Goal: Task Accomplishment & Management: Manage account settings

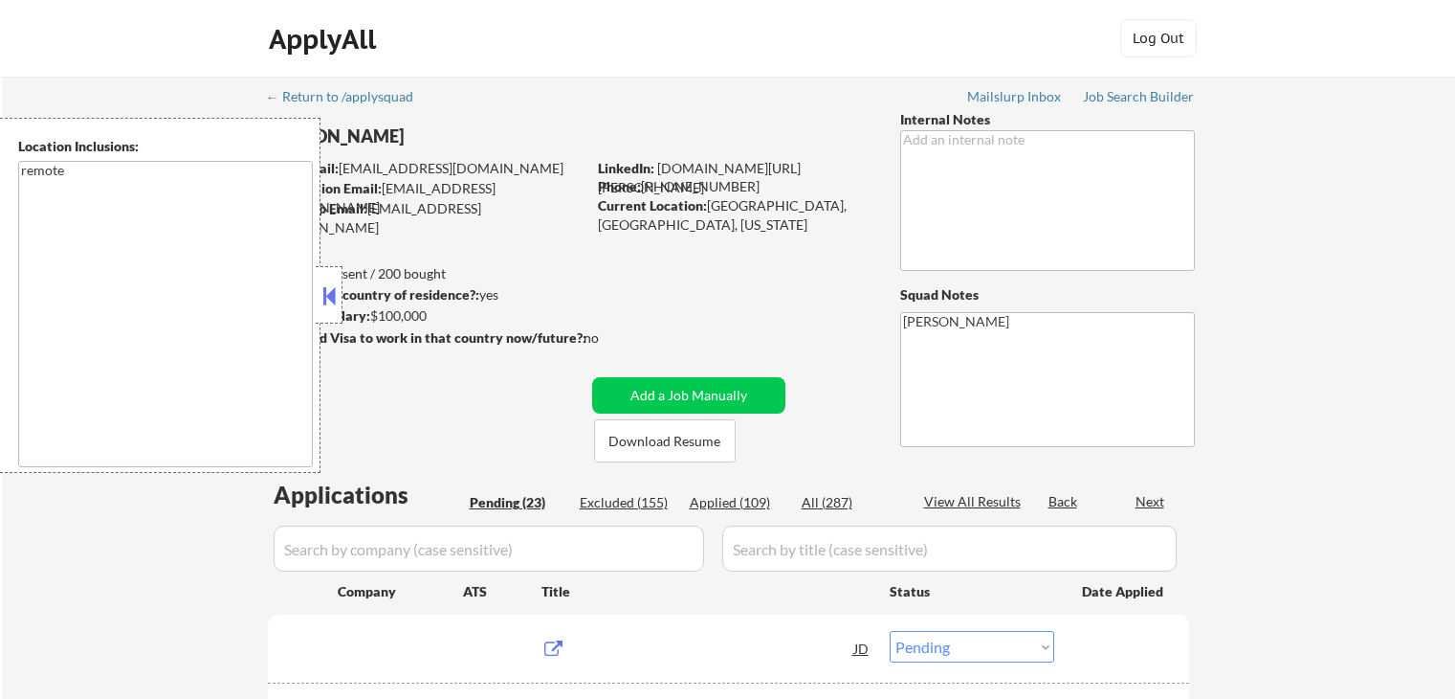
select select ""pending""
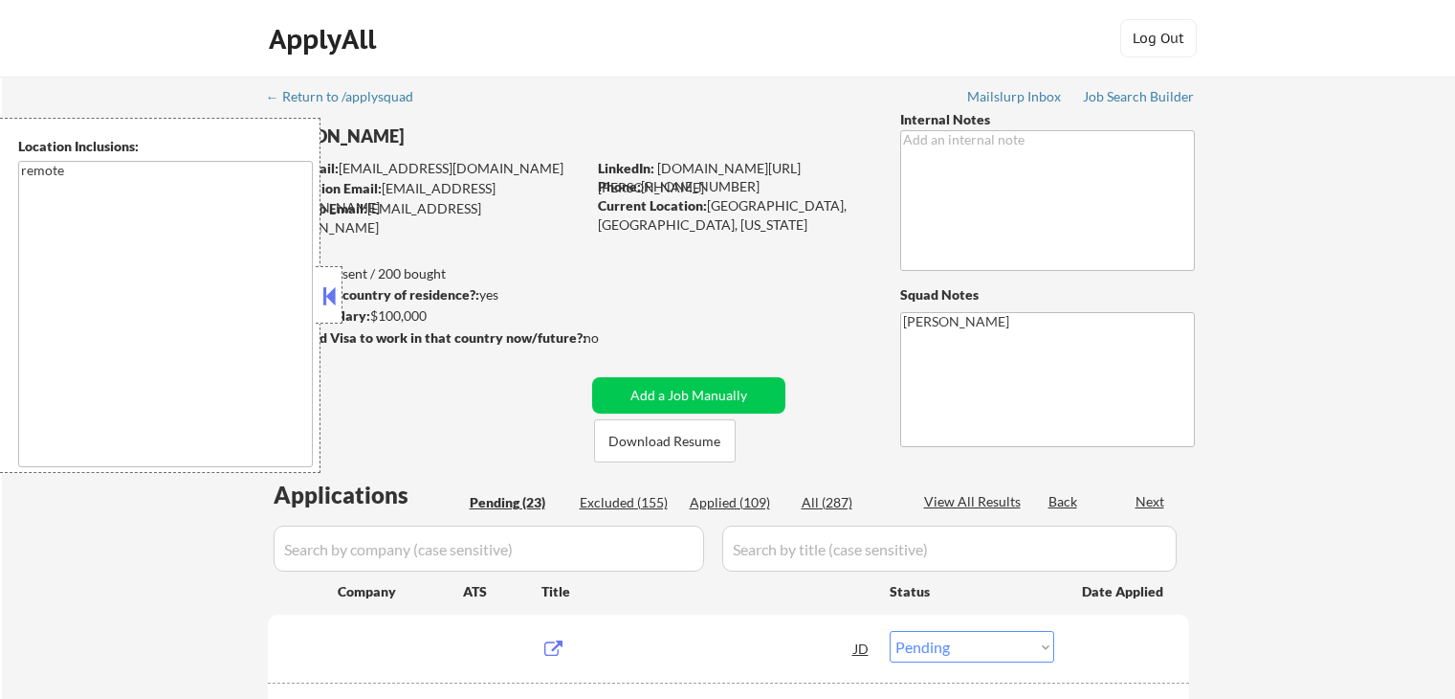
select select ""pending""
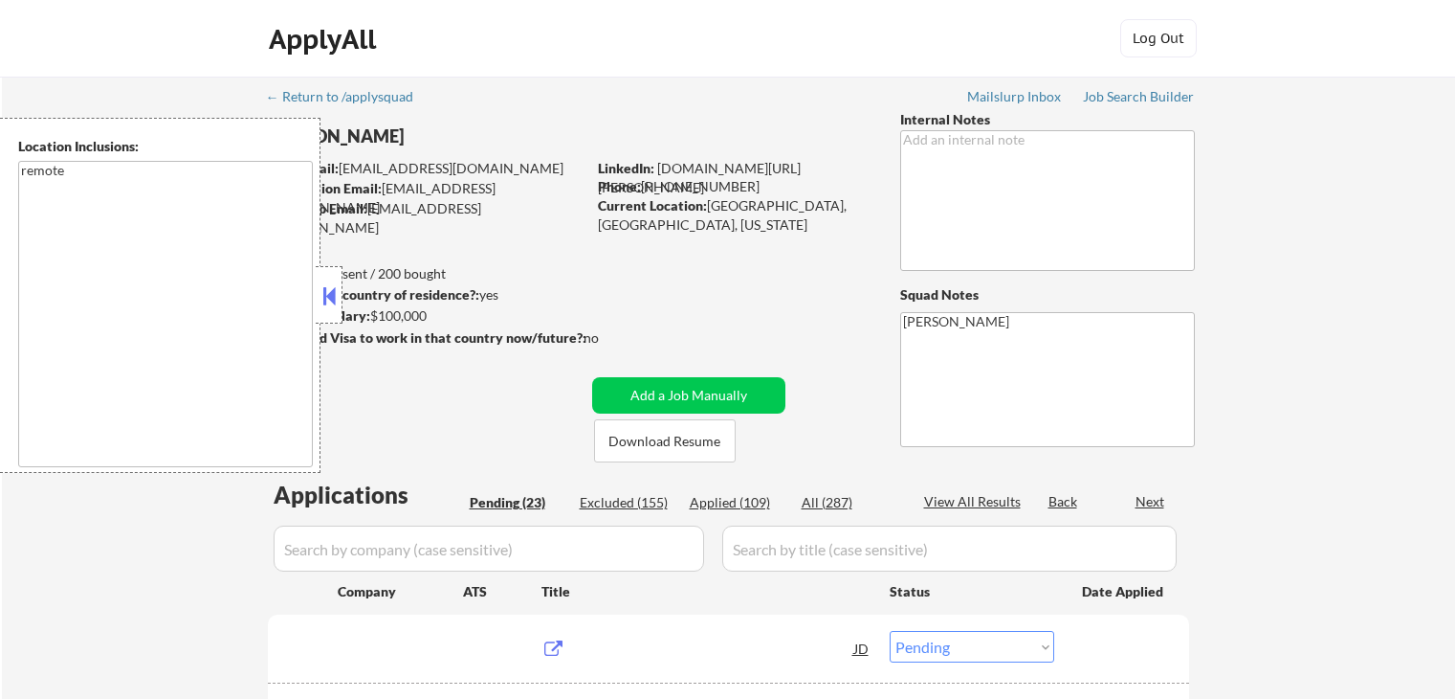
select select ""pending""
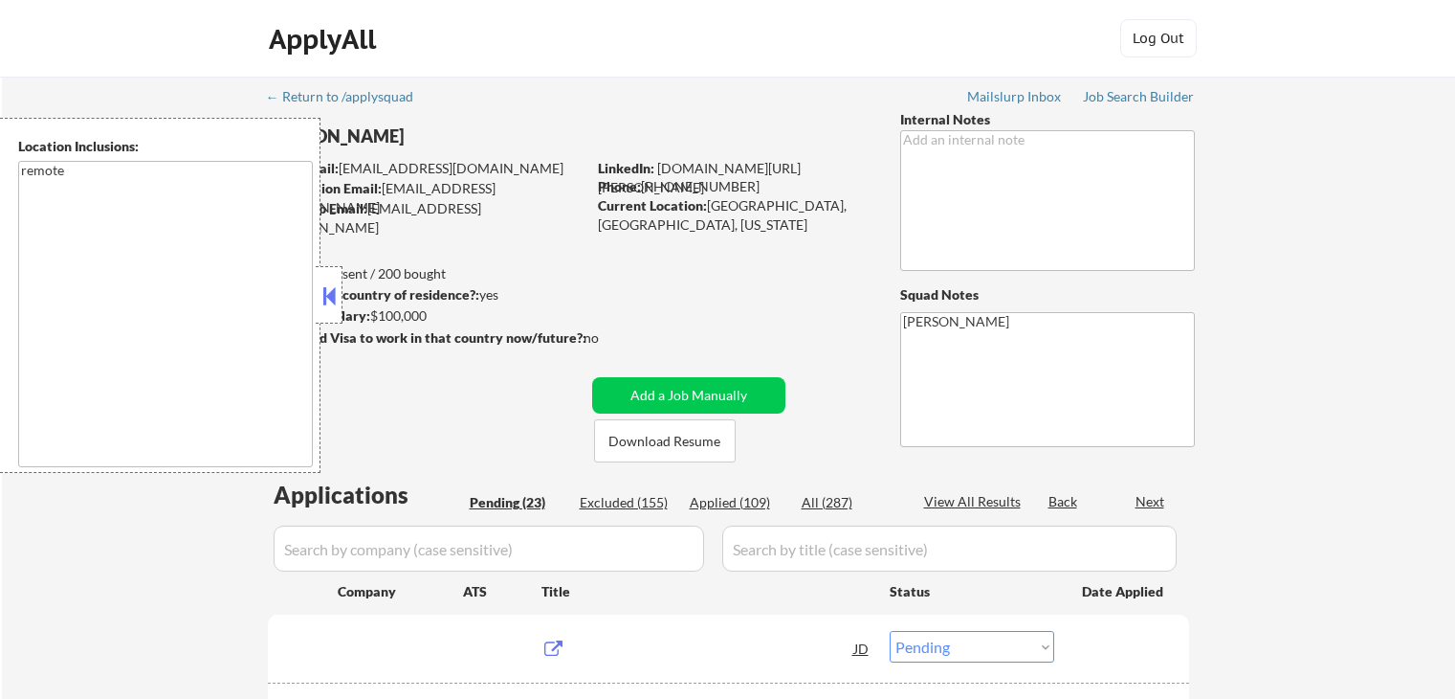
select select ""pending""
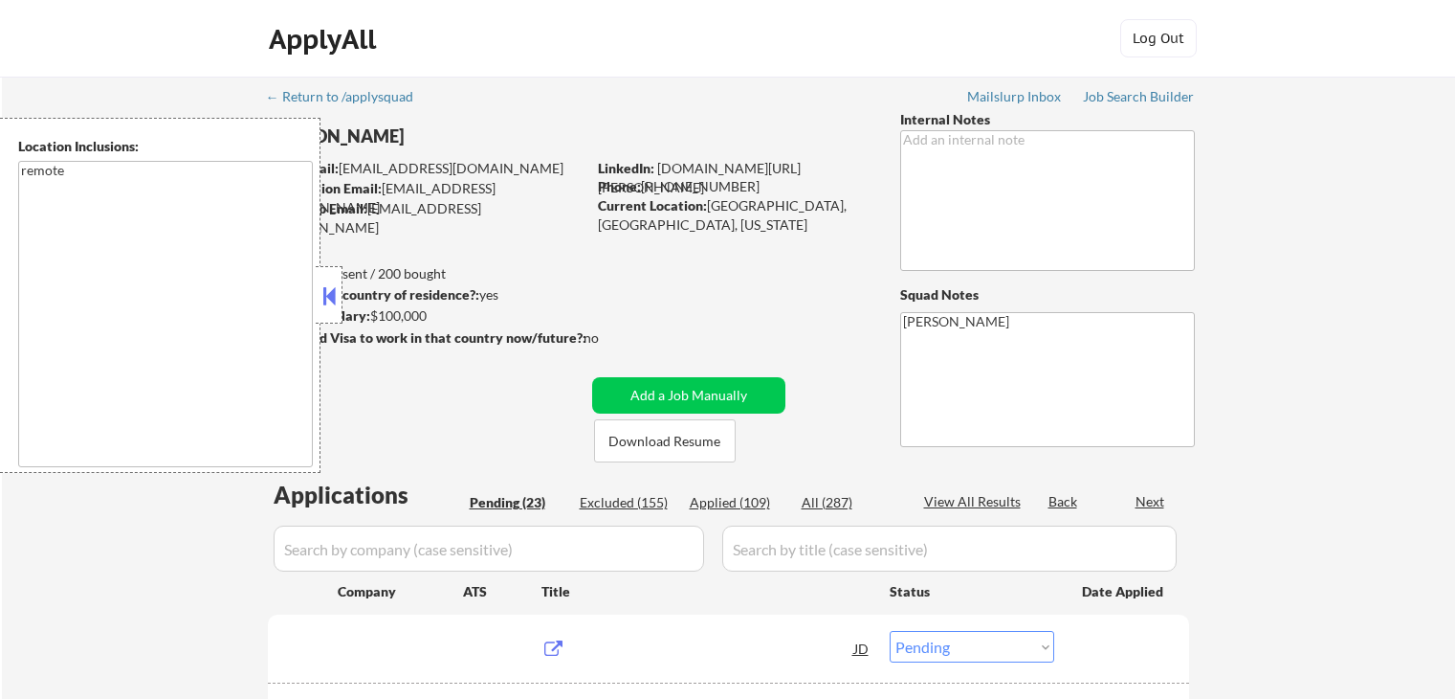
select select ""pending""
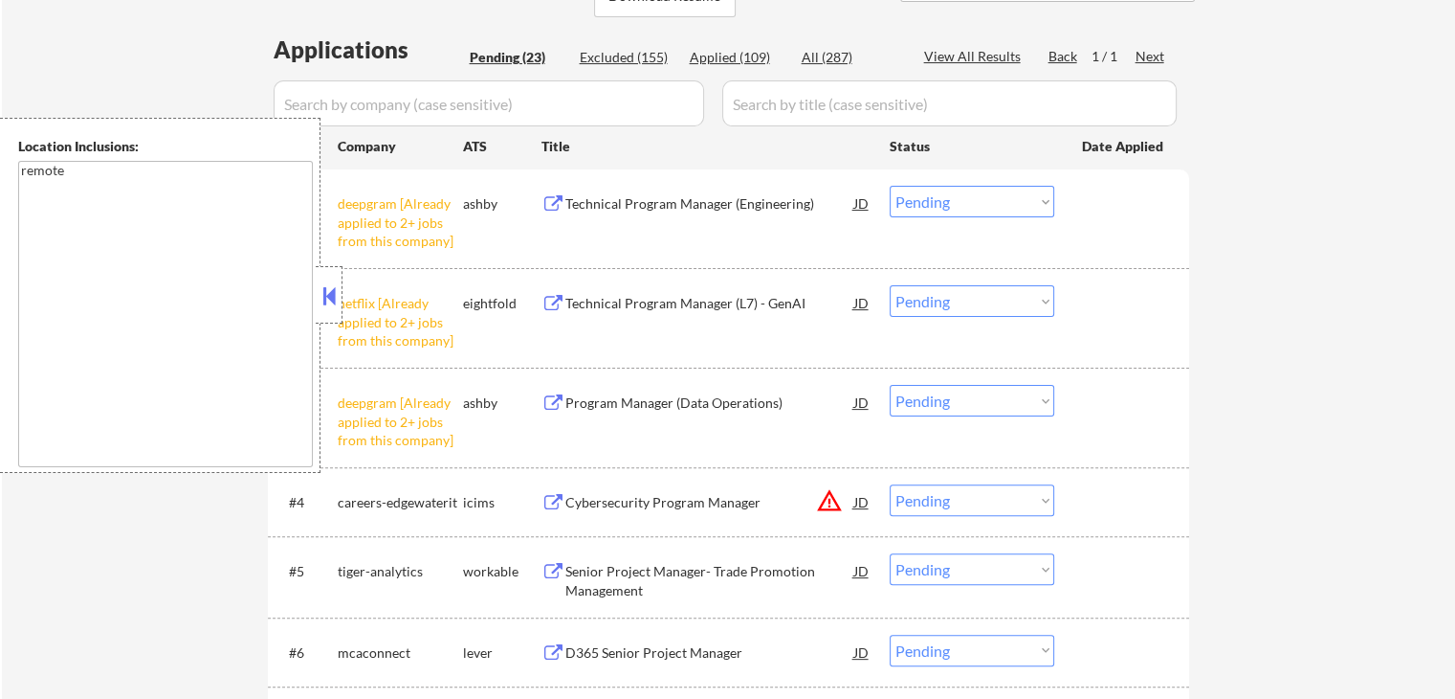
scroll to position [478, 0]
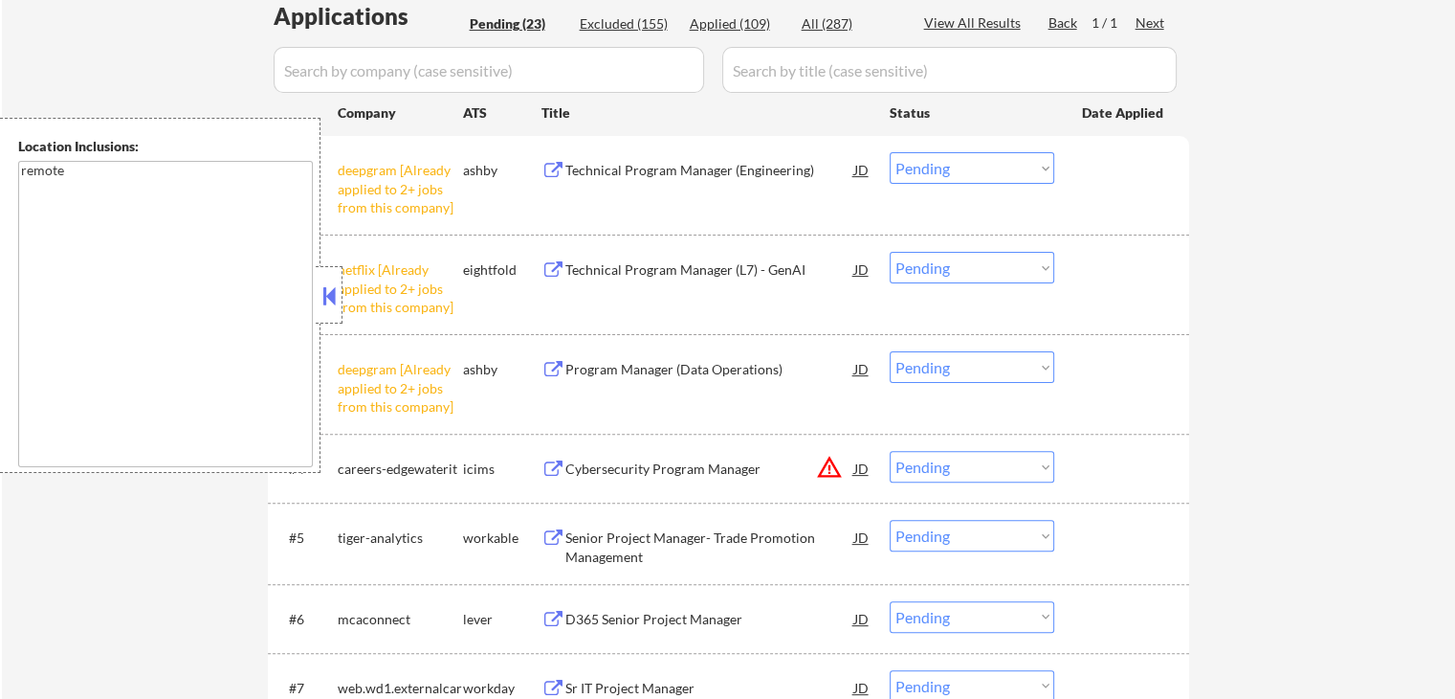
drag, startPoint x: 953, startPoint y: 361, endPoint x: 954, endPoint y: 376, distance: 15.3
click at [953, 361] on select "Choose an option... Pending Applied Excluded (Questions) Excluded (Expired) Exc…" at bounding box center [972, 367] width 165 height 32
select select ""excluded__other_""
click at [890, 351] on select "Choose an option... Pending Applied Excluded (Questions) Excluded (Expired) Exc…" at bounding box center [972, 367] width 165 height 32
click at [958, 265] on select "Choose an option... Pending Applied Excluded (Questions) Excluded (Expired) Exc…" at bounding box center [972, 268] width 165 height 32
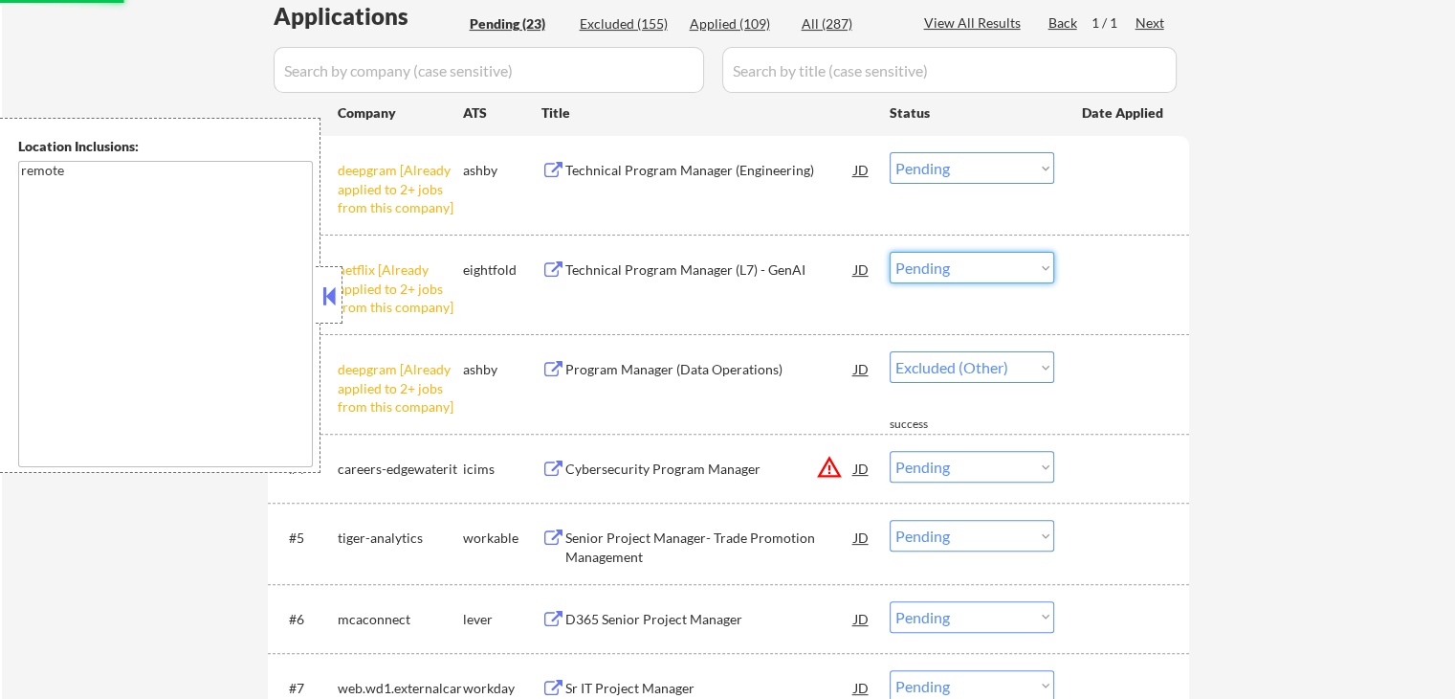
select select ""excluded__other_""
click at [890, 252] on select "Choose an option... Pending Applied Excluded (Questions) Excluded (Expired) Exc…" at bounding box center [972, 268] width 165 height 32
click at [956, 161] on select "Choose an option... Pending Applied Excluded (Questions) Excluded (Expired) Exc…" at bounding box center [972, 168] width 165 height 32
select select ""pending""
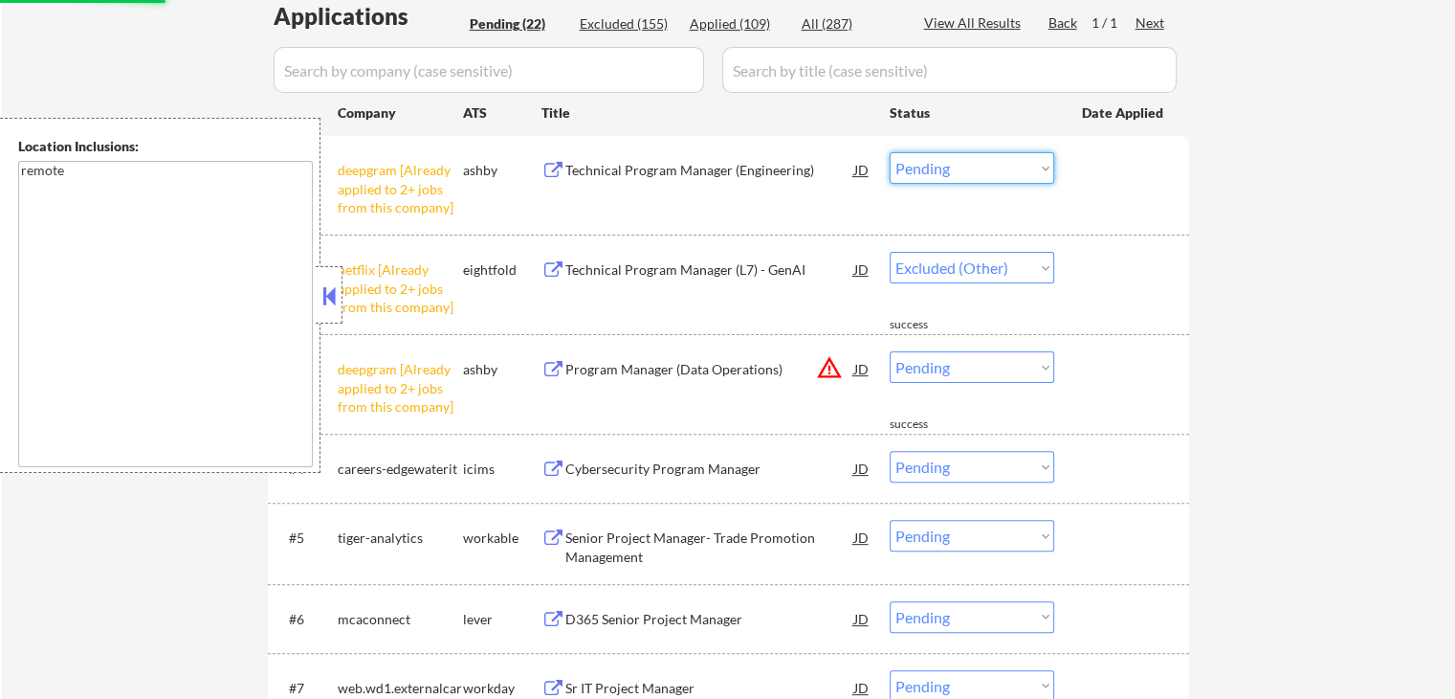
select select ""excluded__other_""
click at [890, 152] on select "Choose an option... Pending Applied Excluded (Questions) Excluded (Expired) Exc…" at bounding box center [972, 168] width 165 height 32
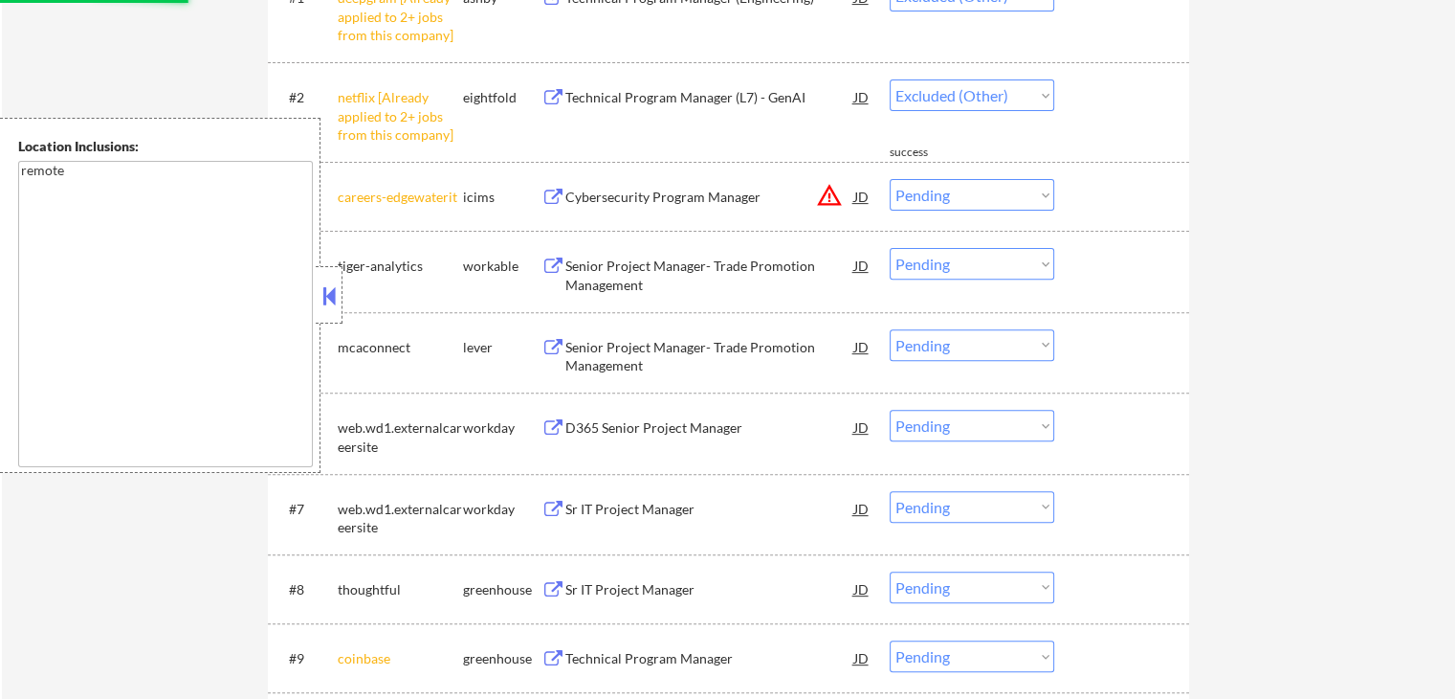
scroll to position [766, 0]
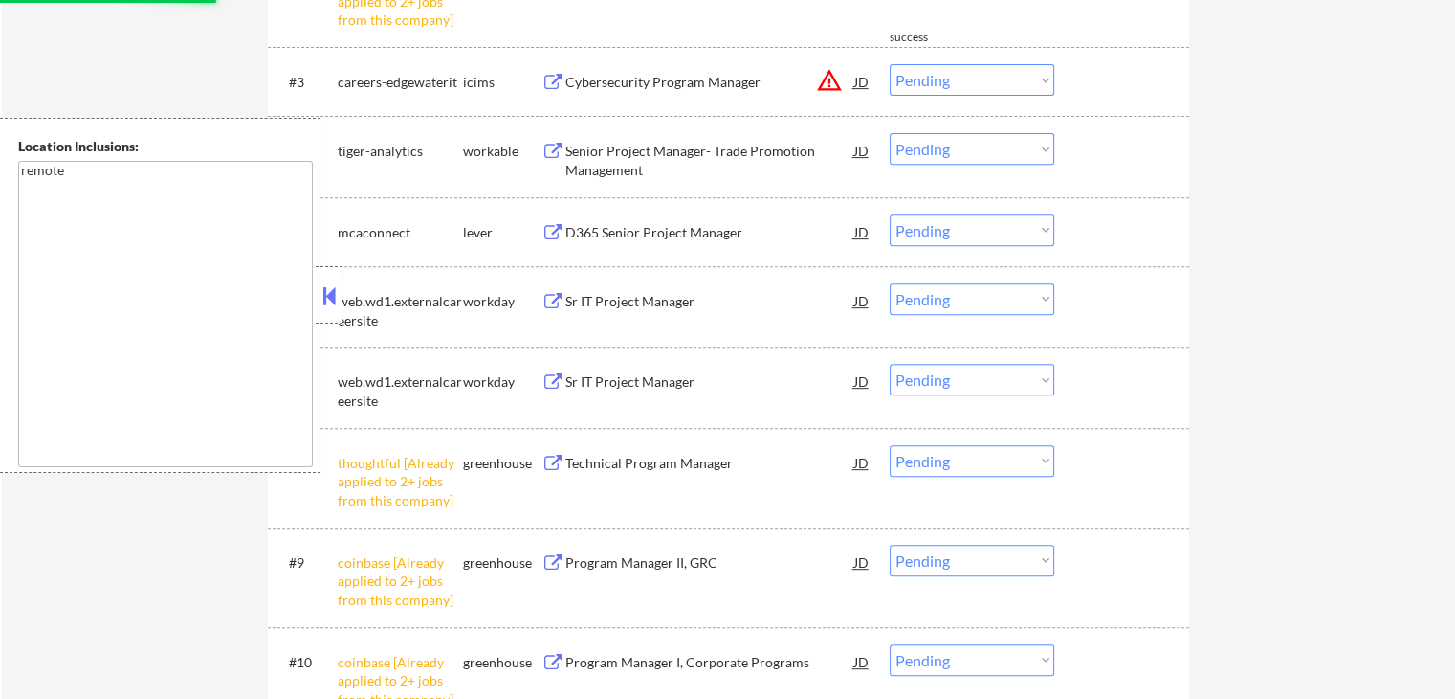
select select ""pending""
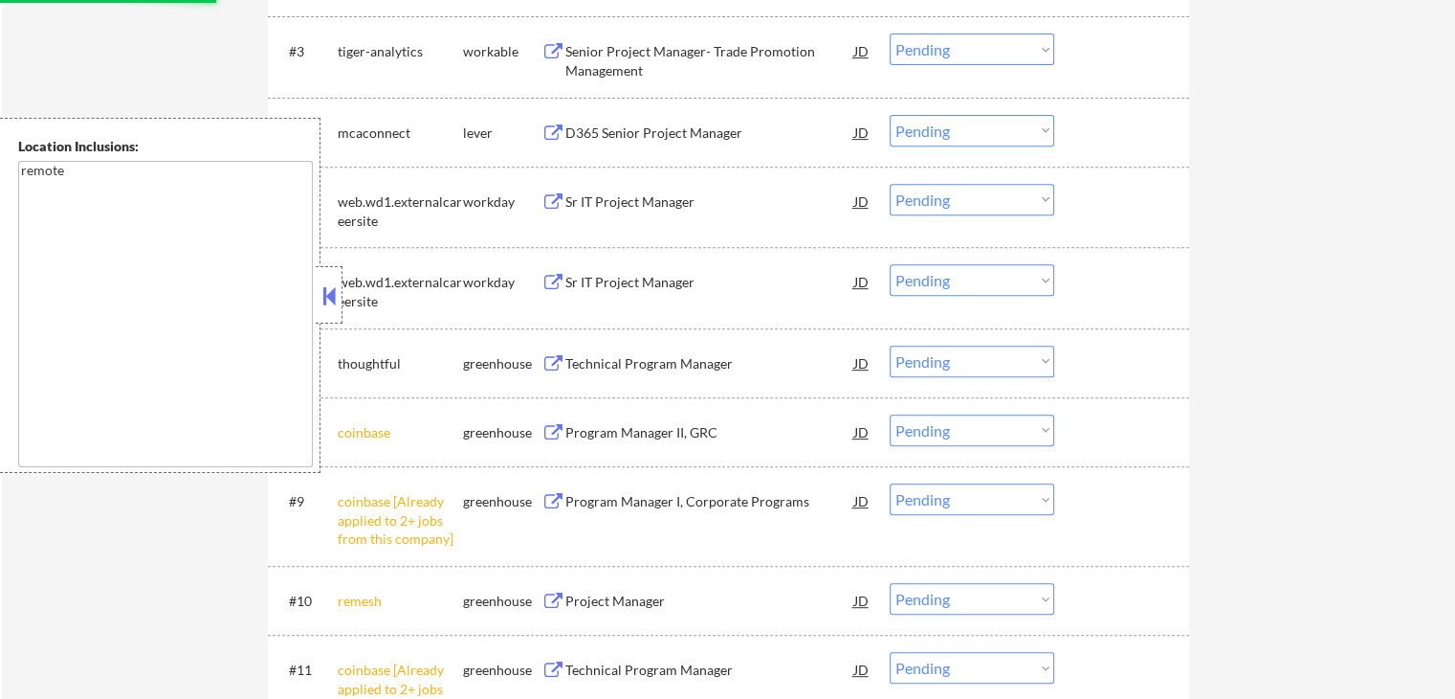
select select ""pending""
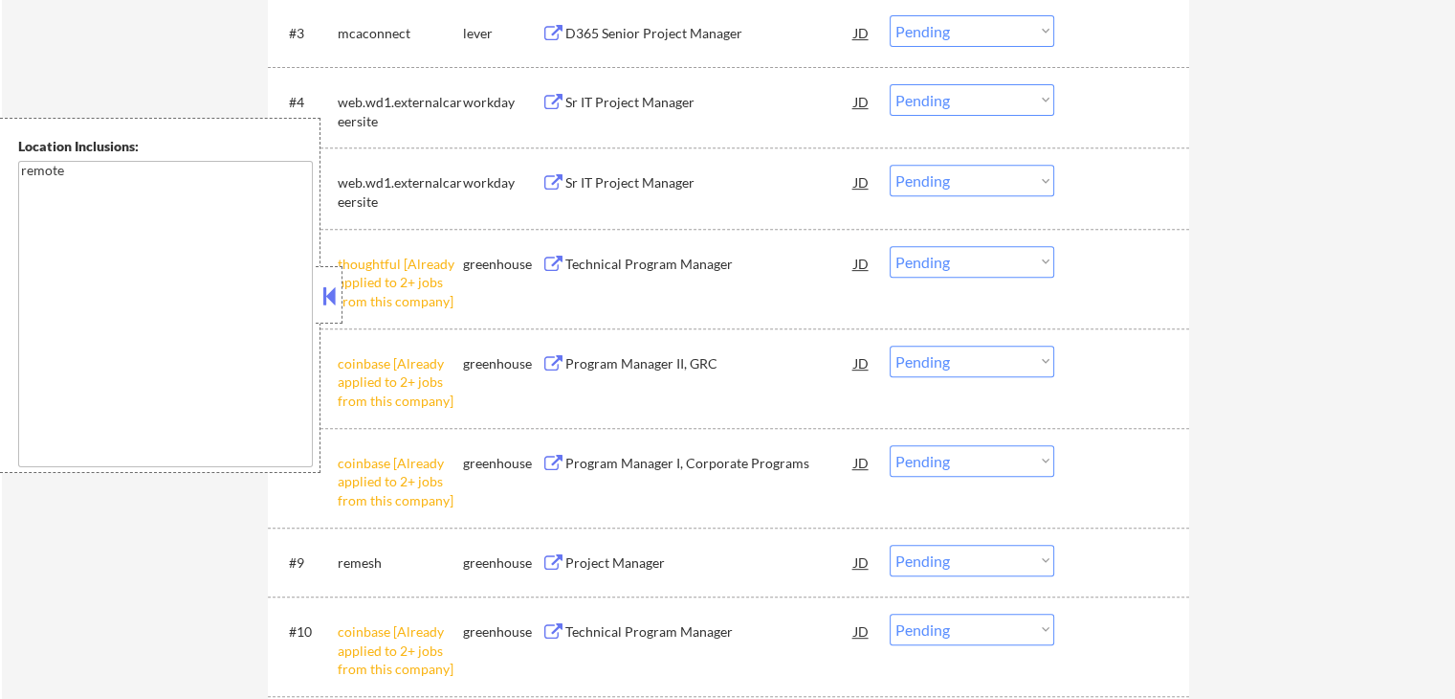
scroll to position [861, 0]
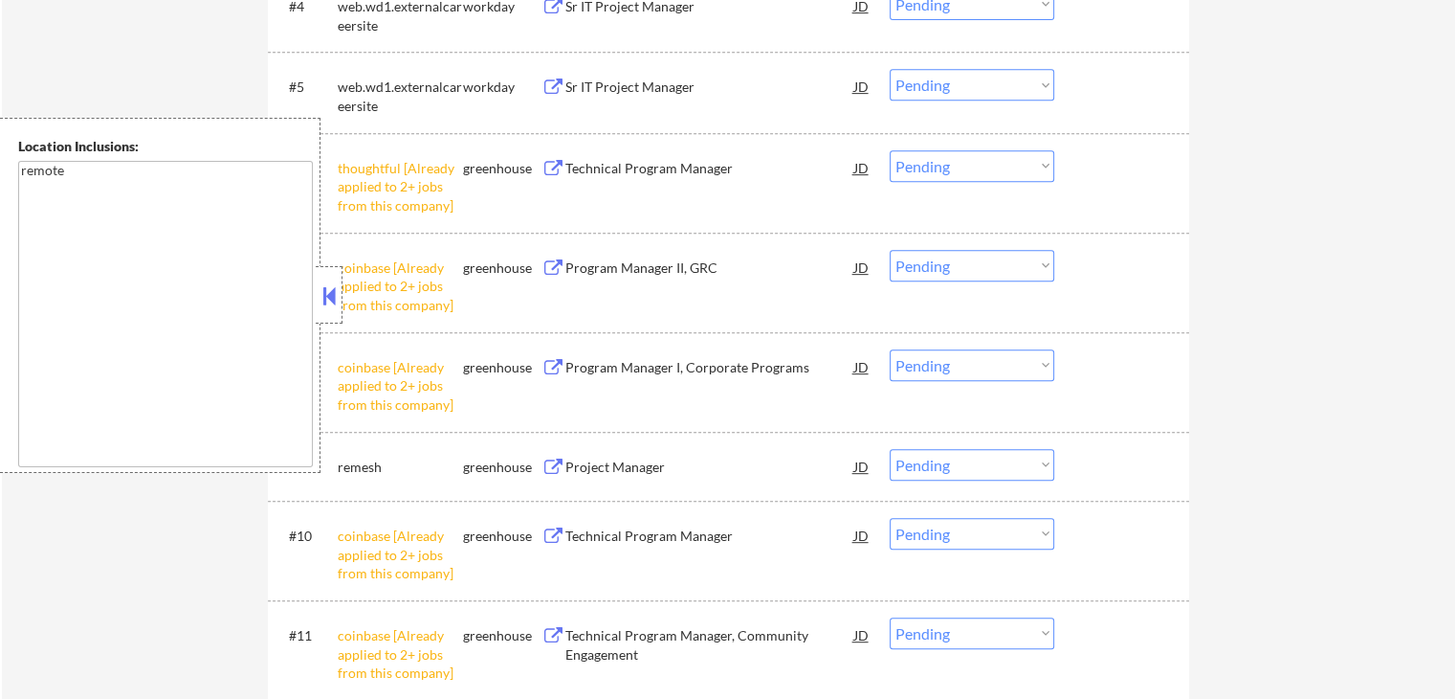
click at [961, 364] on select "Choose an option... Pending Applied Excluded (Questions) Excluded (Expired) Exc…" at bounding box center [972, 365] width 165 height 32
select select ""excluded__other_""
click at [890, 349] on select "Choose an option... Pending Applied Excluded (Questions) Excluded (Expired) Exc…" at bounding box center [972, 365] width 165 height 32
click at [951, 265] on select "Choose an option... Pending Applied Excluded (Questions) Excluded (Expired) Exc…" at bounding box center [972, 266] width 165 height 32
select select ""excluded__other_""
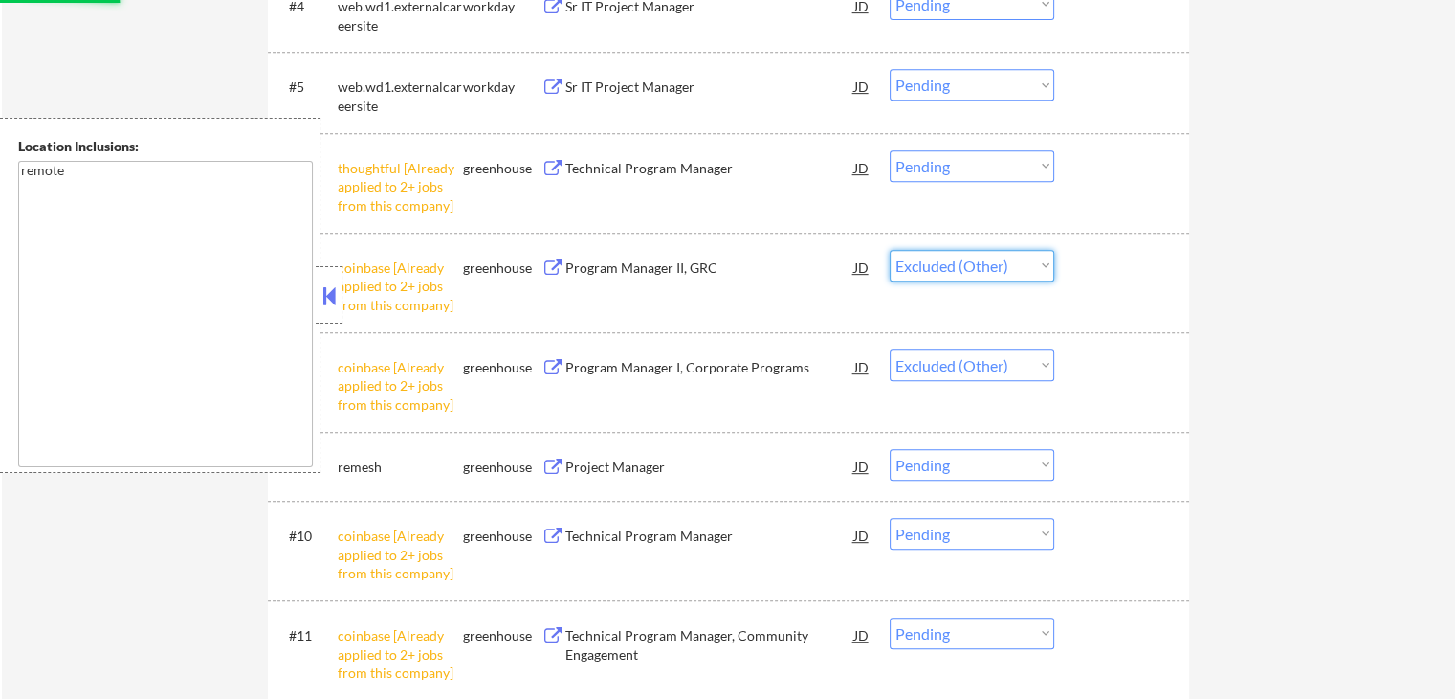
click at [890, 250] on select "Choose an option... Pending Applied Excluded (Questions) Excluded (Expired) Exc…" at bounding box center [972, 266] width 165 height 32
click at [949, 164] on select "Choose an option... Pending Applied Excluded (Questions) Excluded (Expired) Exc…" at bounding box center [972, 166] width 165 height 32
select select ""pending""
select select ""excluded__other_""
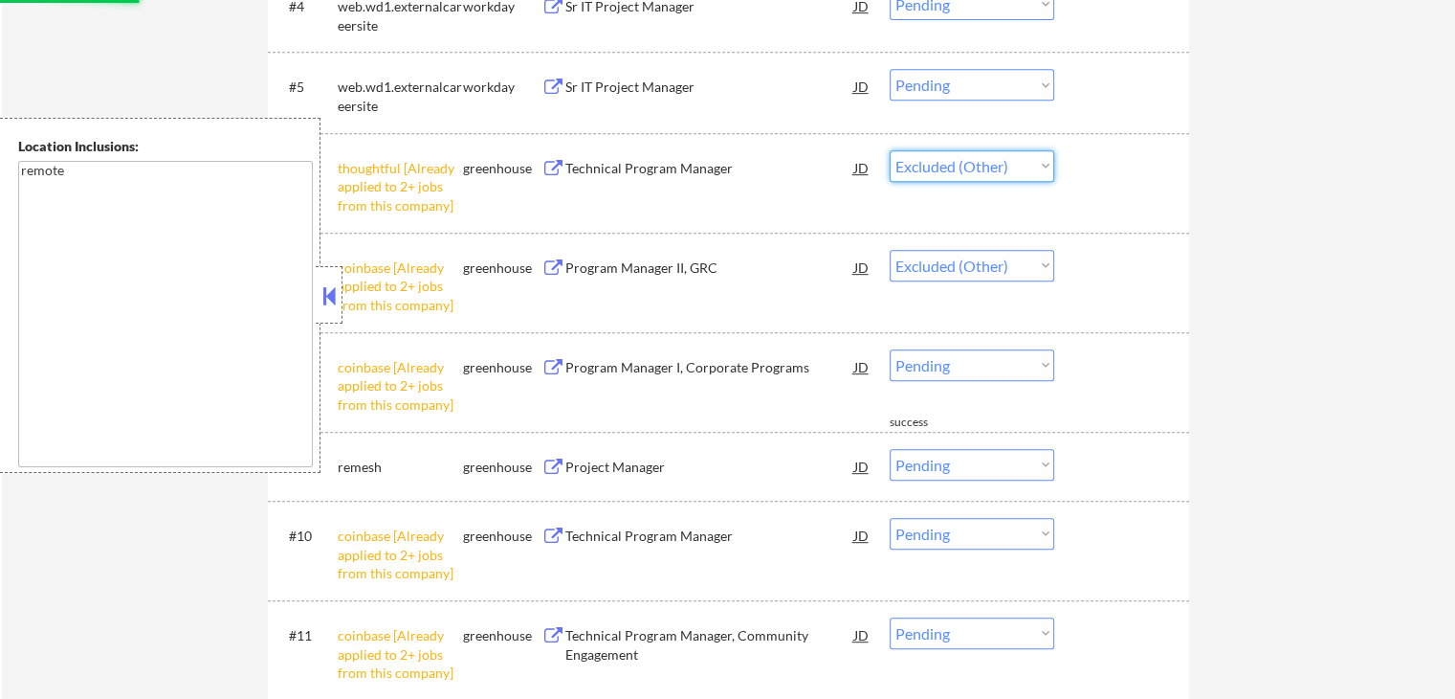
click at [890, 150] on select "Choose an option... Pending Applied Excluded (Questions) Excluded (Expired) Exc…" at bounding box center [972, 166] width 165 height 32
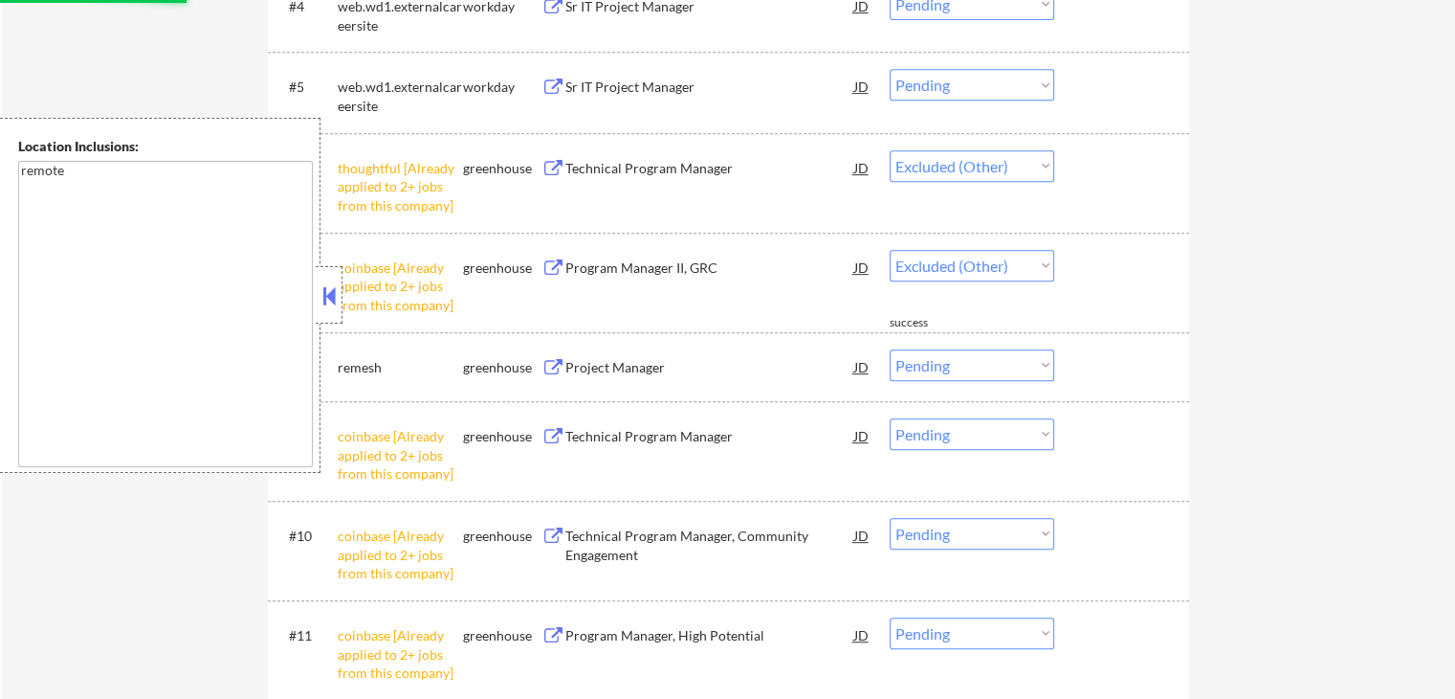
select select ""pending""
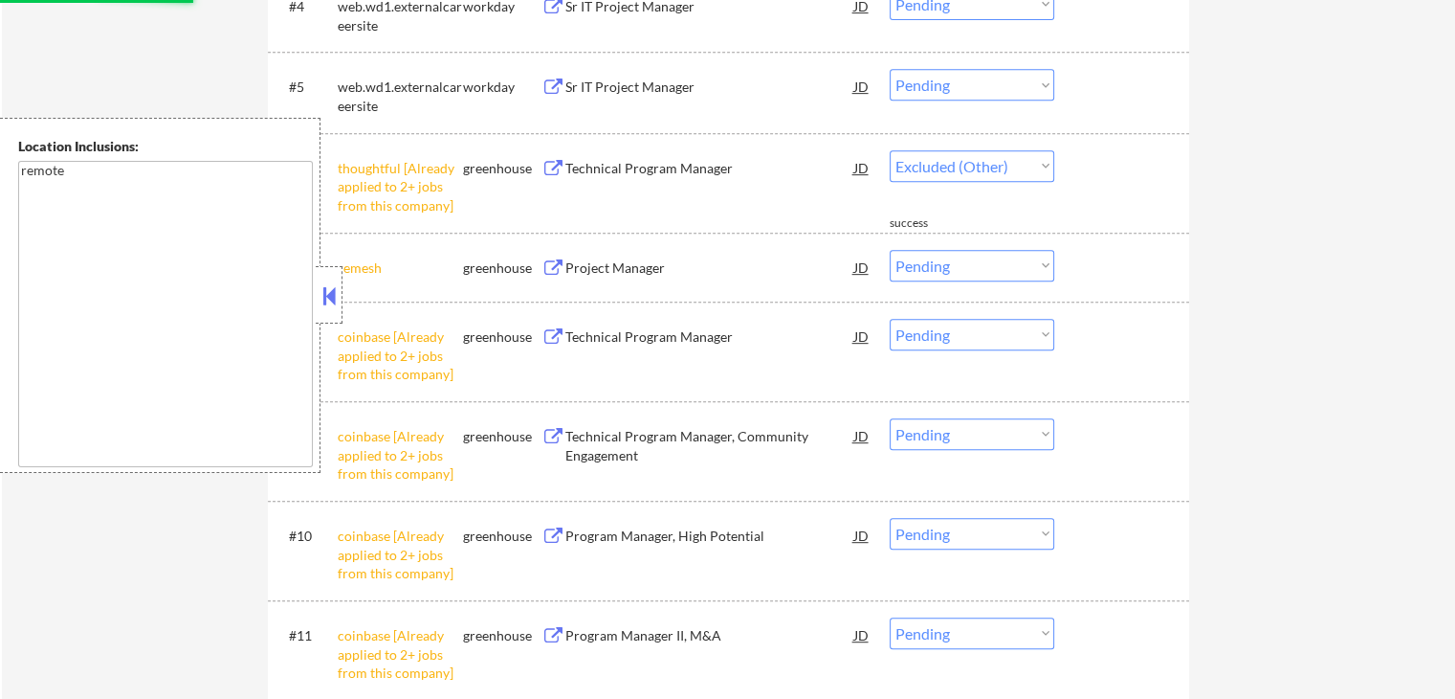
select select ""pending""
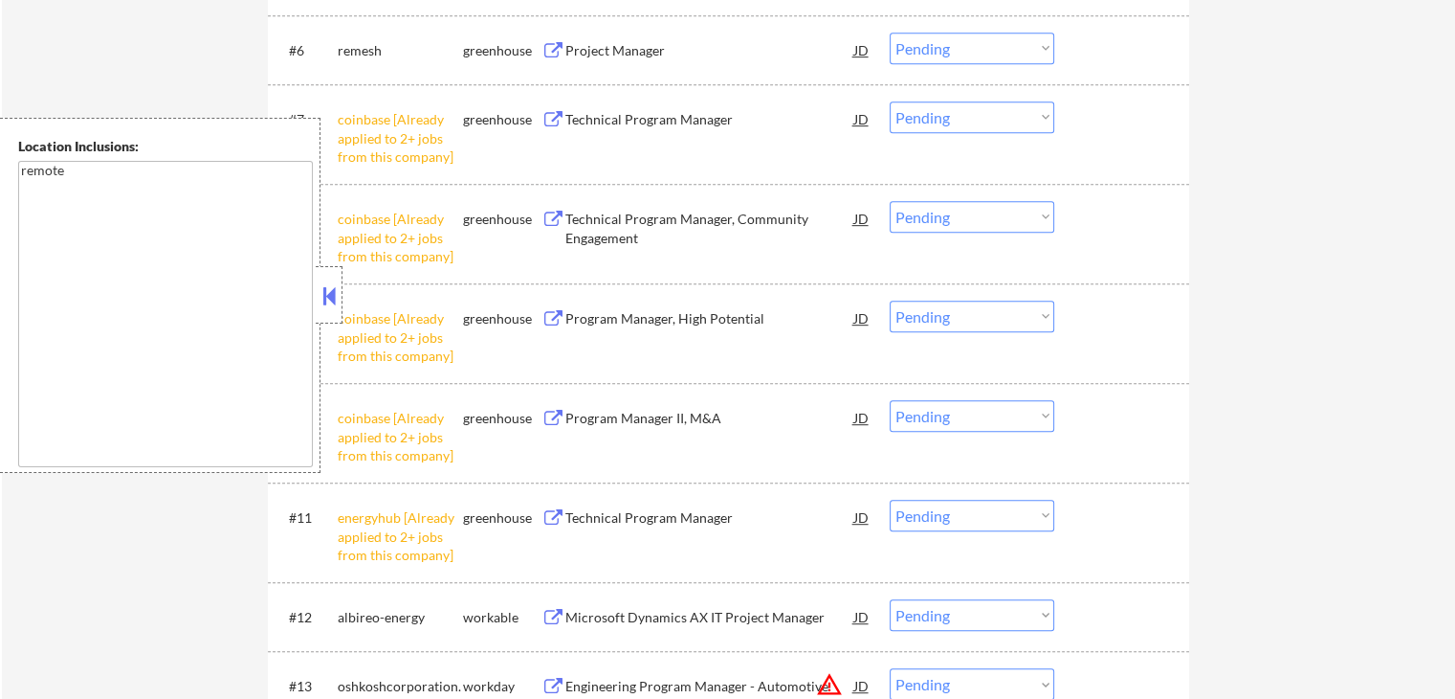
scroll to position [1053, 0]
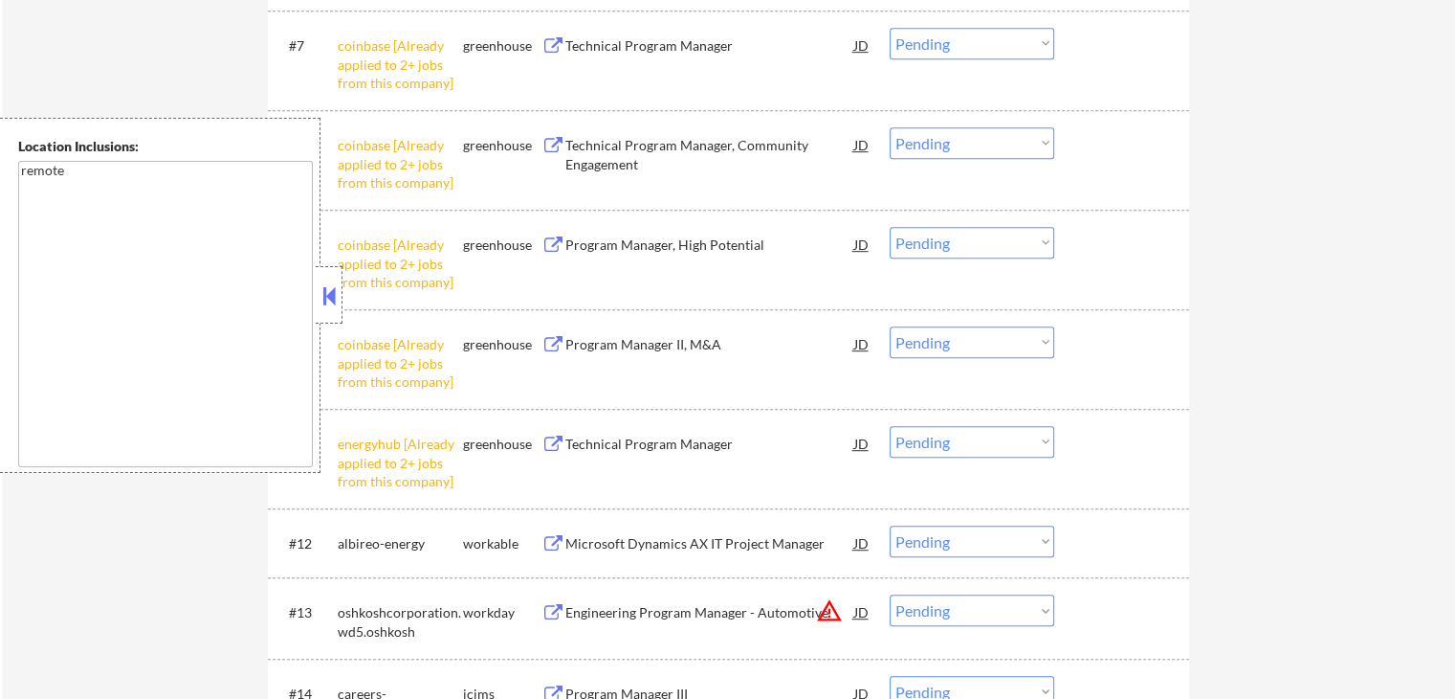
click at [998, 441] on select "Choose an option... Pending Applied Excluded (Questions) Excluded (Expired) Exc…" at bounding box center [972, 442] width 165 height 32
select select ""excluded__other_""
click at [890, 426] on select "Choose an option... Pending Applied Excluded (Questions) Excluded (Expired) Exc…" at bounding box center [972, 442] width 165 height 32
click at [971, 339] on select "Choose an option... Pending Applied Excluded (Questions) Excluded (Expired) Exc…" at bounding box center [972, 342] width 165 height 32
select select ""excluded__other_""
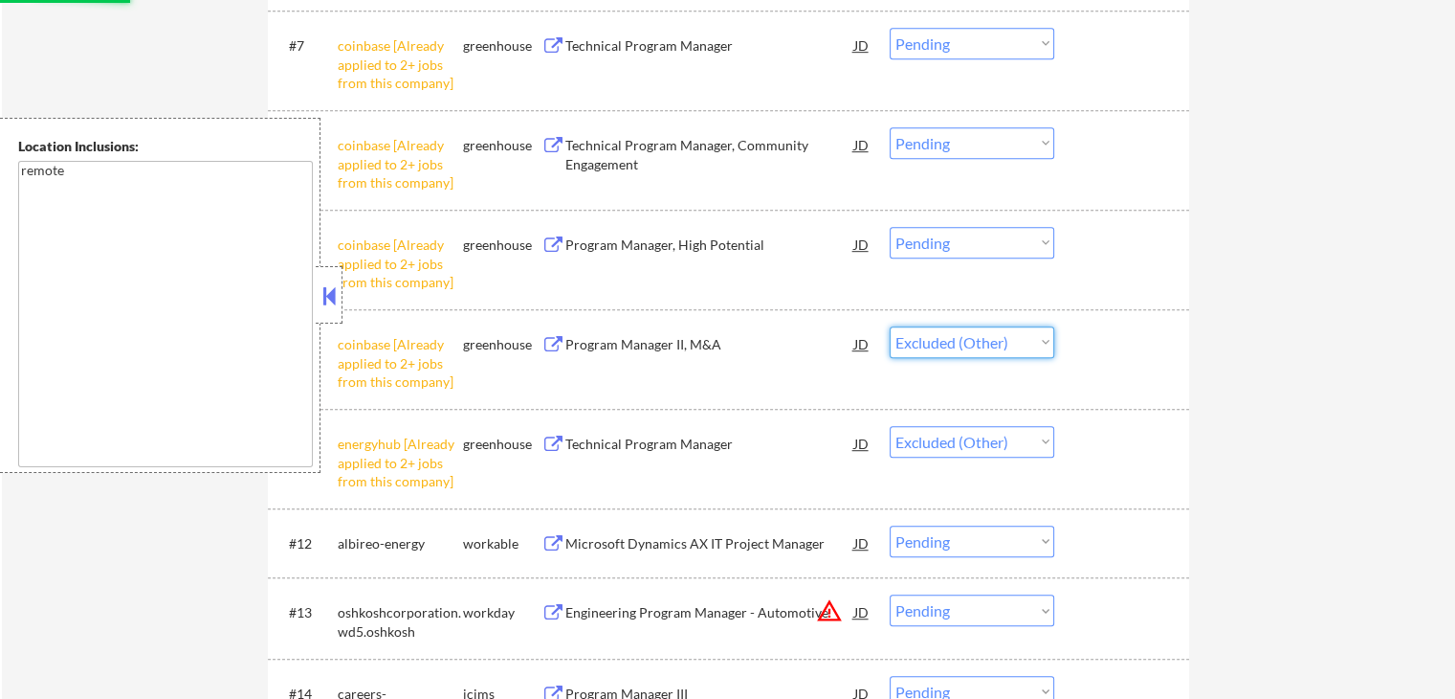
click at [890, 326] on select "Choose an option... Pending Applied Excluded (Questions) Excluded (Expired) Exc…" at bounding box center [972, 342] width 165 height 32
click at [953, 244] on select "Choose an option... Pending Applied Excluded (Questions) Excluded (Expired) Exc…" at bounding box center [972, 243] width 165 height 32
select select ""excluded__other_""
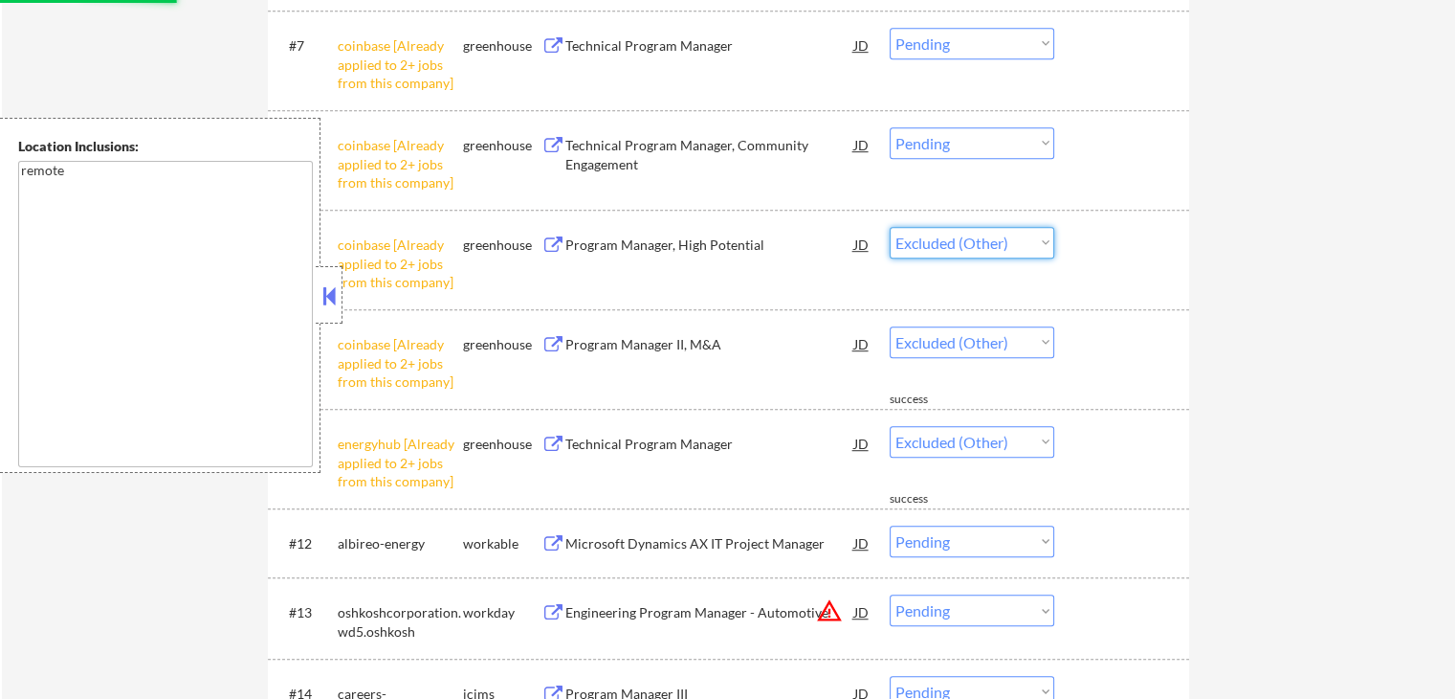
click at [890, 227] on select "Choose an option... Pending Applied Excluded (Questions) Excluded (Expired) Exc…" at bounding box center [972, 243] width 165 height 32
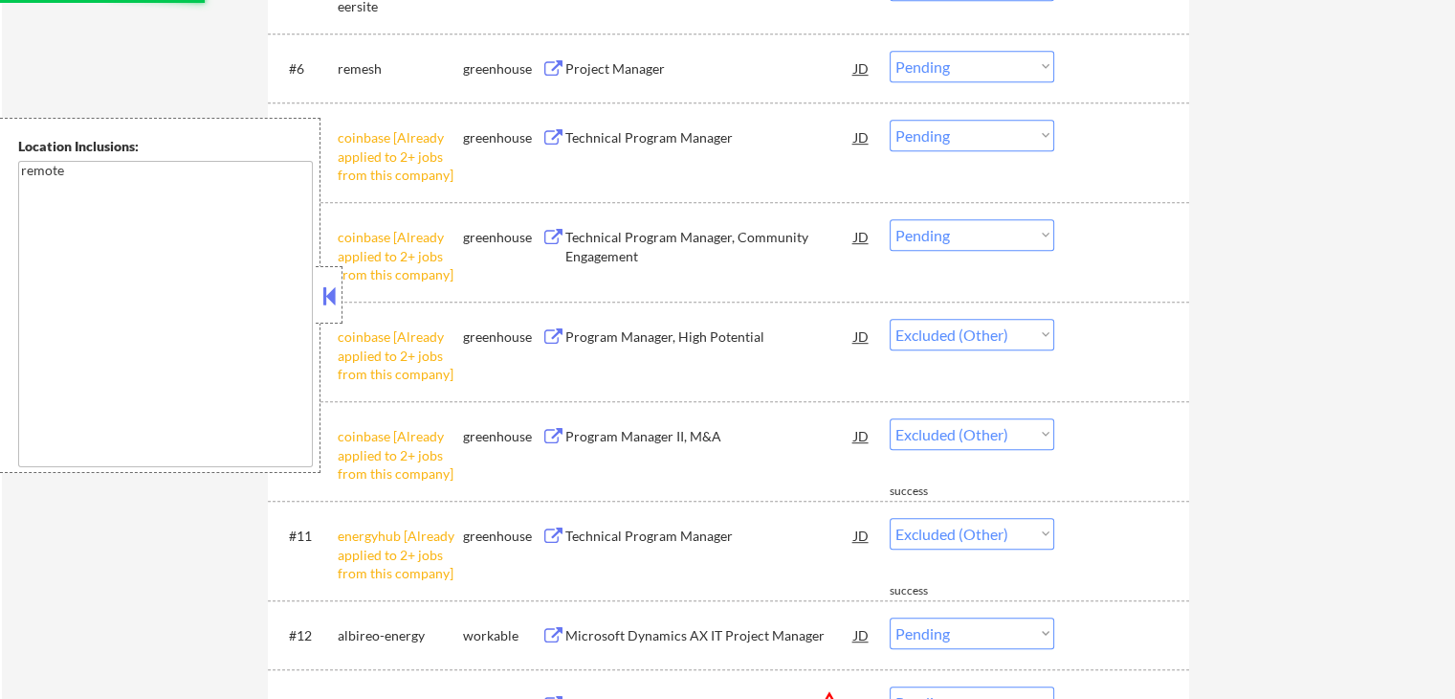
scroll to position [957, 0]
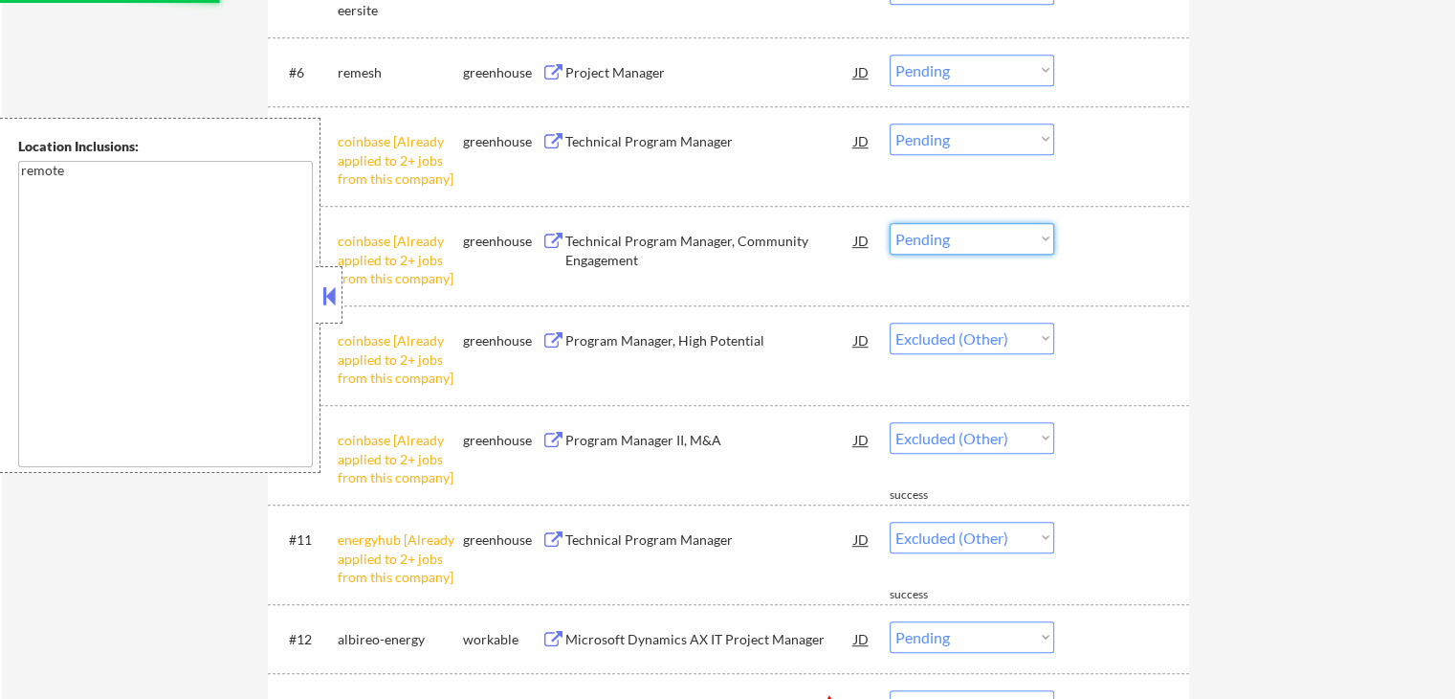
click at [982, 227] on select "Choose an option... Pending Applied Excluded (Questions) Excluded (Expired) Exc…" at bounding box center [972, 239] width 165 height 32
select select ""pending""
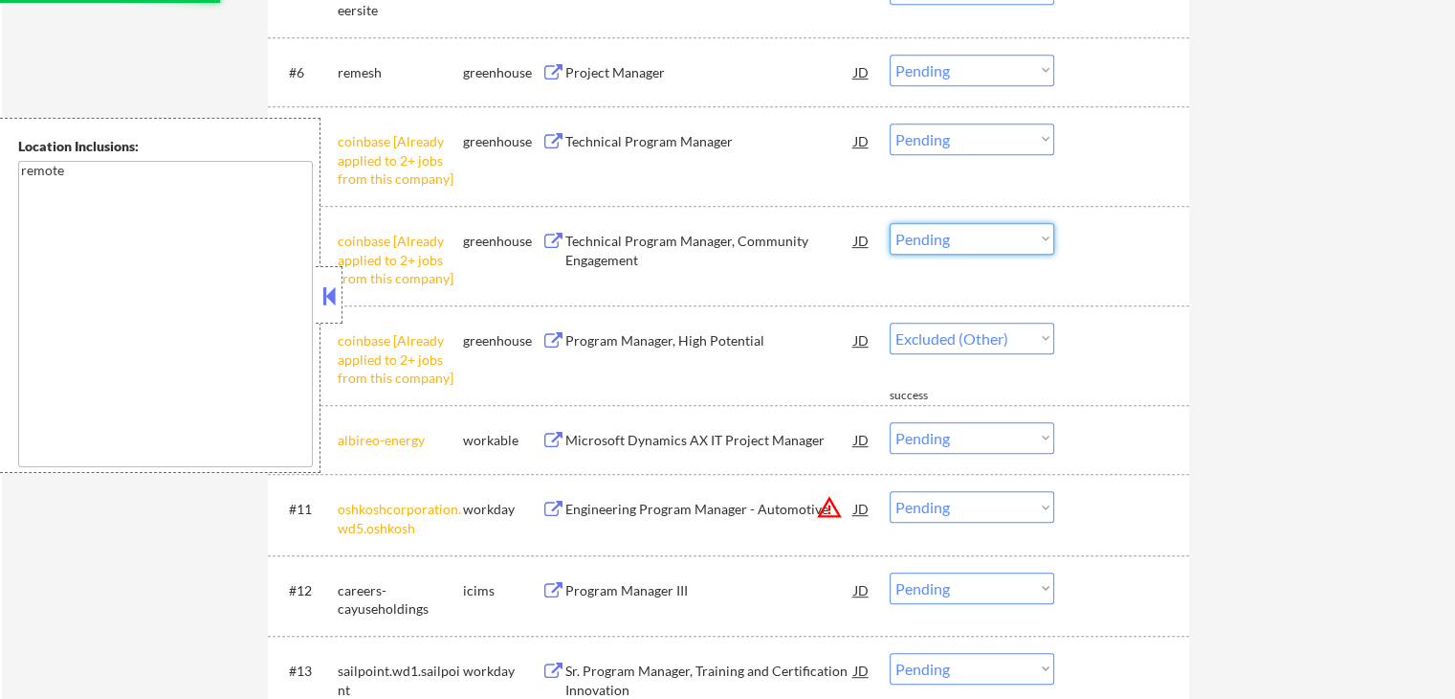
select select ""excluded__other_""
click at [890, 223] on select "Choose an option... Pending Applied Excluded (Questions) Excluded (Expired) Exc…" at bounding box center [972, 239] width 165 height 32
click at [951, 123] on select "Choose an option... Pending Applied Excluded (Questions) Excluded (Expired) Exc…" at bounding box center [972, 139] width 165 height 32
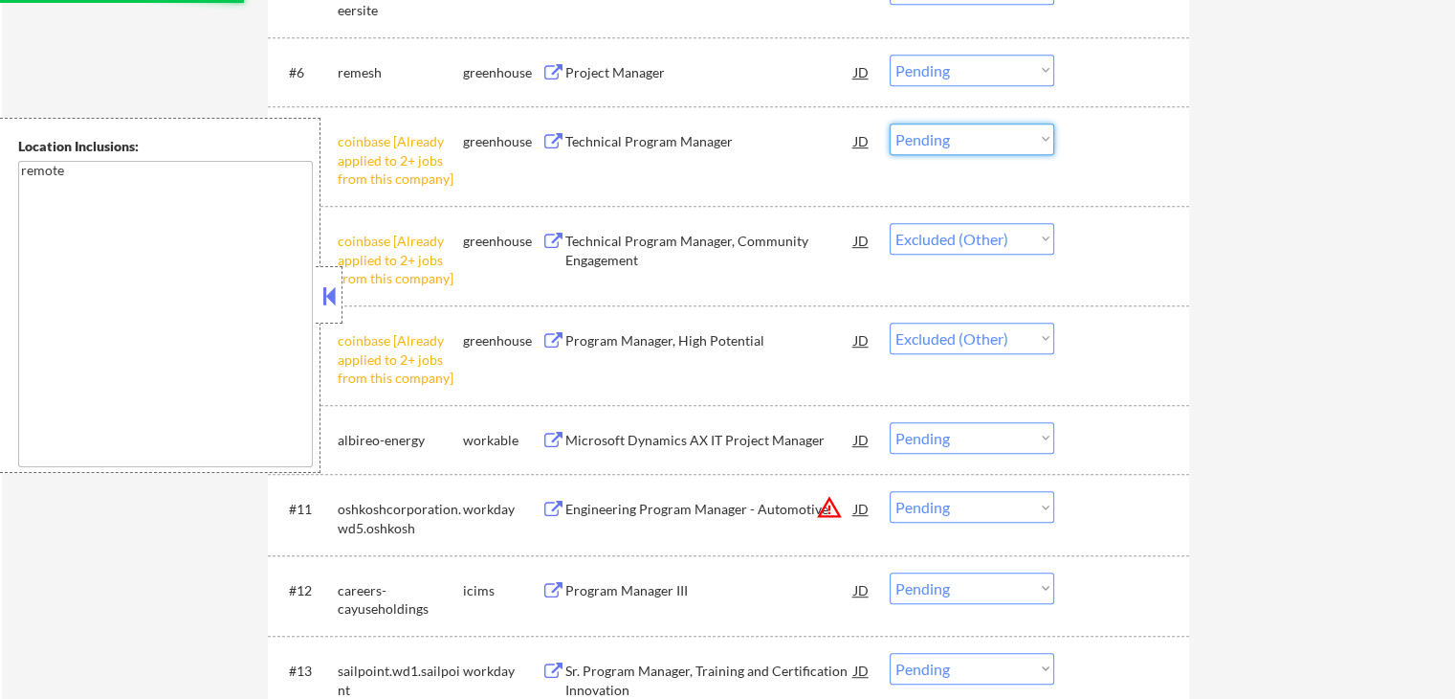
select select ""excluded__other_""
click at [890, 123] on select "Choose an option... Pending Applied Excluded (Questions) Excluded (Expired) Exc…" at bounding box center [972, 139] width 165 height 32
select select ""pending""
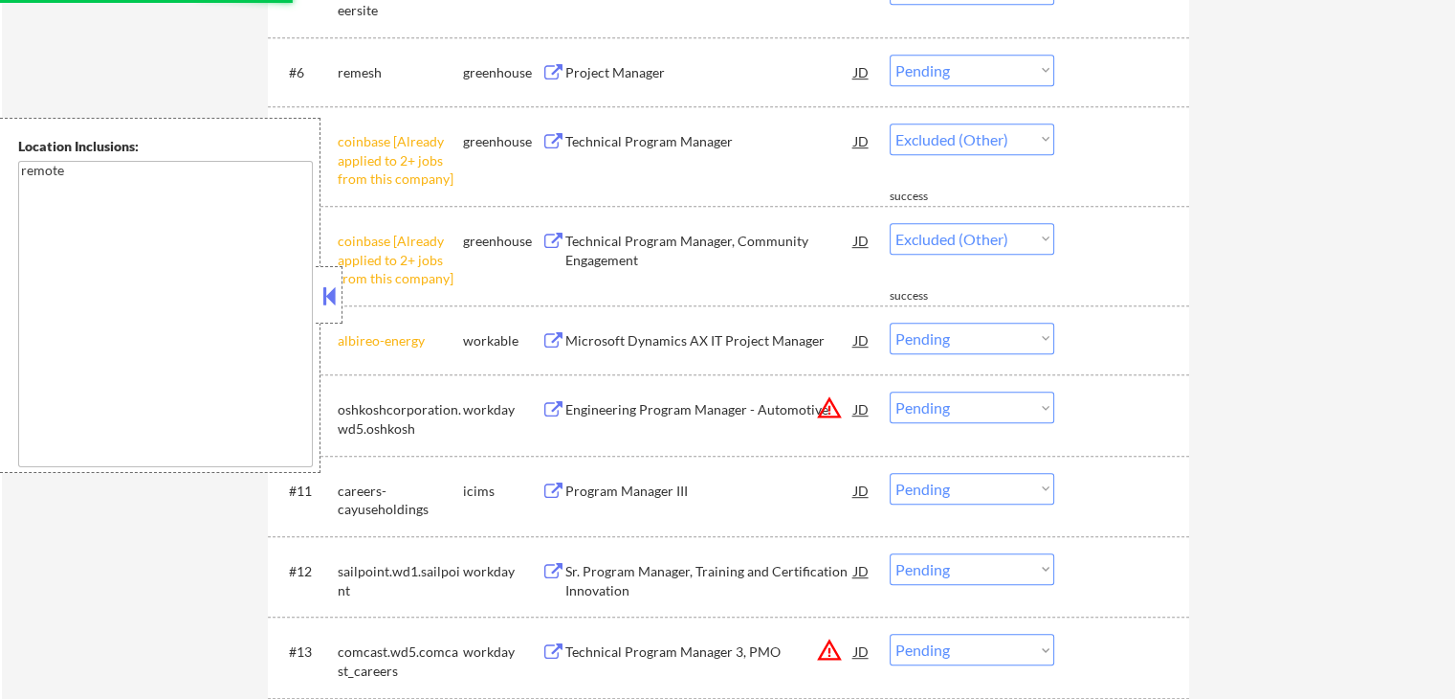
select select ""pending""
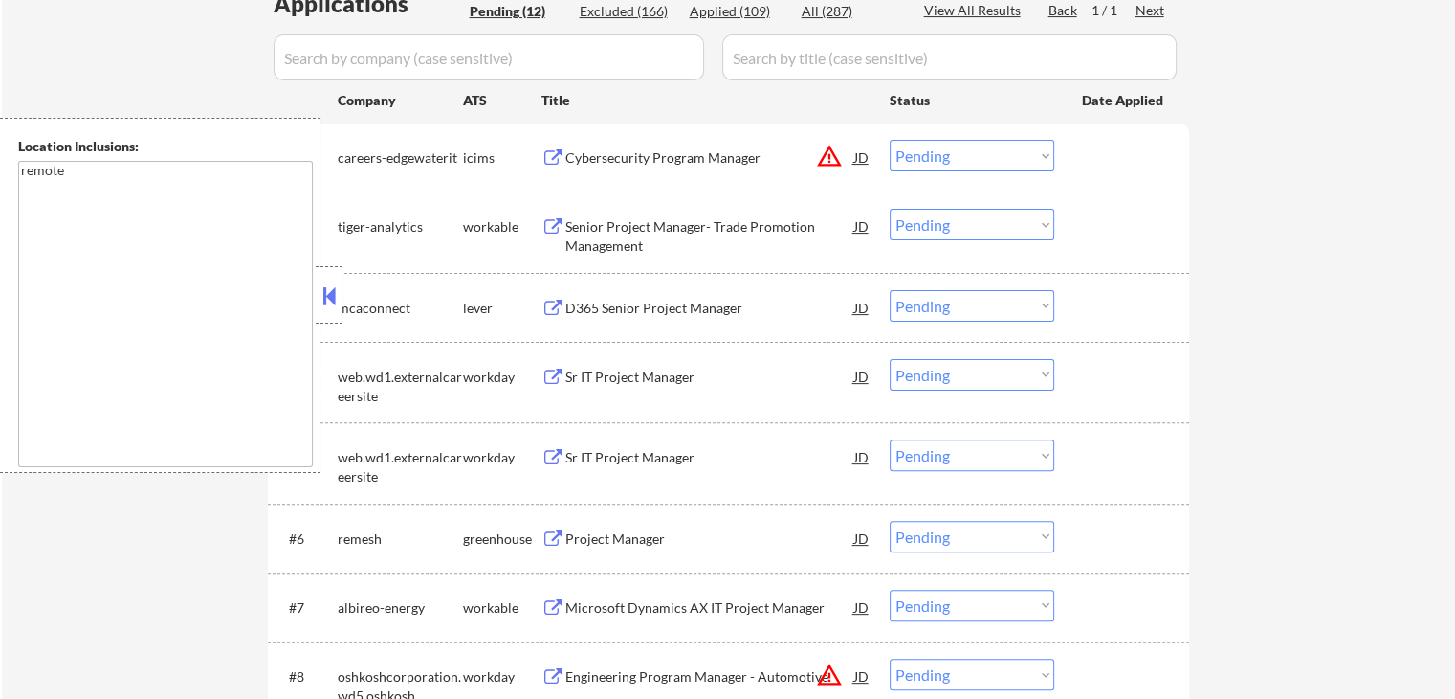
scroll to position [574, 0]
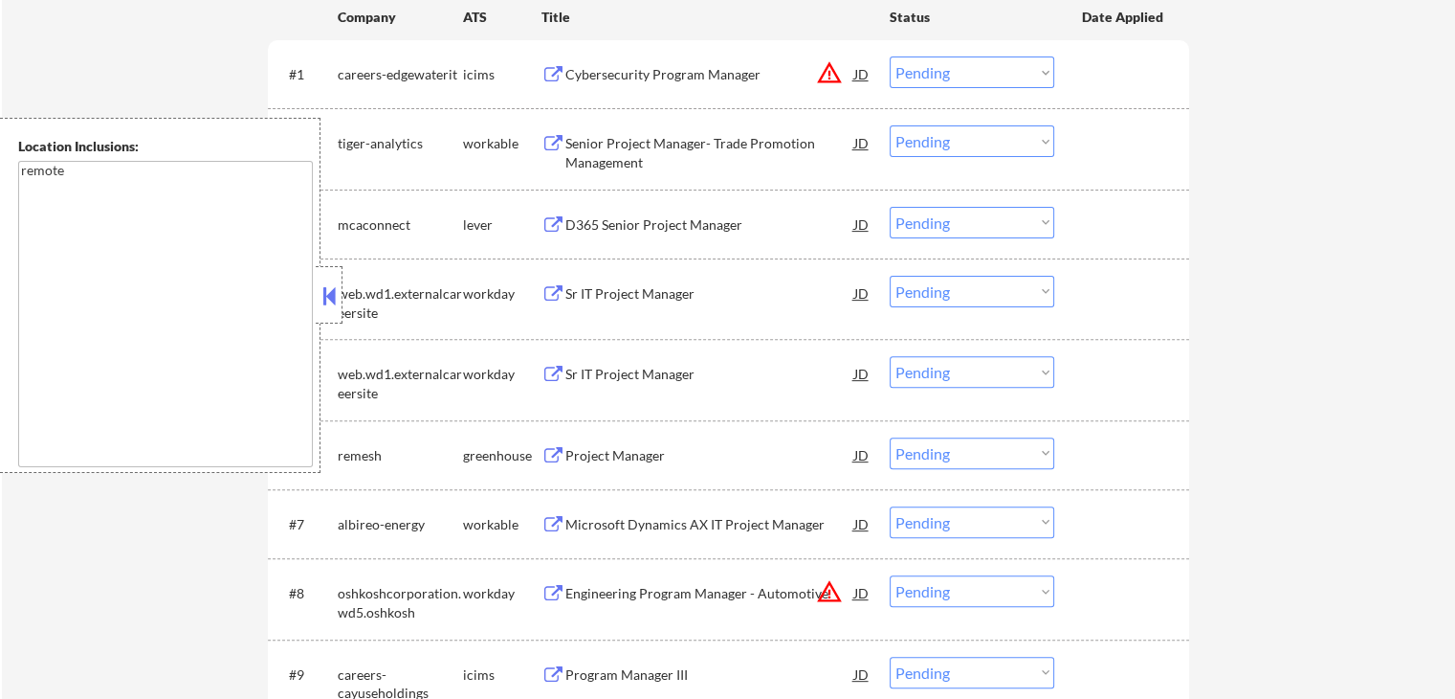
click at [576, 140] on div "Senior Project Manager- Trade Promotion Management" at bounding box center [710, 152] width 289 height 37
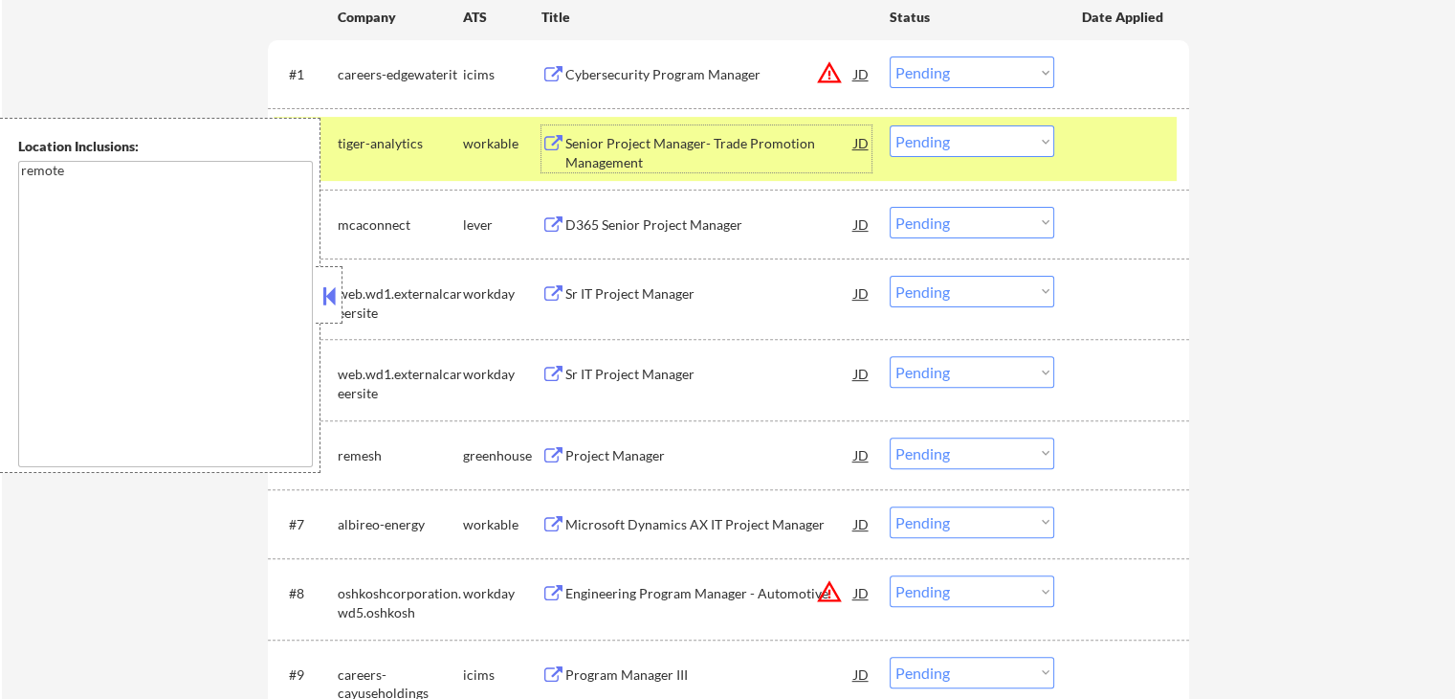
click at [593, 221] on div "D365 Senior Project Manager" at bounding box center [710, 224] width 289 height 19
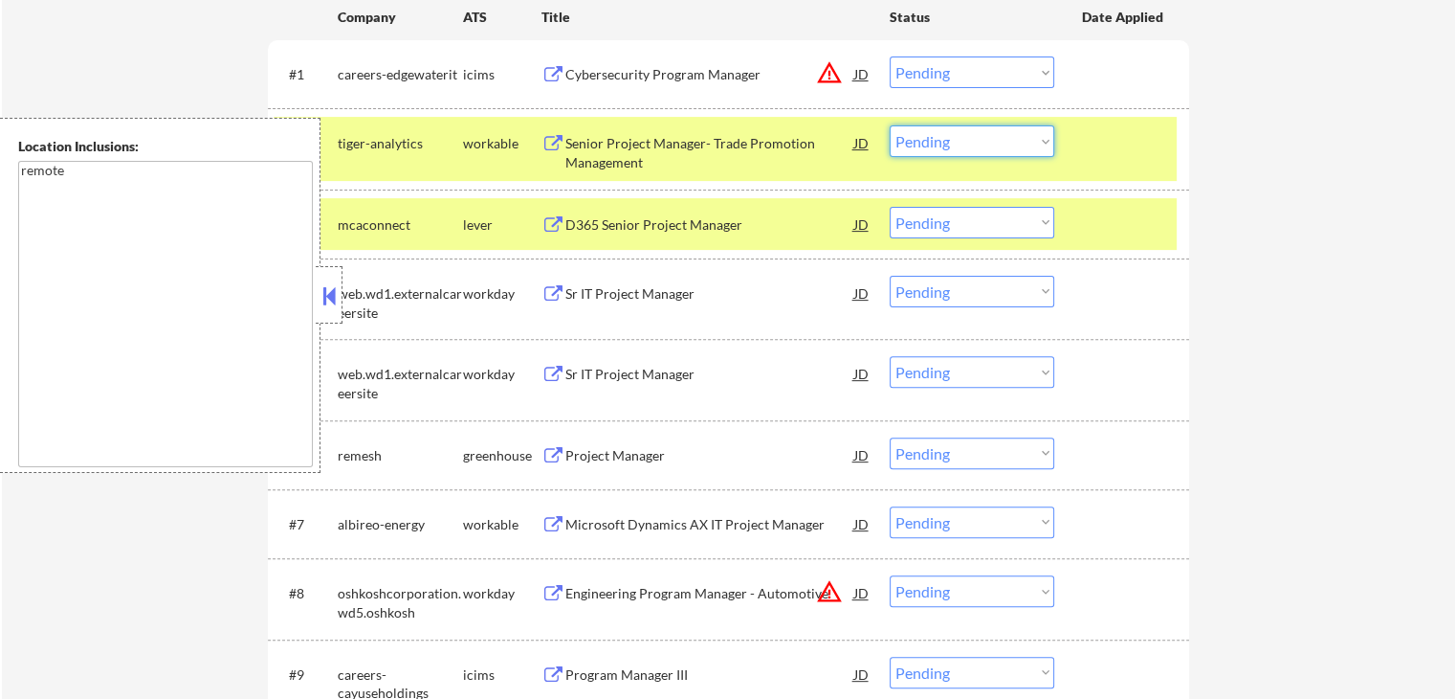
click at [965, 145] on select "Choose an option... Pending Applied Excluded (Questions) Excluded (Expired) Exc…" at bounding box center [972, 141] width 165 height 32
click at [890, 125] on select "Choose an option... Pending Applied Excluded (Questions) Excluded (Expired) Exc…" at bounding box center [972, 141] width 165 height 32
select select ""pending""
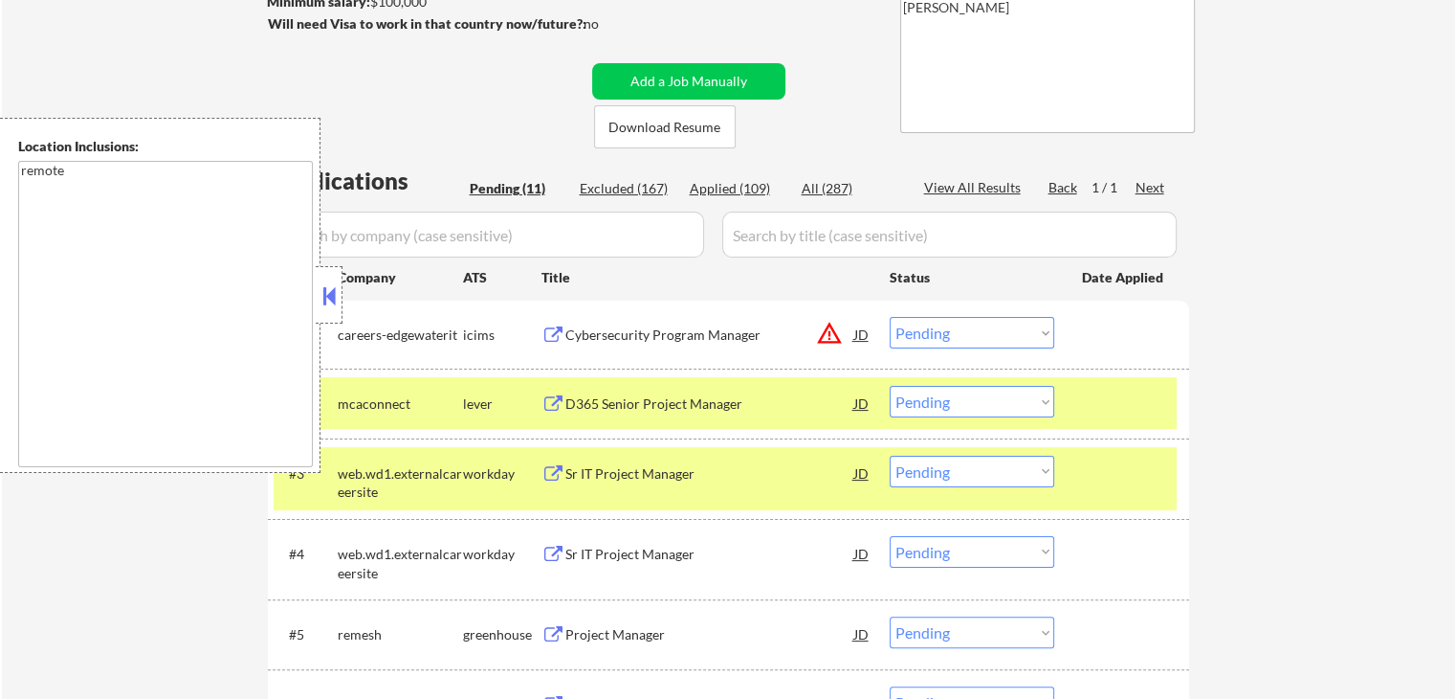
scroll to position [96, 0]
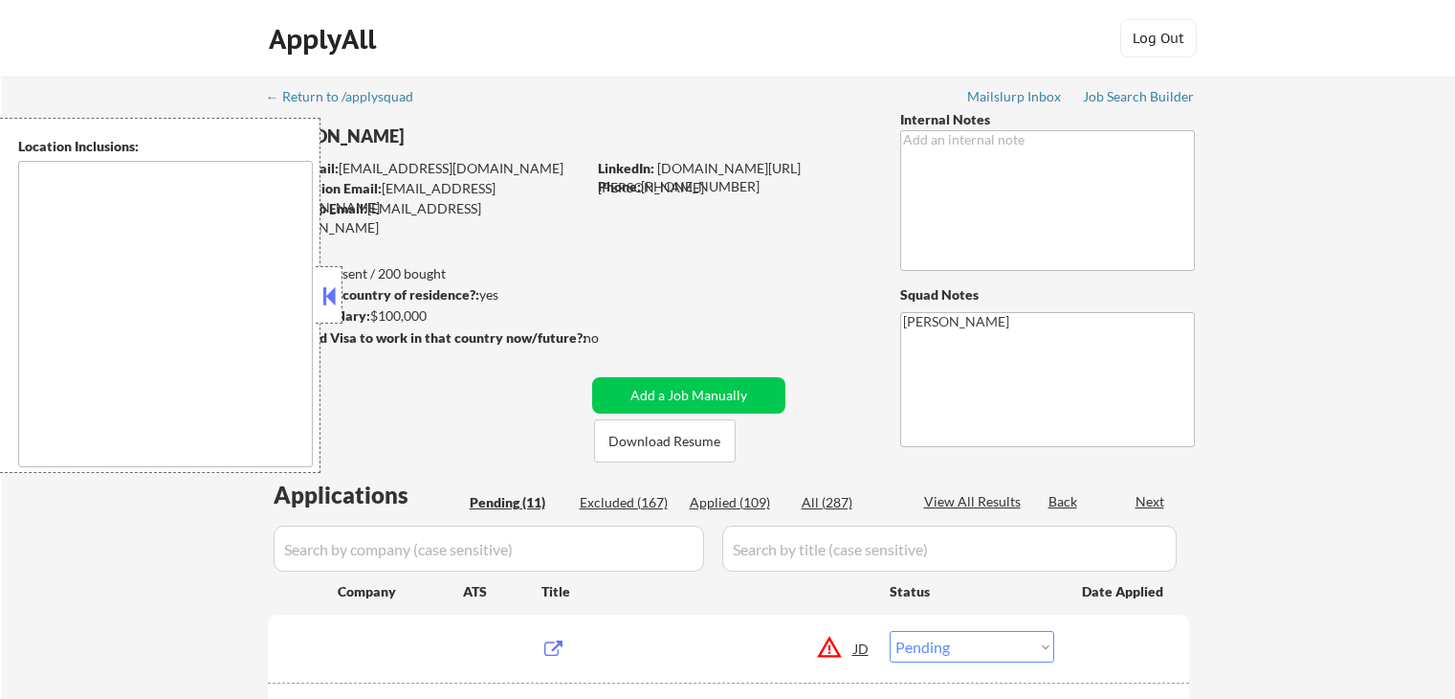
select select ""pending""
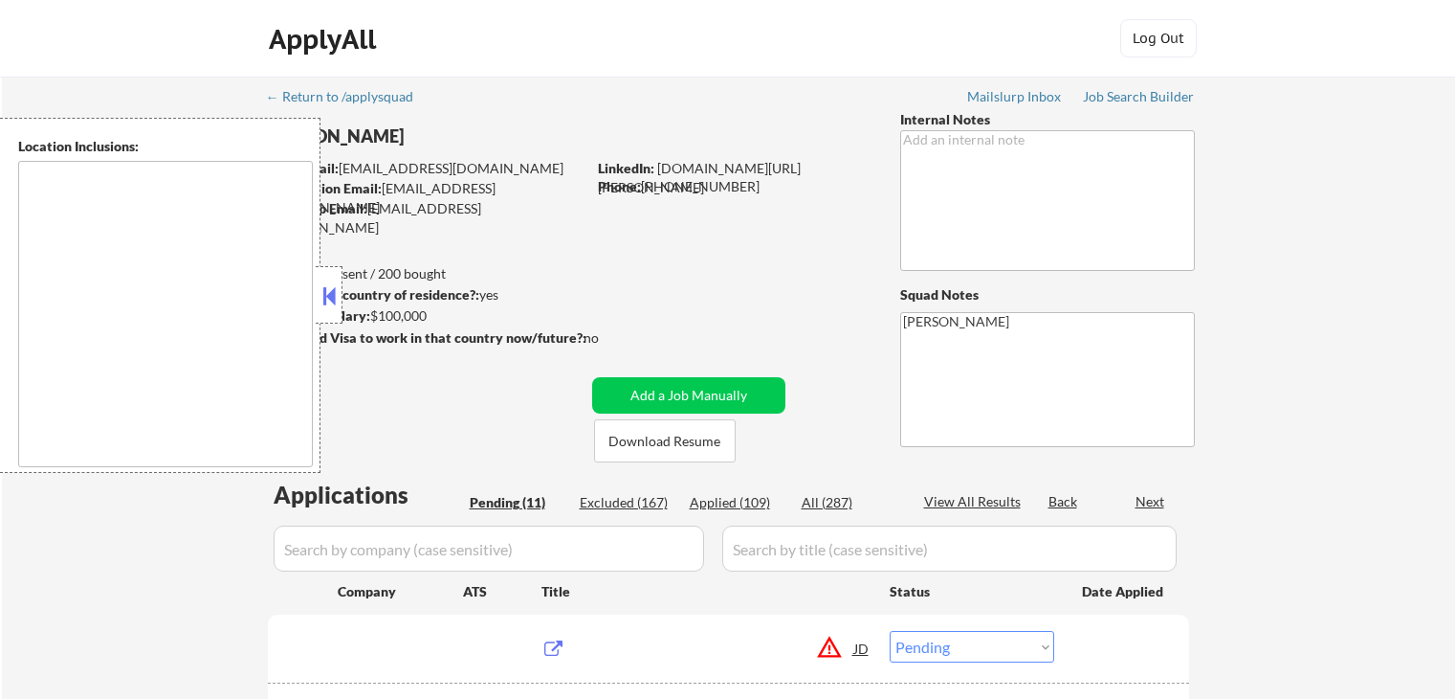
select select ""pending""
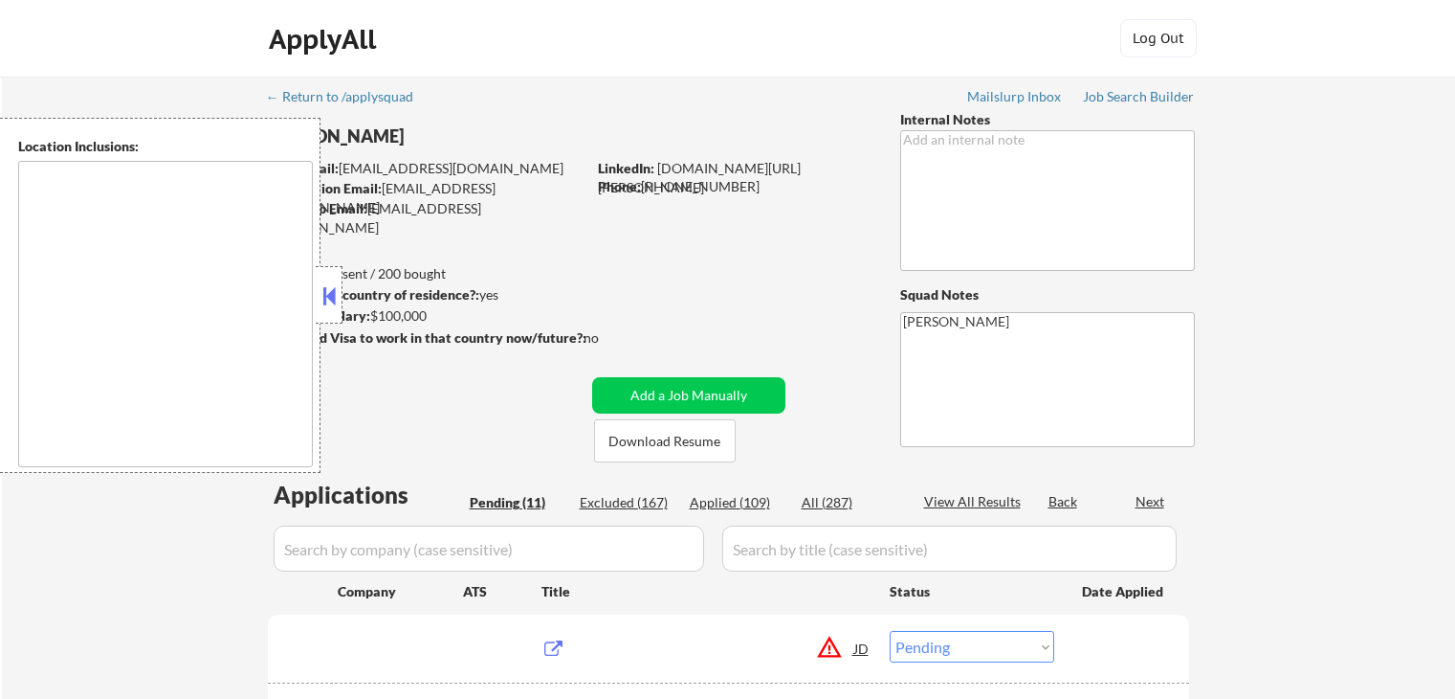
select select ""pending""
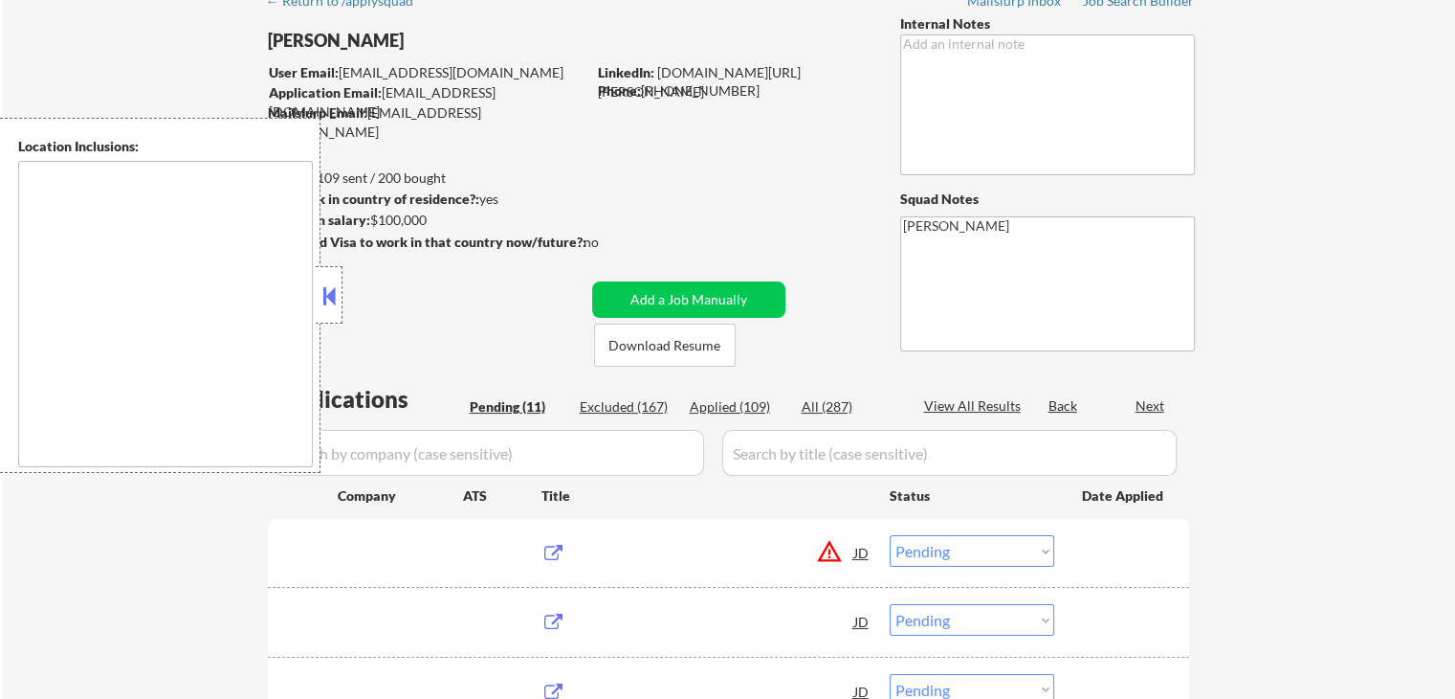
type textarea "remote"
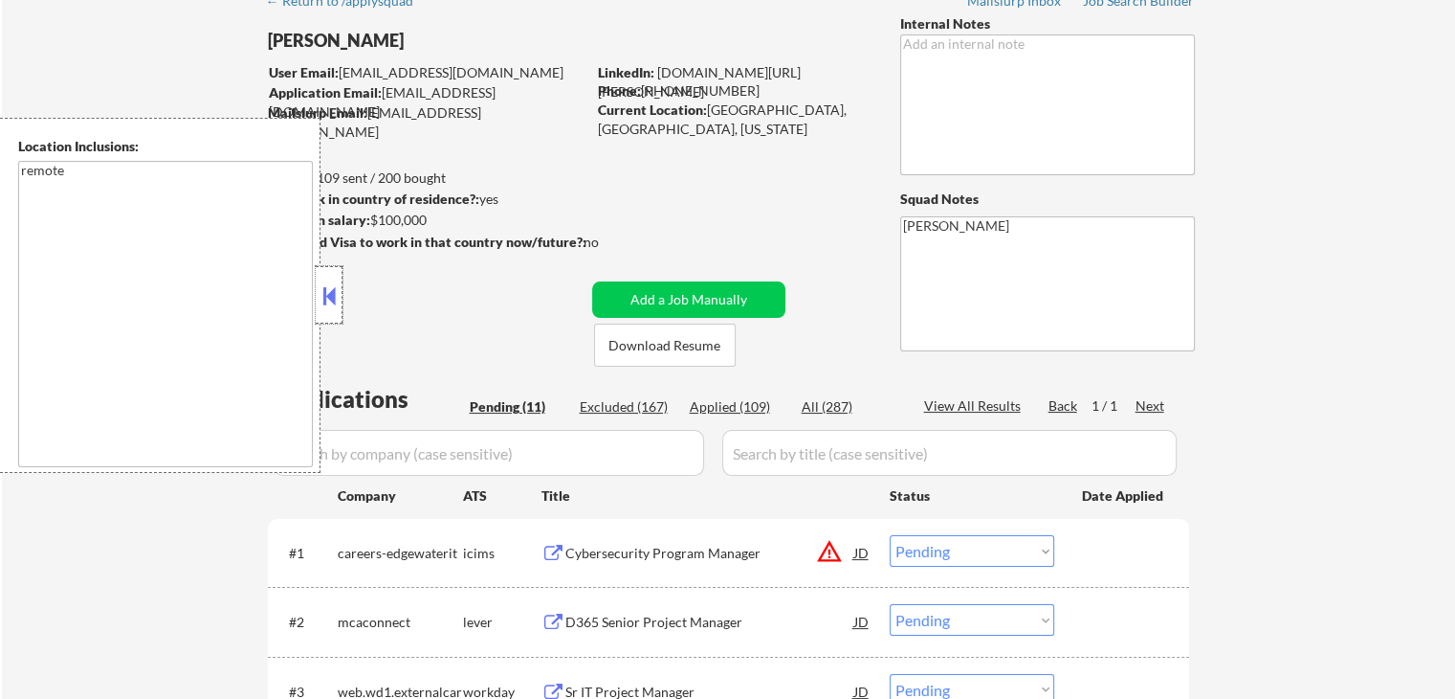
click at [325, 318] on div at bounding box center [329, 294] width 27 height 57
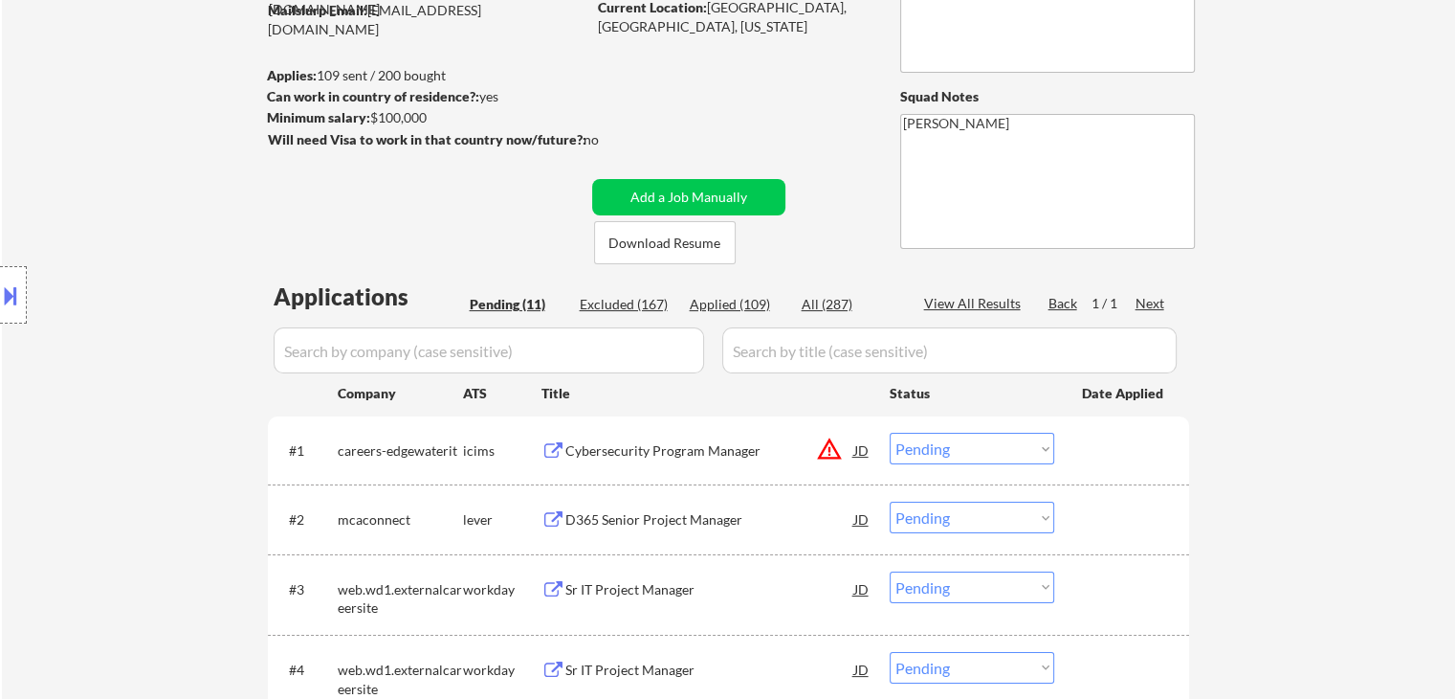
scroll to position [287, 0]
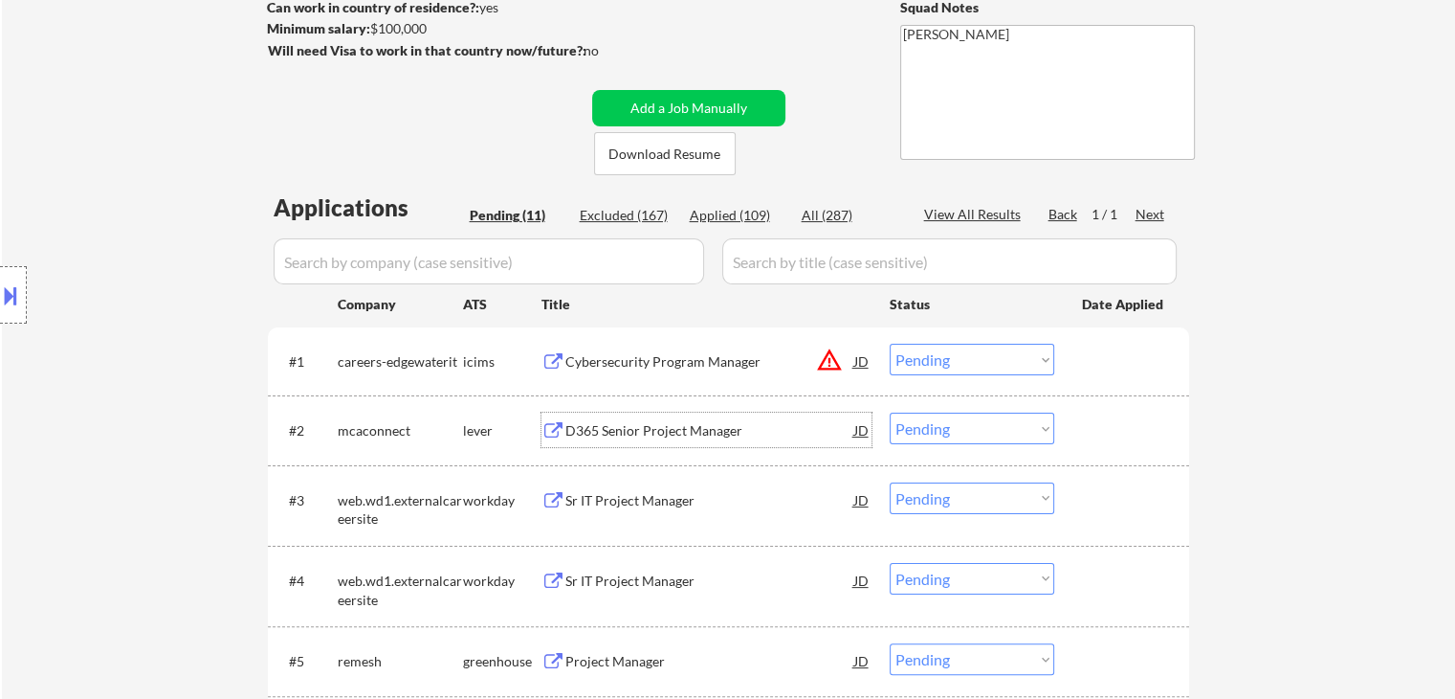
click at [651, 431] on div "D365 Senior Project Manager" at bounding box center [710, 430] width 289 height 19
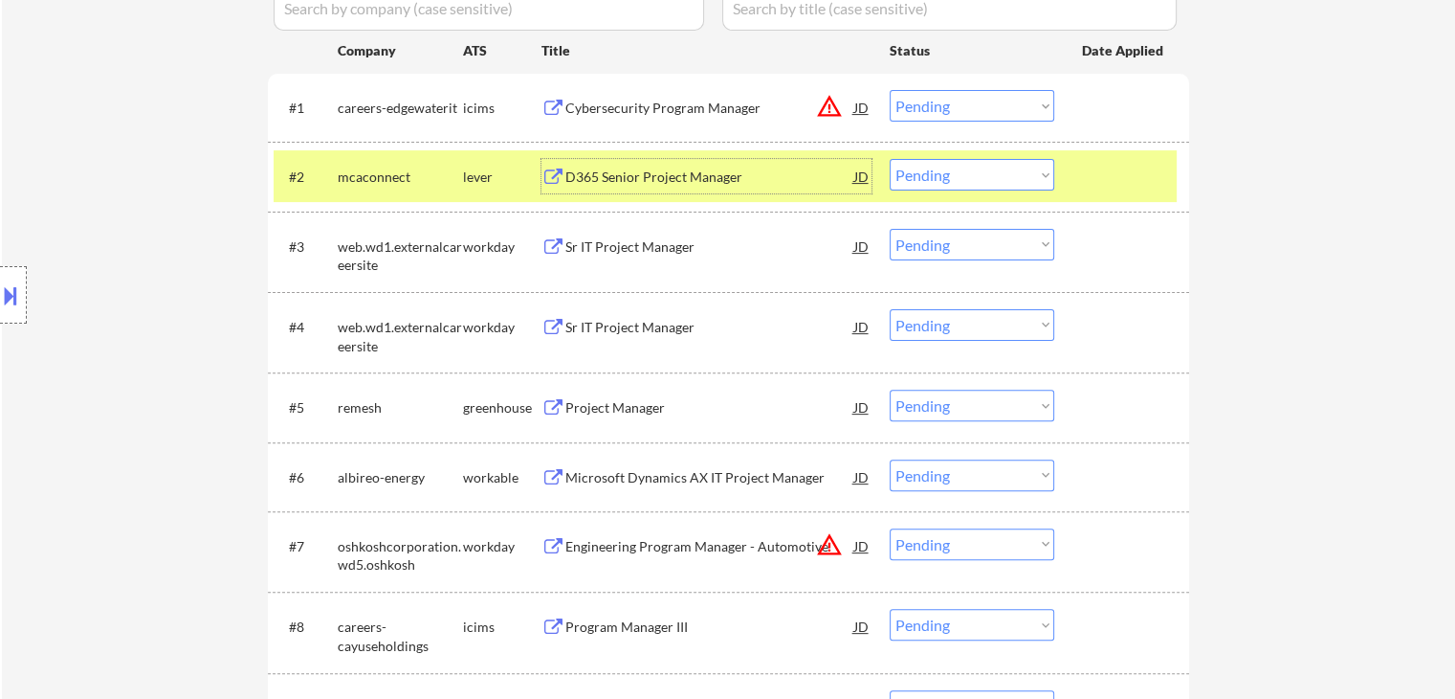
scroll to position [574, 0]
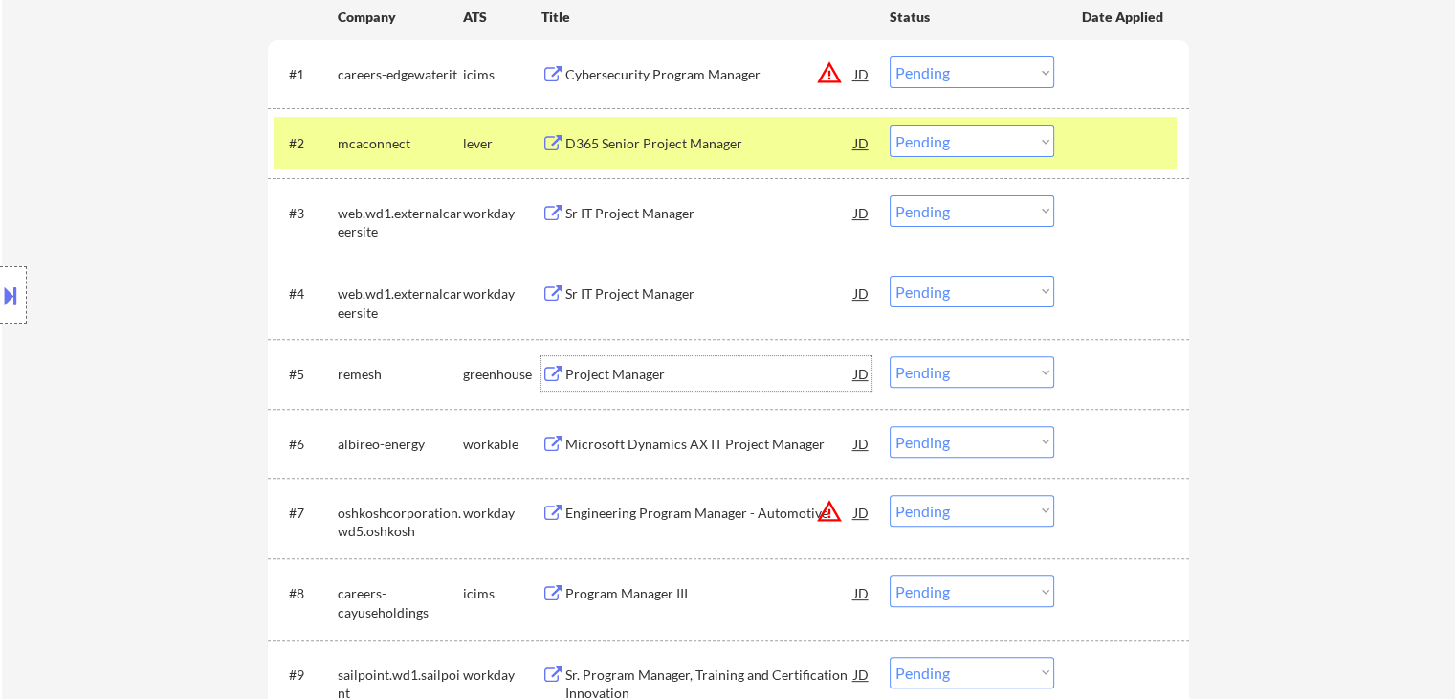
click at [594, 370] on div "Project Manager" at bounding box center [710, 374] width 289 height 19
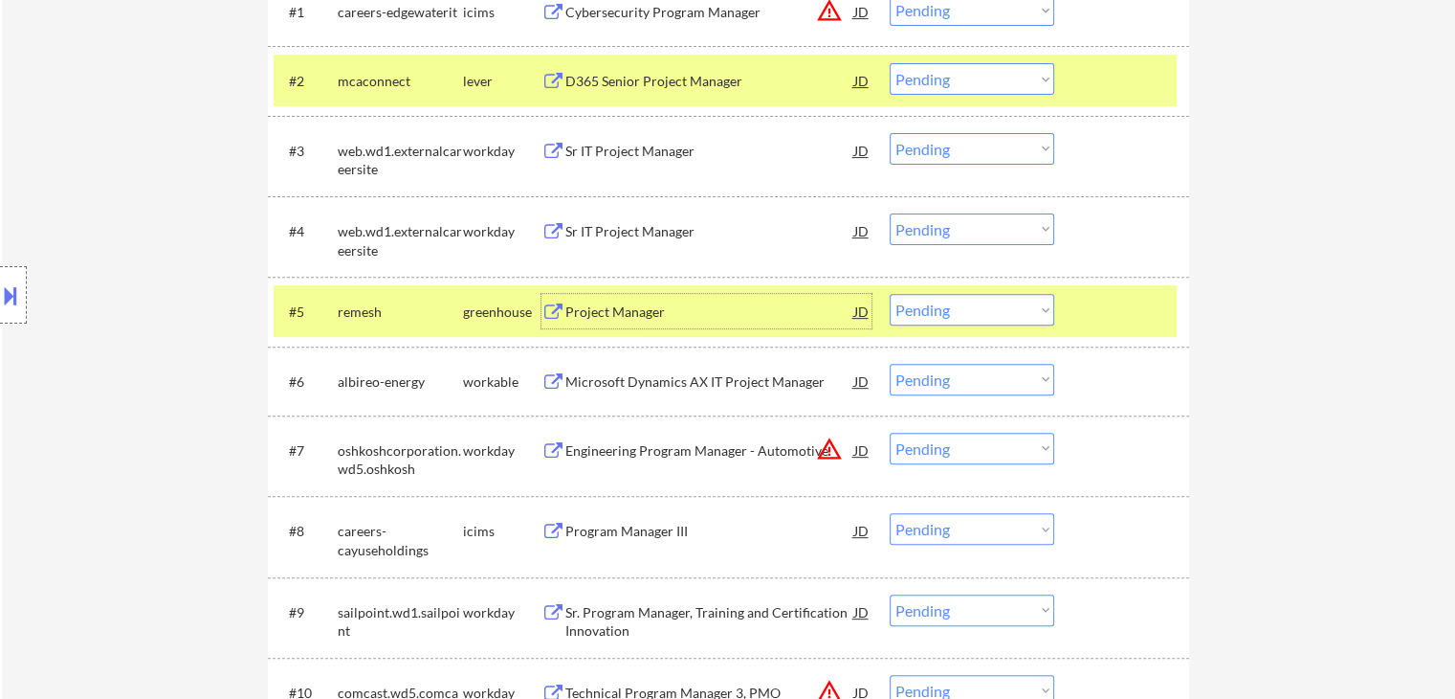
scroll to position [670, 0]
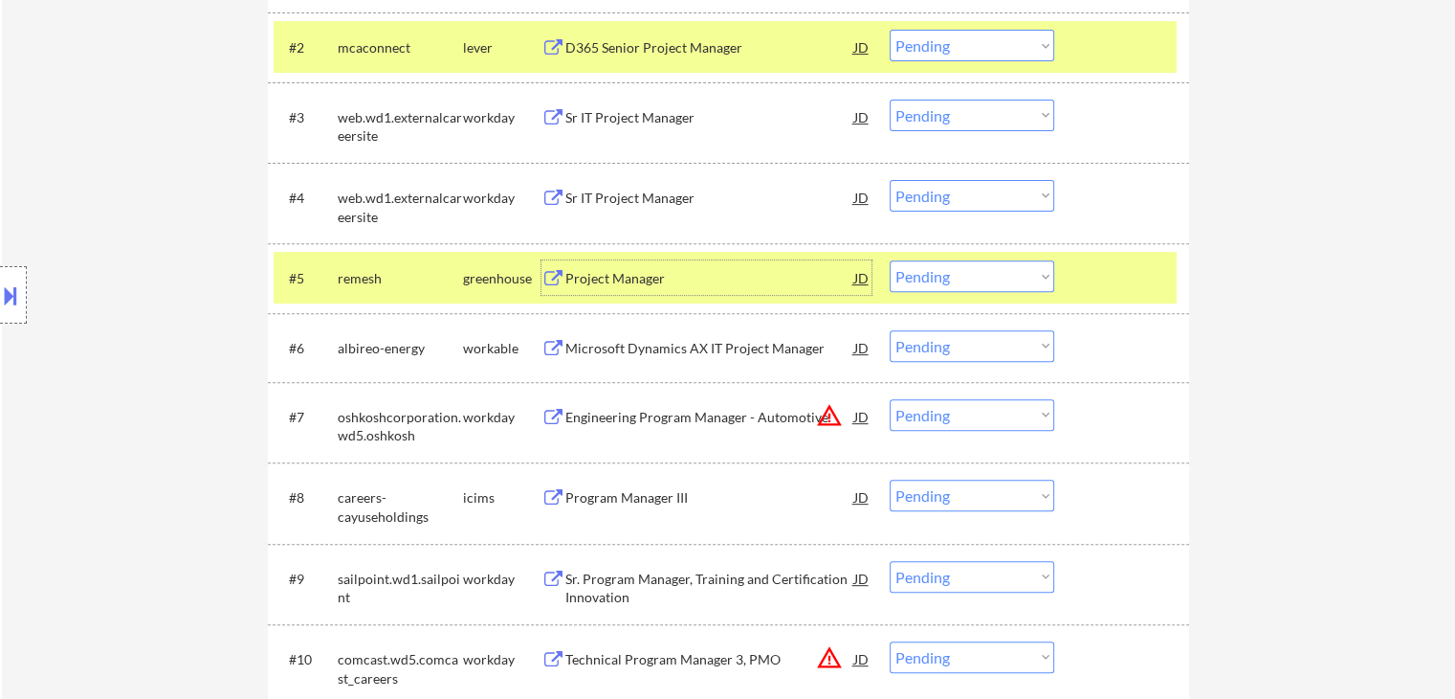
click at [968, 272] on select "Choose an option... Pending Applied Excluded (Questions) Excluded (Expired) Exc…" at bounding box center [972, 276] width 165 height 32
click at [890, 260] on select "Choose an option... Pending Applied Excluded (Questions) Excluded (Expired) Exc…" at bounding box center [972, 276] width 165 height 32
click at [601, 349] on div "Microsoft Dynamics AX IT Project Manager" at bounding box center [710, 348] width 289 height 19
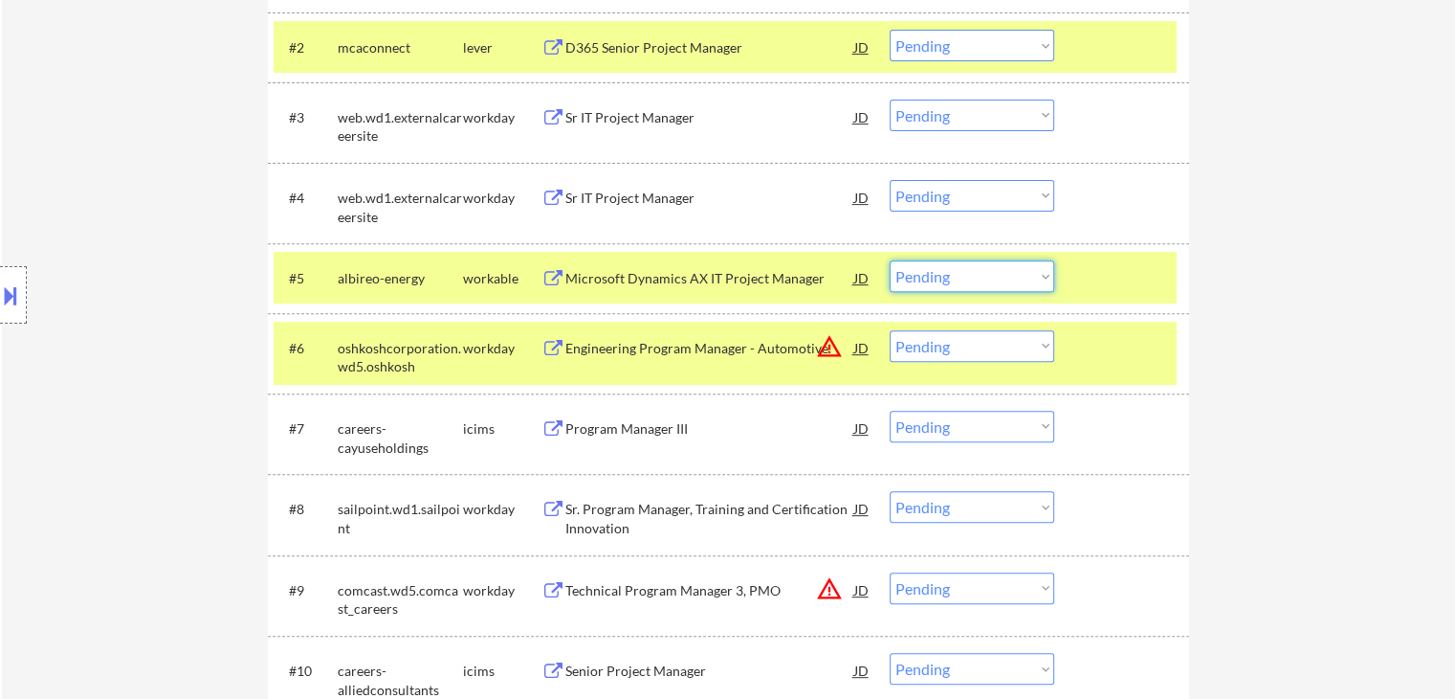
click at [944, 278] on select "Choose an option... Pending Applied Excluded (Questions) Excluded (Expired) Exc…" at bounding box center [972, 276] width 165 height 32
click at [890, 260] on select "Choose an option... Pending Applied Excluded (Questions) Excluded (Expired) Exc…" at bounding box center [972, 276] width 165 height 32
select select ""pending""
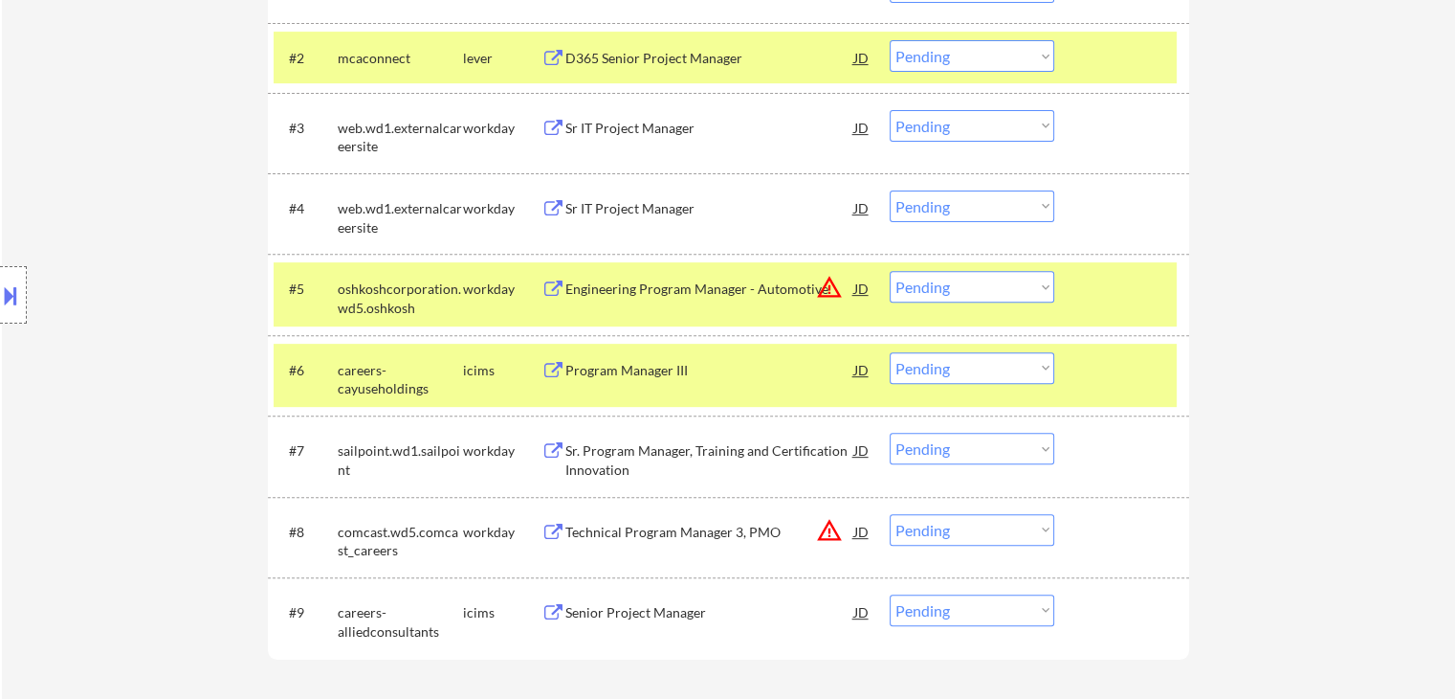
scroll to position [478, 0]
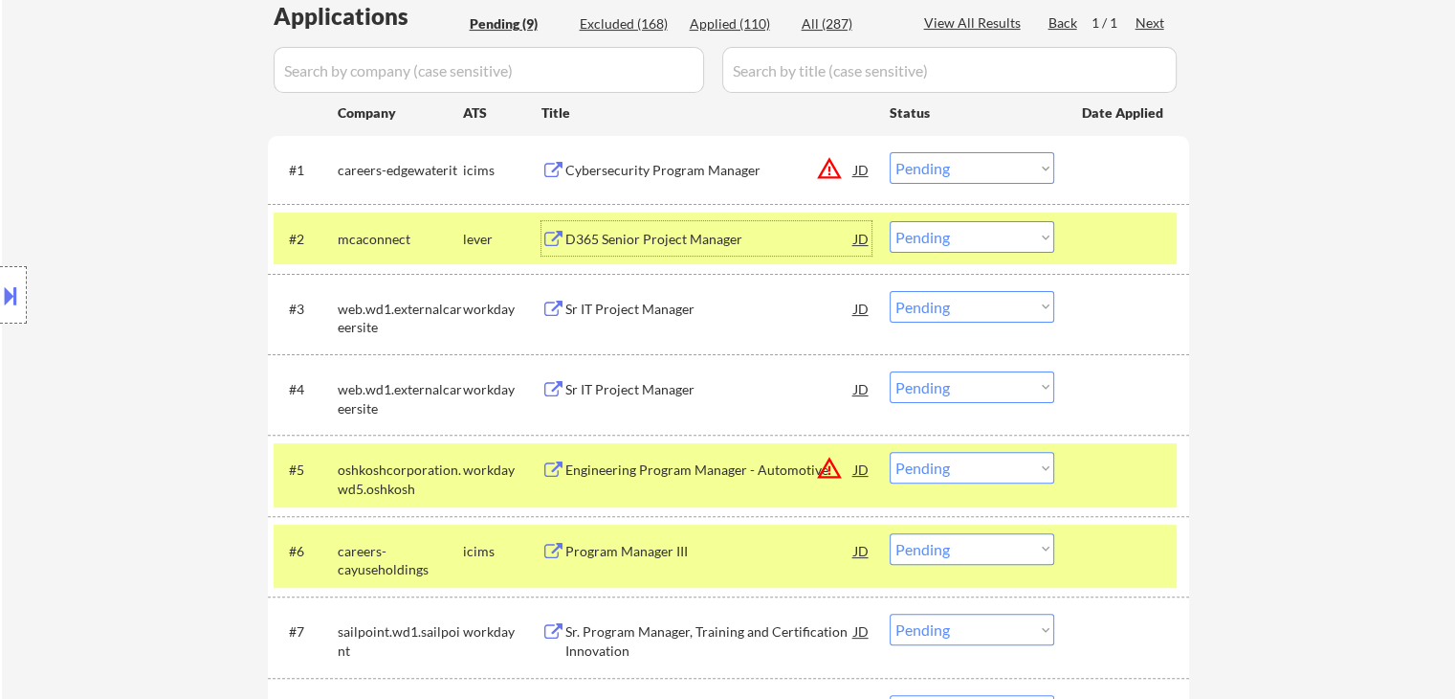
click at [633, 234] on div "D365 Senior Project Manager" at bounding box center [710, 239] width 289 height 19
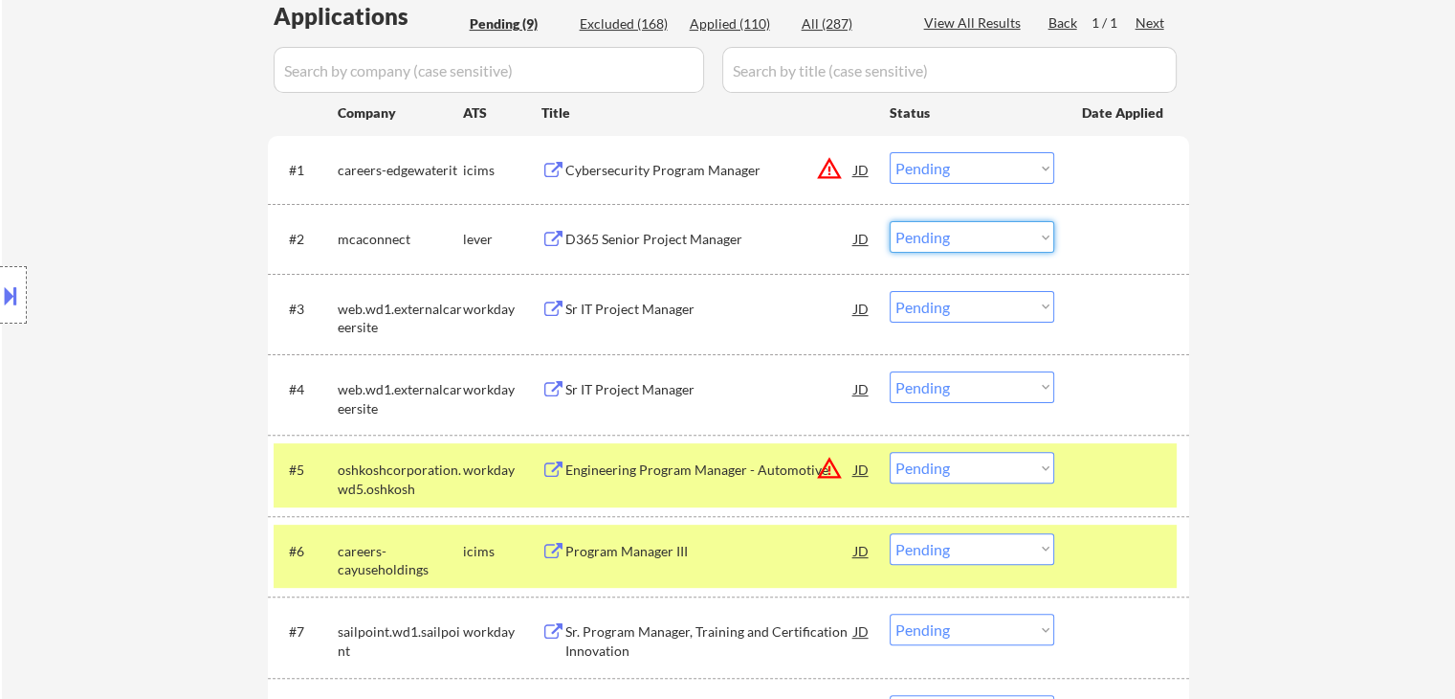
click at [967, 238] on select "Choose an option... Pending Applied Excluded (Questions) Excluded (Expired) Exc…" at bounding box center [972, 237] width 165 height 32
click at [890, 221] on select "Choose an option... Pending Applied Excluded (Questions) Excluded (Expired) Exc…" at bounding box center [972, 237] width 165 height 32
select select ""pending""
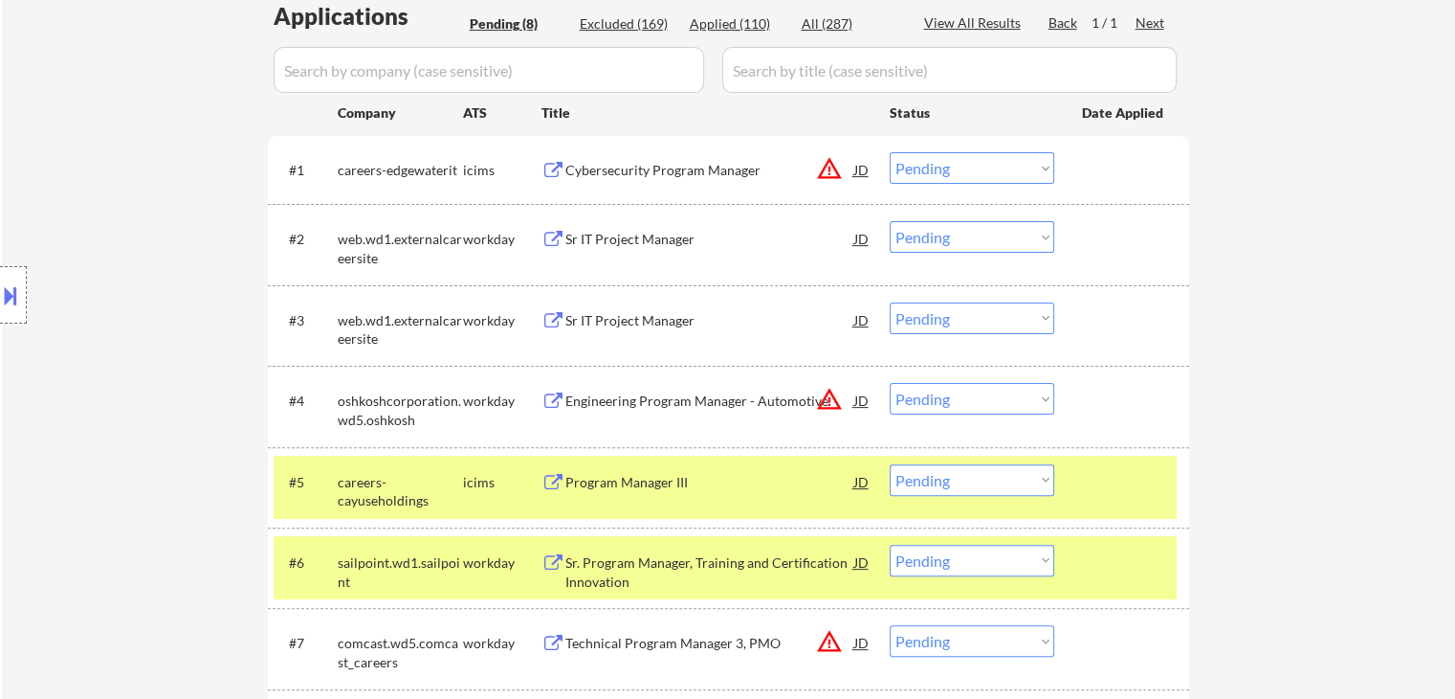
click at [1157, 487] on div at bounding box center [1124, 481] width 84 height 34
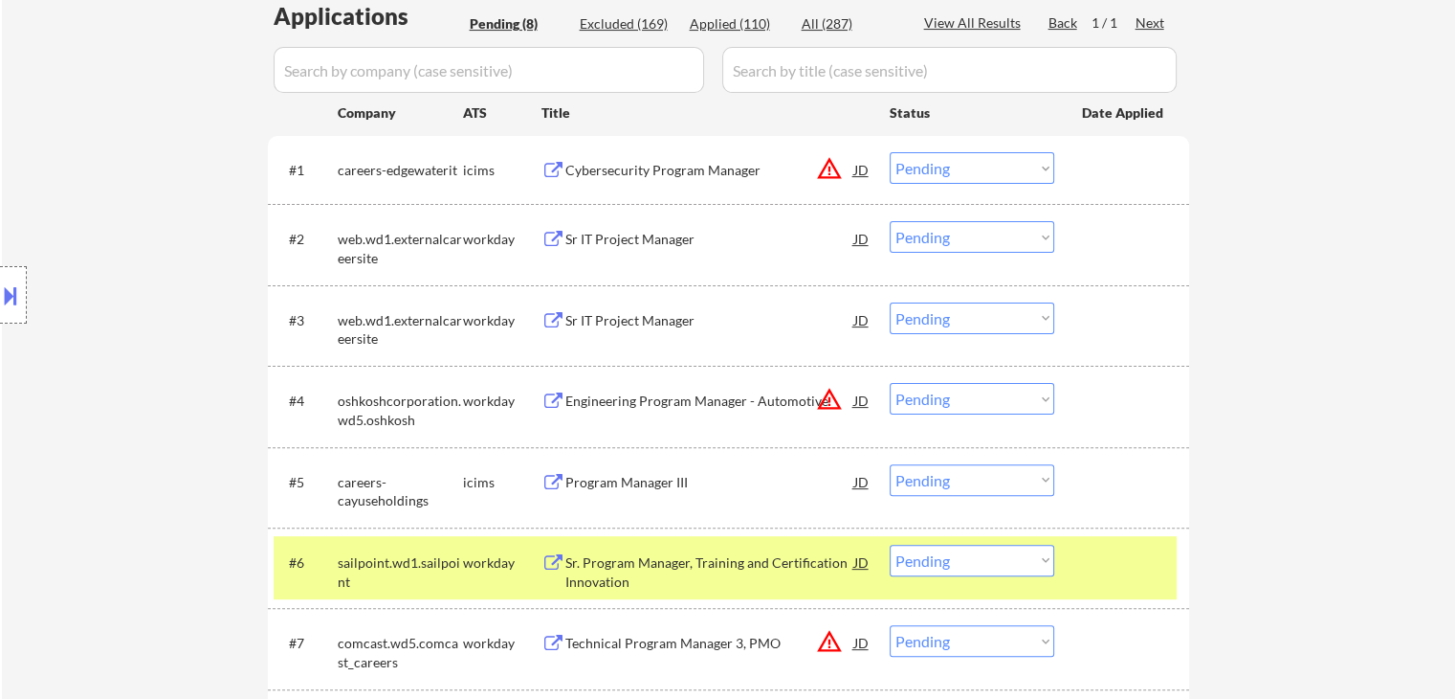
click at [1152, 566] on div at bounding box center [1124, 561] width 84 height 34
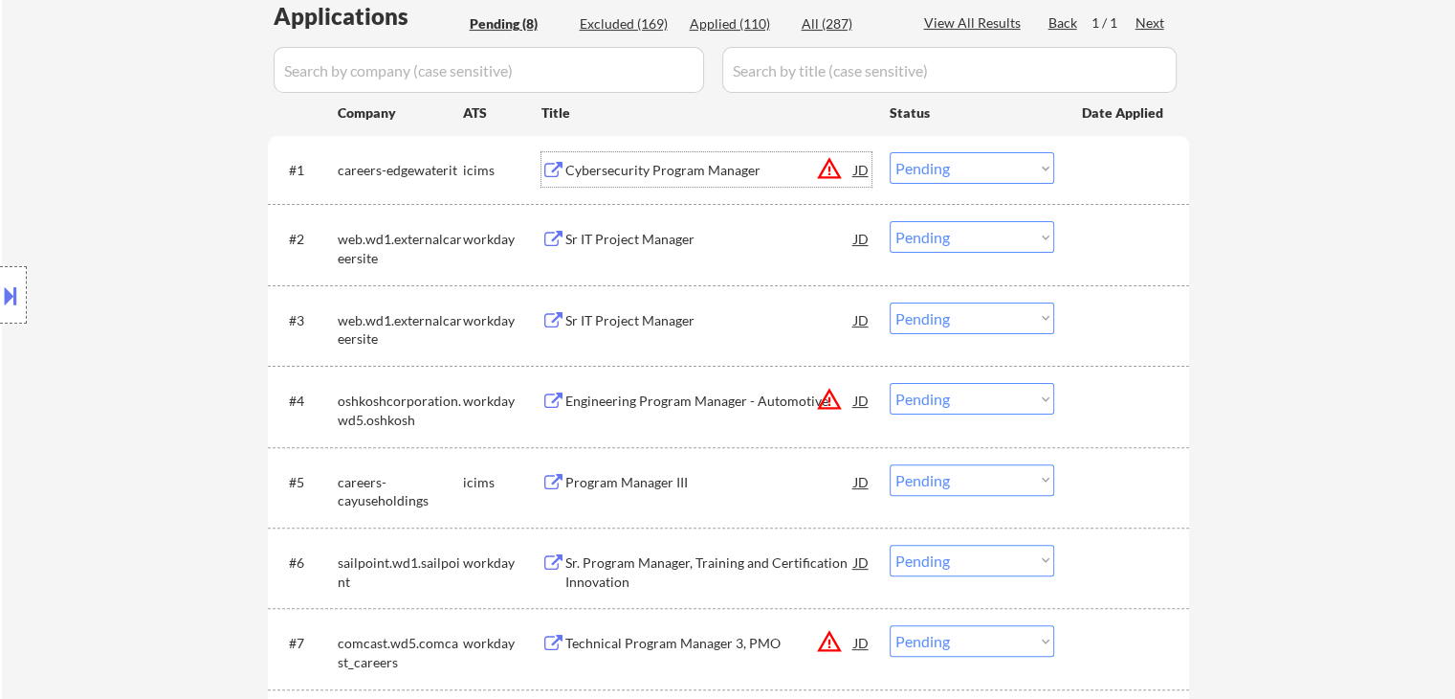
click at [630, 168] on div "Cybersecurity Program Manager" at bounding box center [710, 170] width 289 height 19
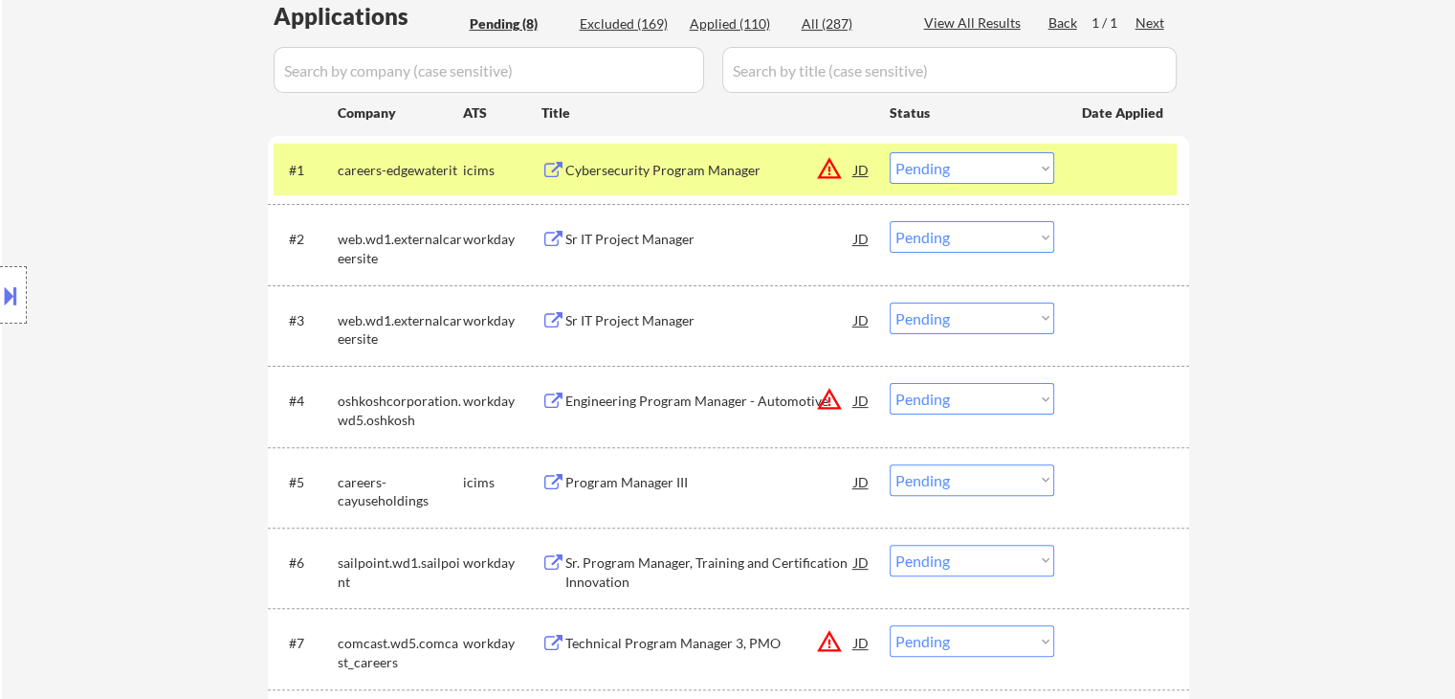
click at [15, 290] on button at bounding box center [10, 295] width 21 height 32
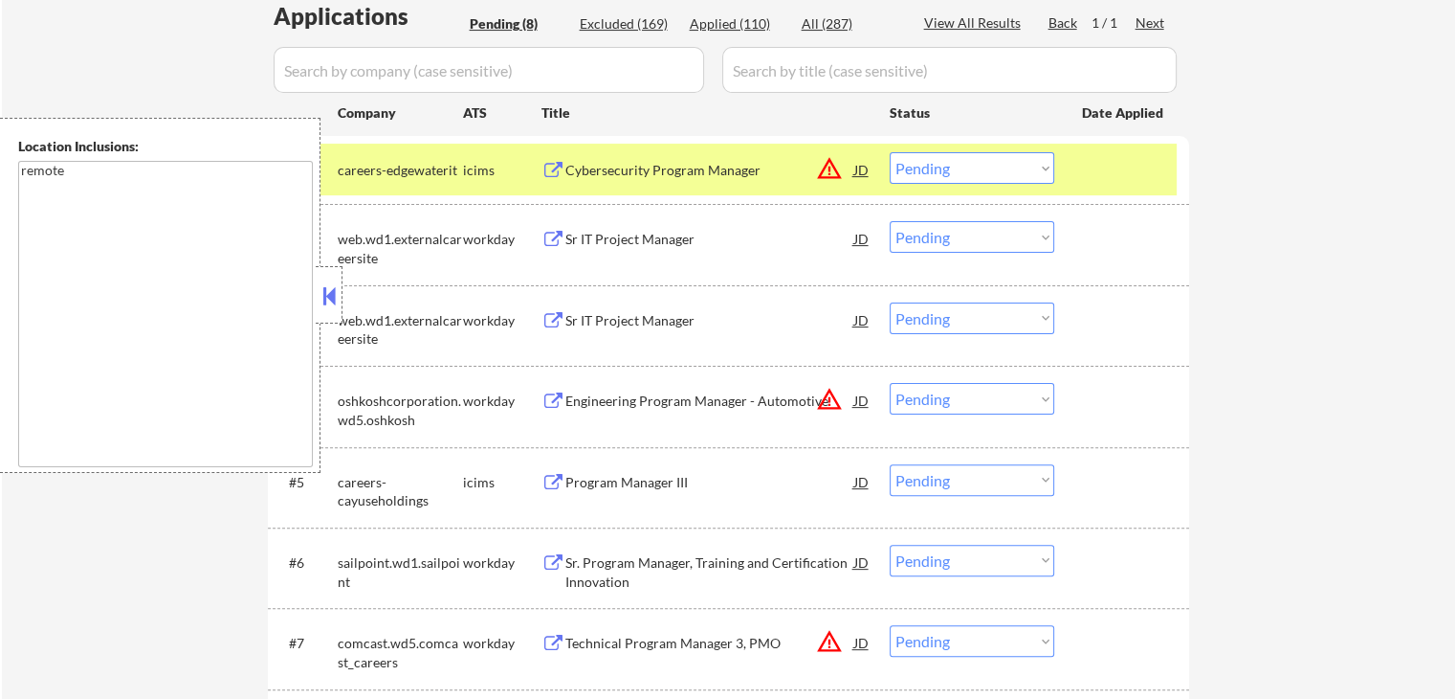
click at [968, 161] on select "Choose an option... Pending Applied Excluded (Questions) Excluded (Expired) Exc…" at bounding box center [972, 168] width 165 height 32
click at [890, 152] on select "Choose an option... Pending Applied Excluded (Questions) Excluded (Expired) Exc…" at bounding box center [972, 168] width 165 height 32
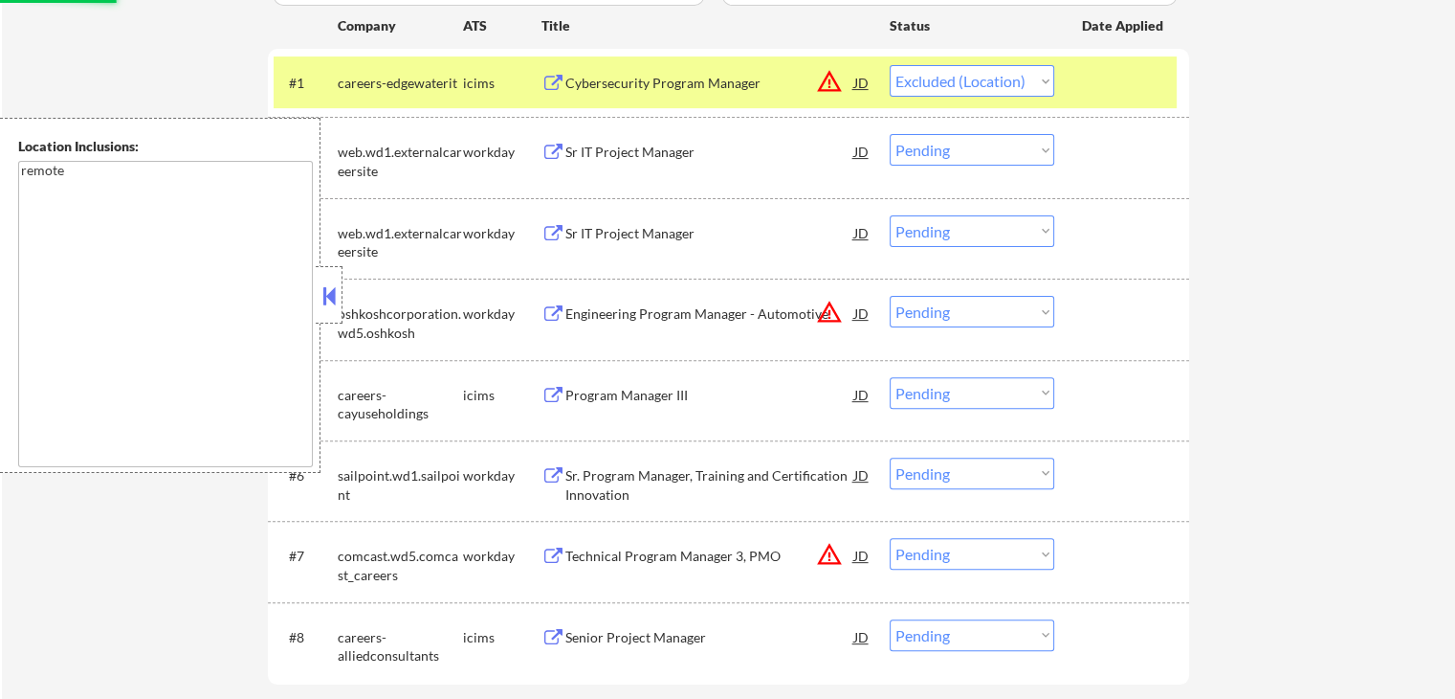
scroll to position [670, 0]
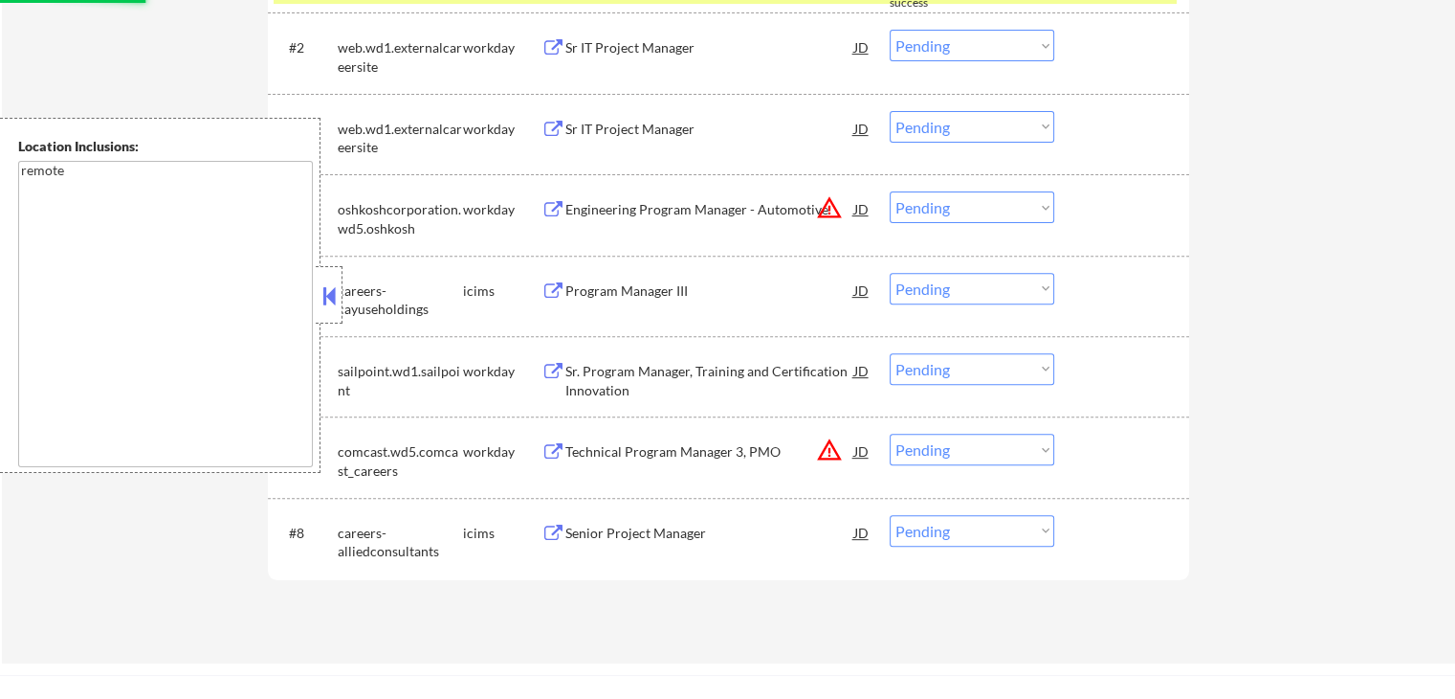
select select ""pending""
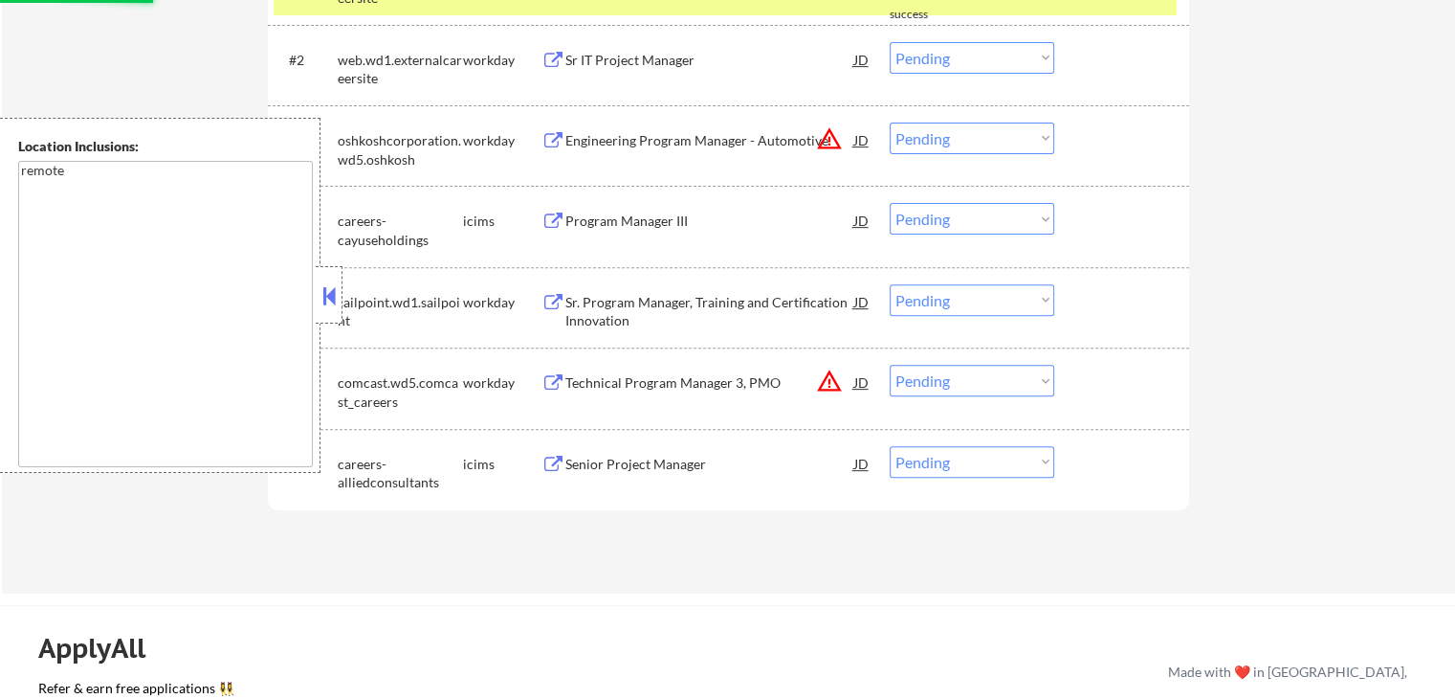
click at [640, 142] on div "Engineering Program Manager - Automotive" at bounding box center [710, 140] width 289 height 19
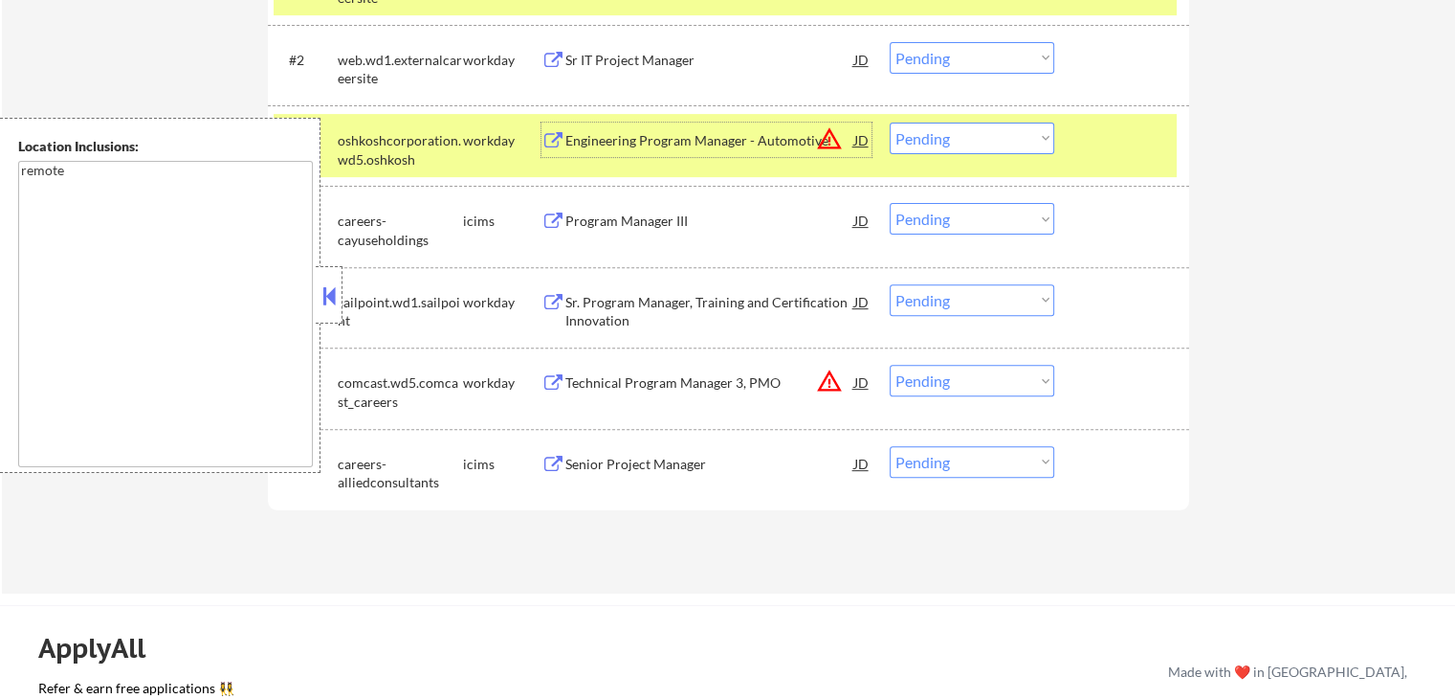
click at [634, 385] on div "Technical Program Manager 3, PMO" at bounding box center [710, 382] width 289 height 19
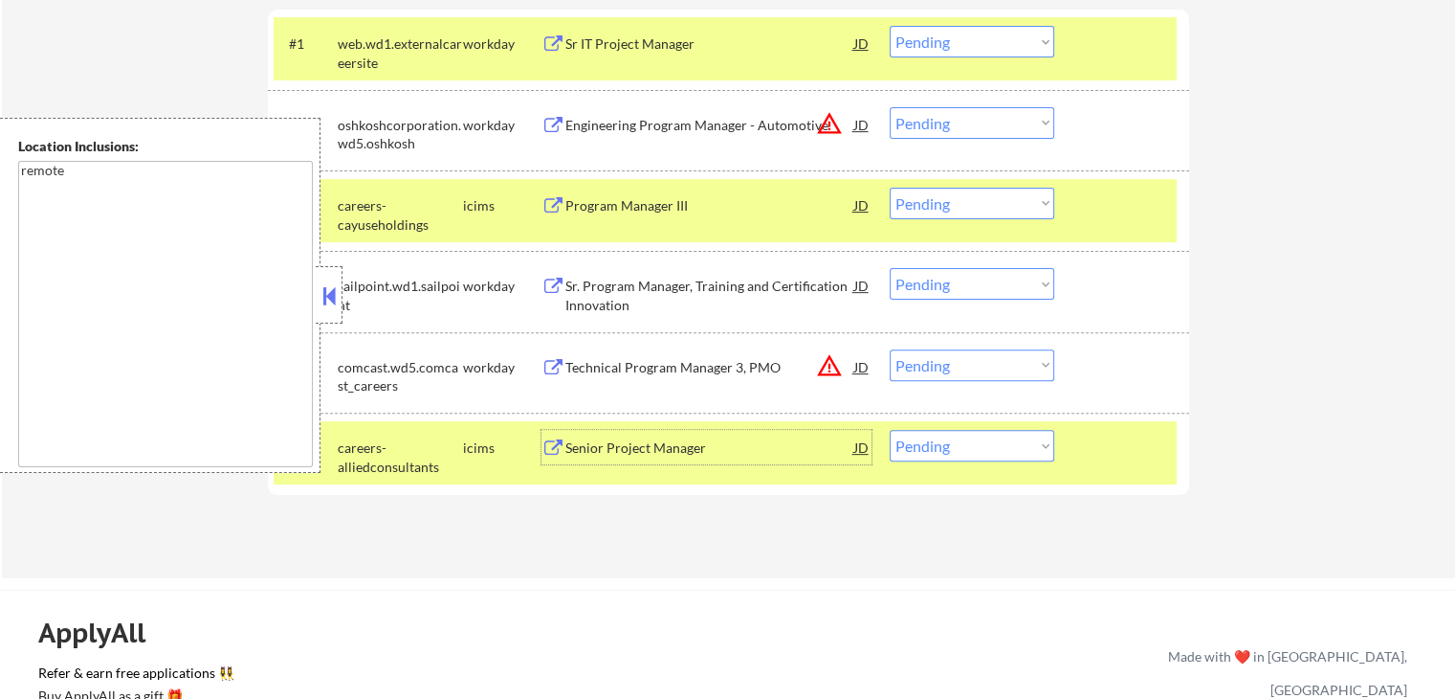
scroll to position [574, 0]
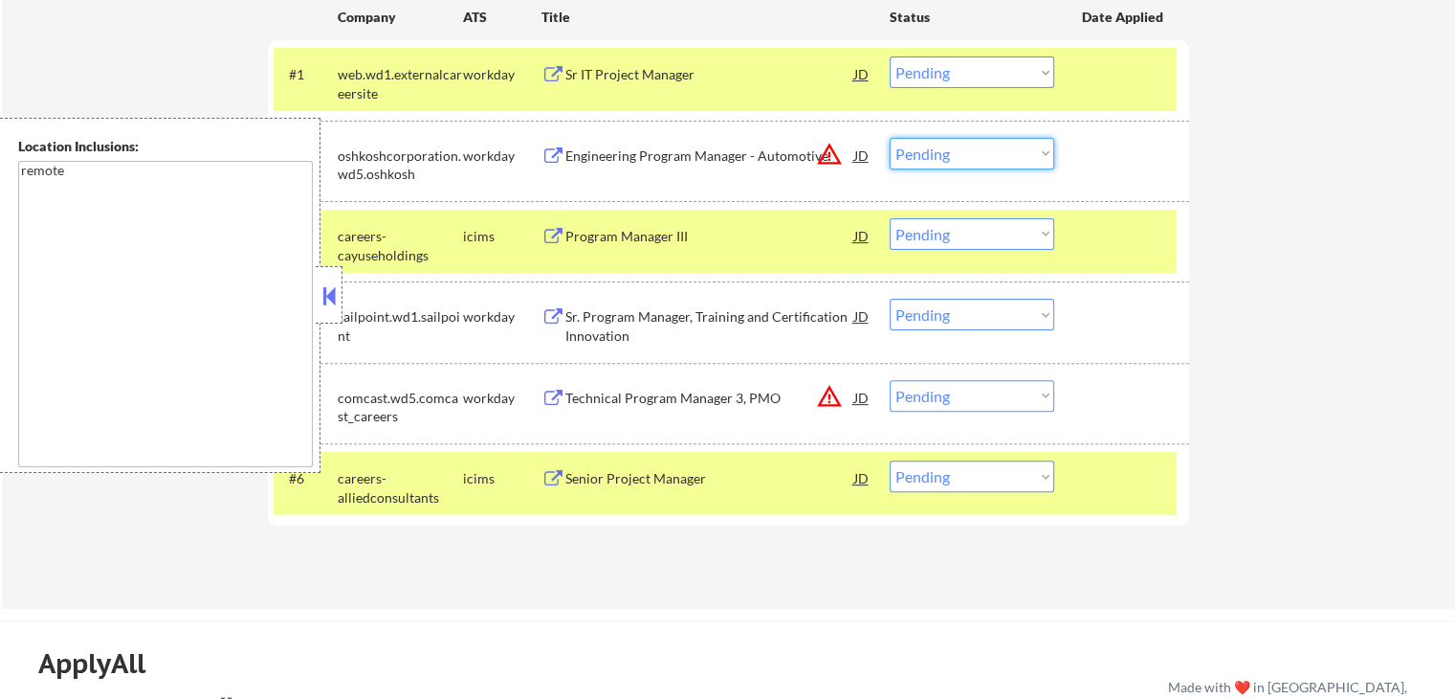
click at [963, 146] on select "Choose an option... Pending Applied Excluded (Questions) Excluded (Expired) Exc…" at bounding box center [972, 154] width 165 height 32
click at [890, 138] on select "Choose an option... Pending Applied Excluded (Questions) Excluded (Expired) Exc…" at bounding box center [972, 154] width 165 height 32
select select ""pending""
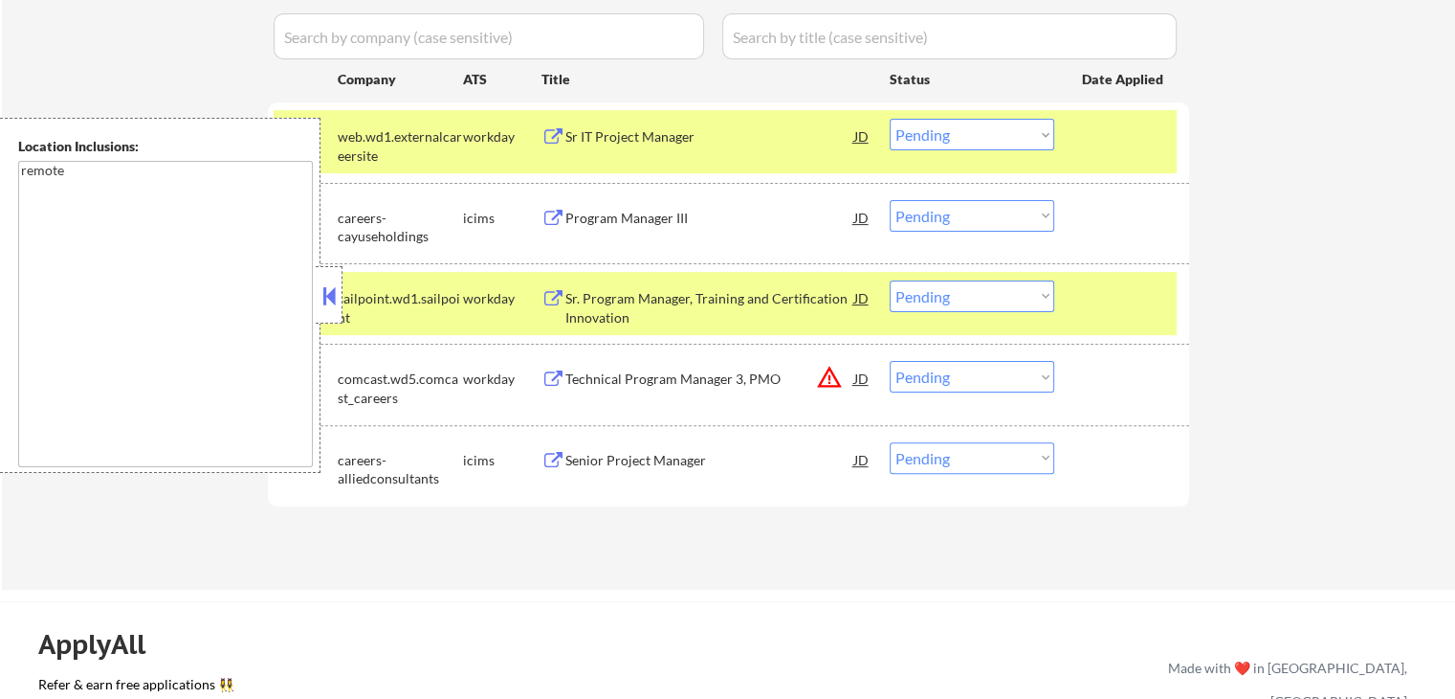
scroll to position [478, 0]
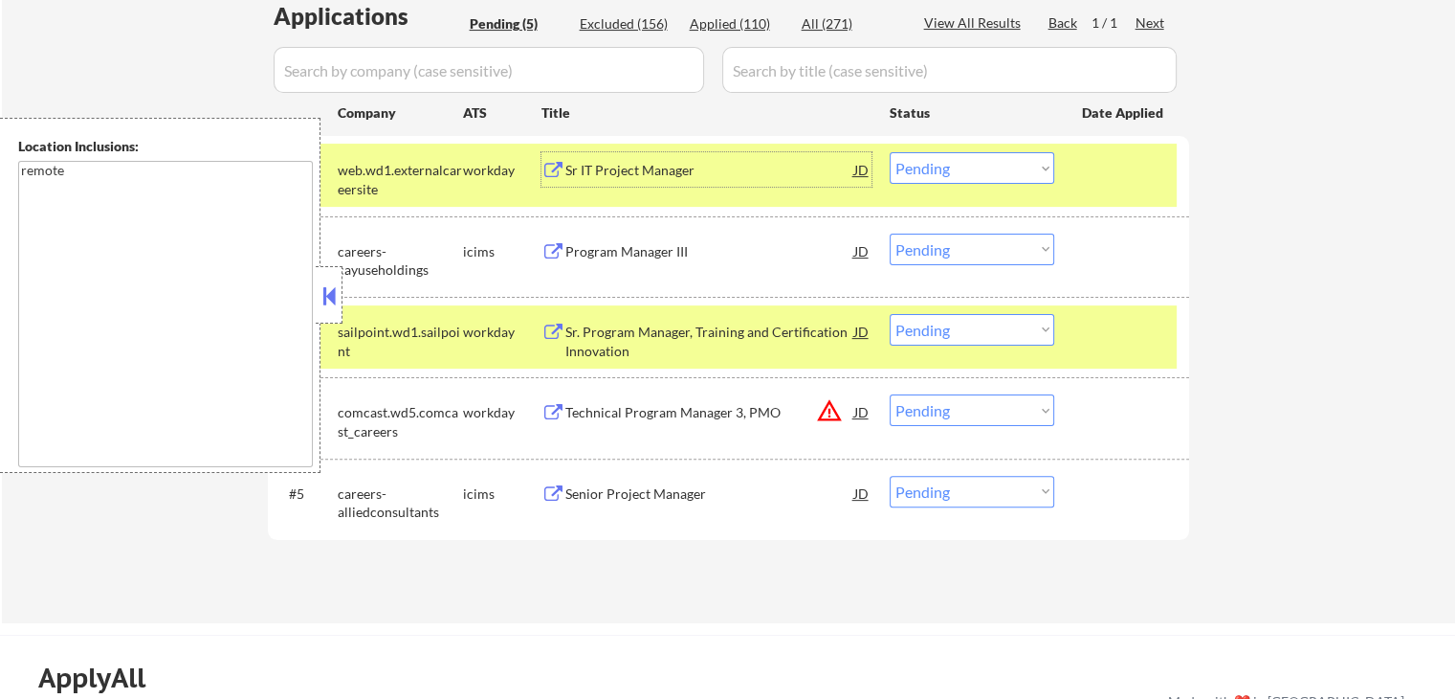
click at [685, 168] on div "Sr IT Project Manager" at bounding box center [710, 170] width 289 height 19
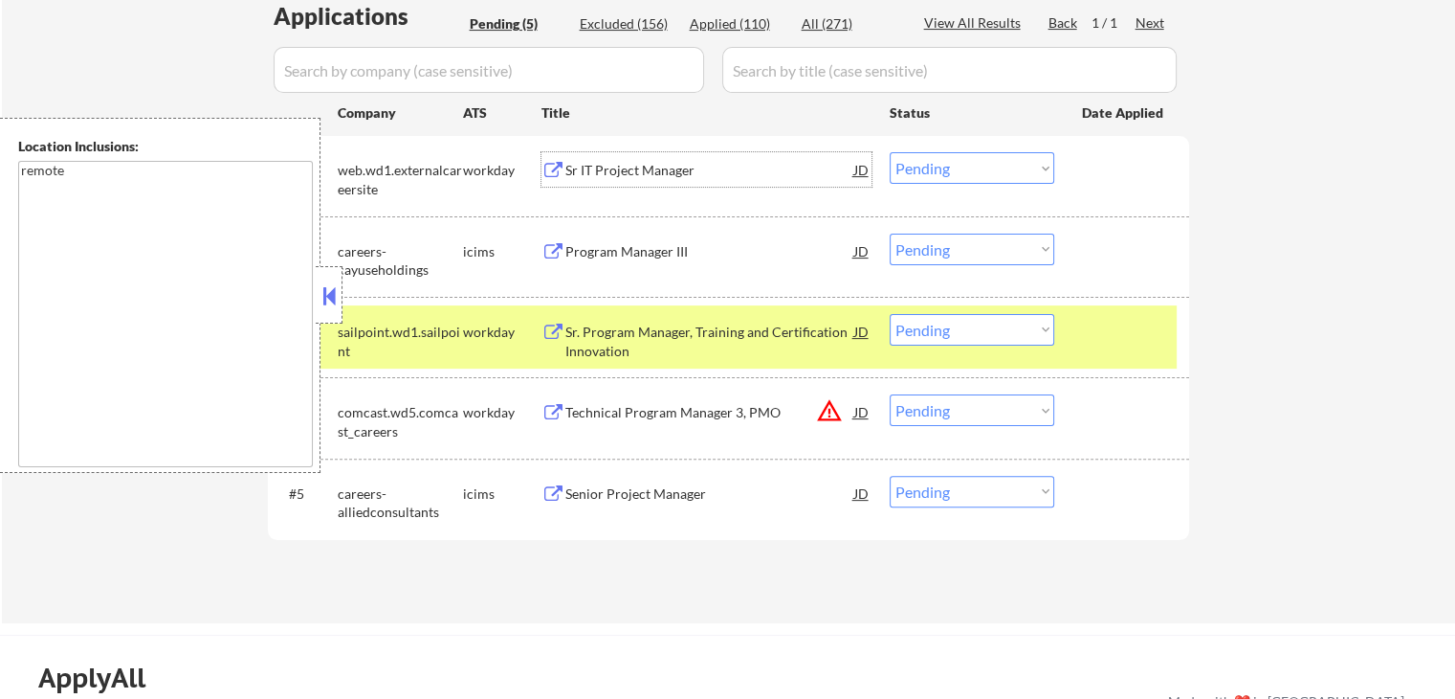
click at [864, 167] on div "JD" at bounding box center [862, 169] width 19 height 34
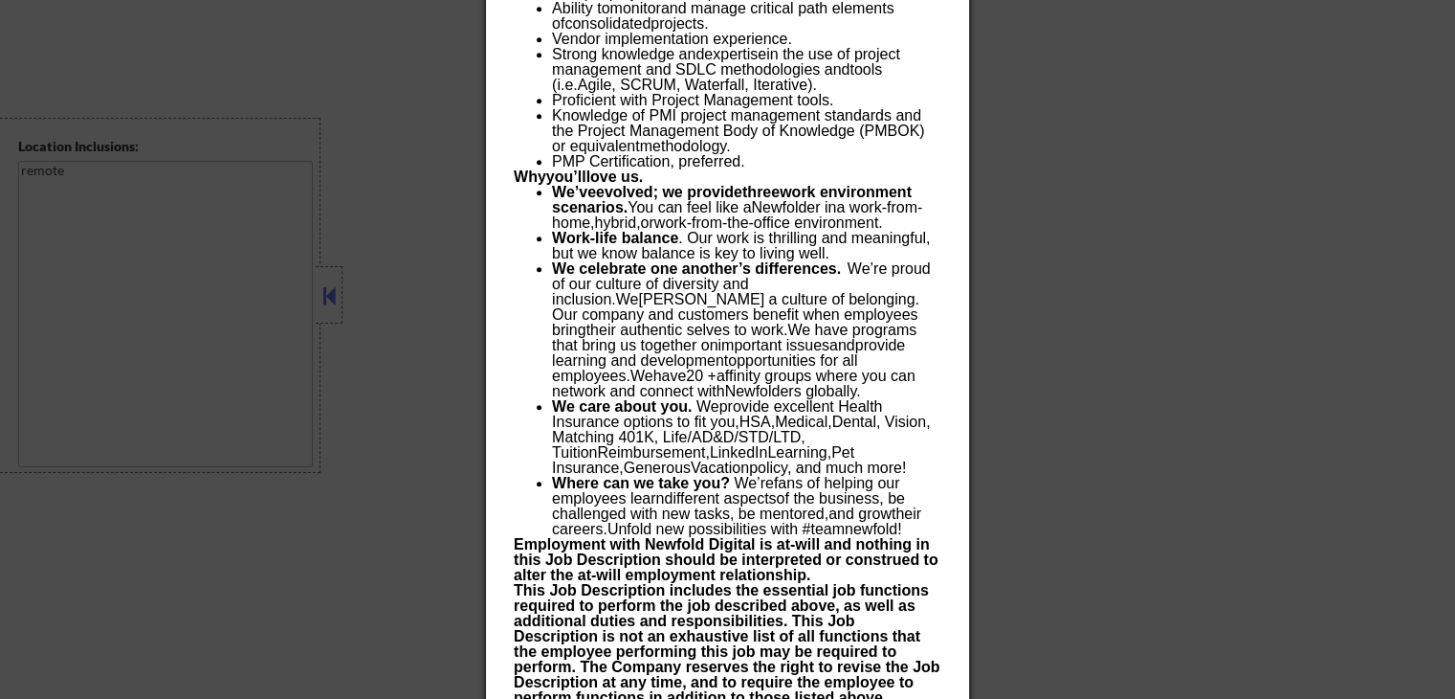
scroll to position [2051, 0]
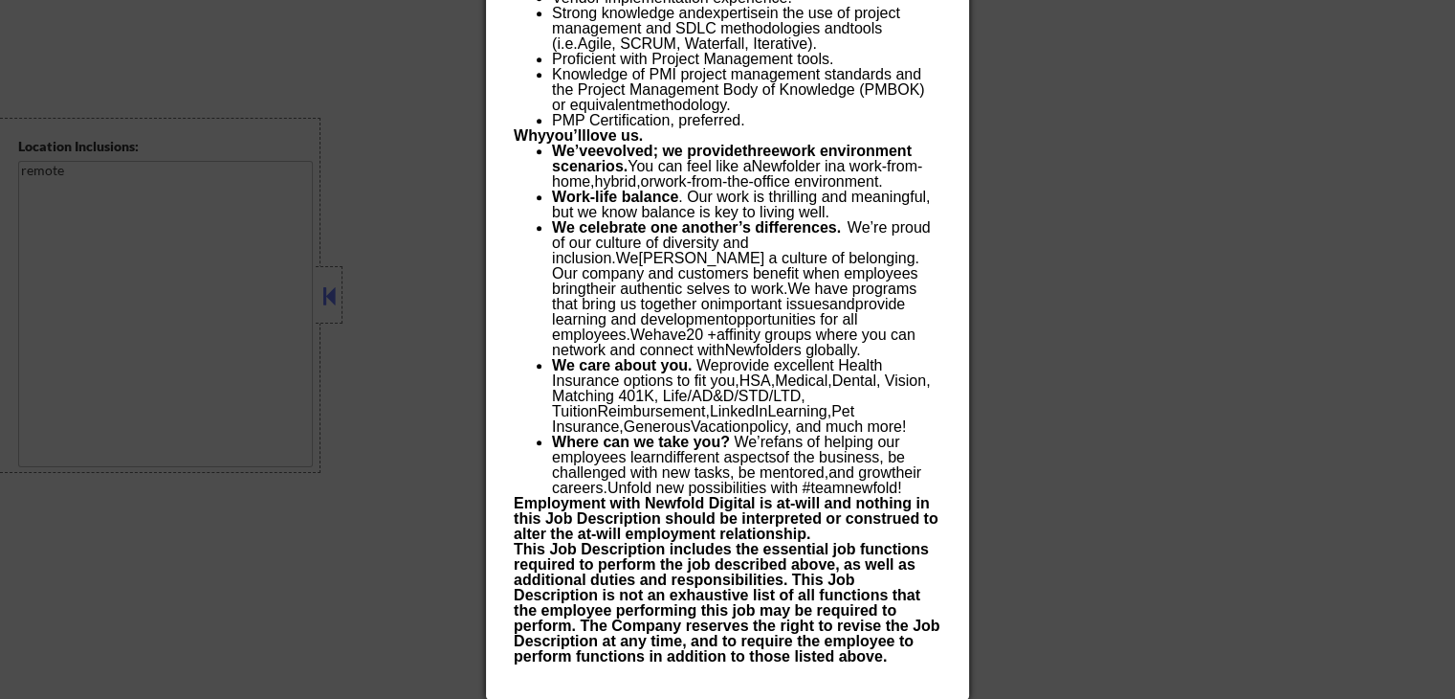
click at [1141, 265] on div at bounding box center [727, 349] width 1455 height 699
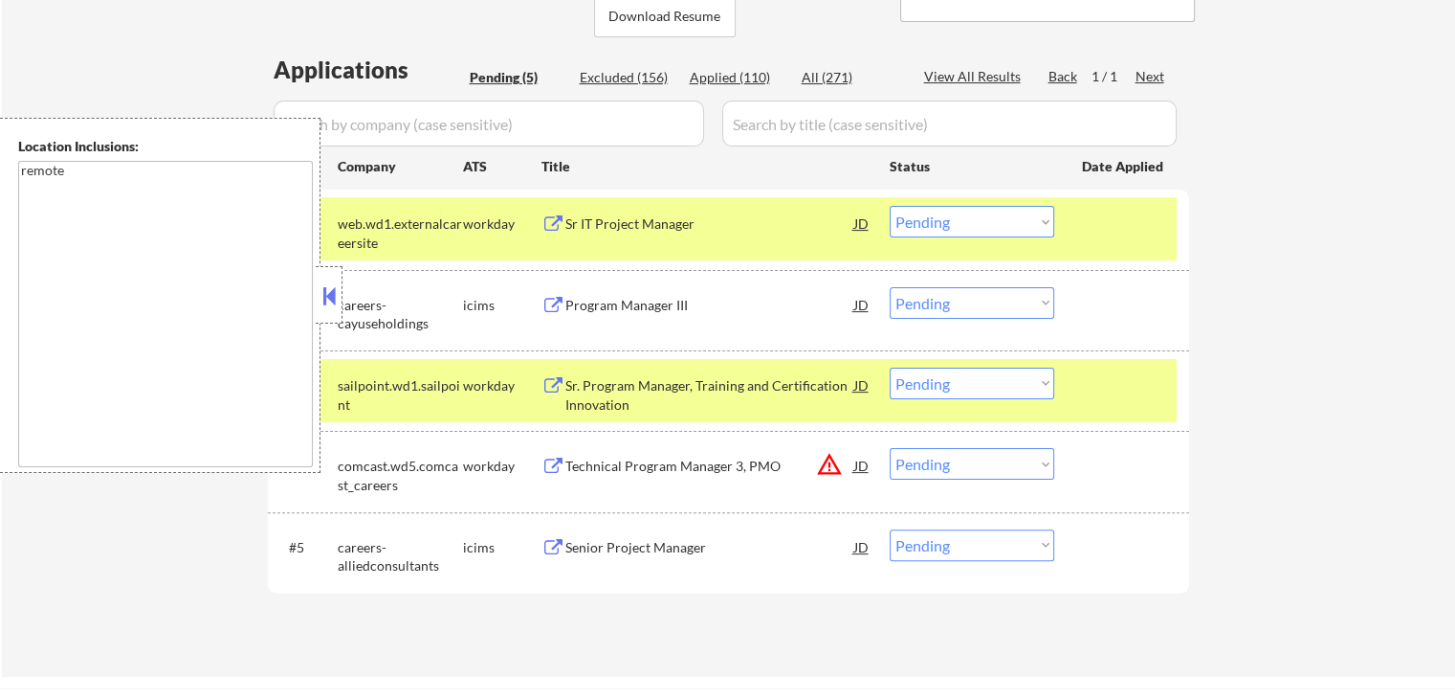
scroll to position [427, 0]
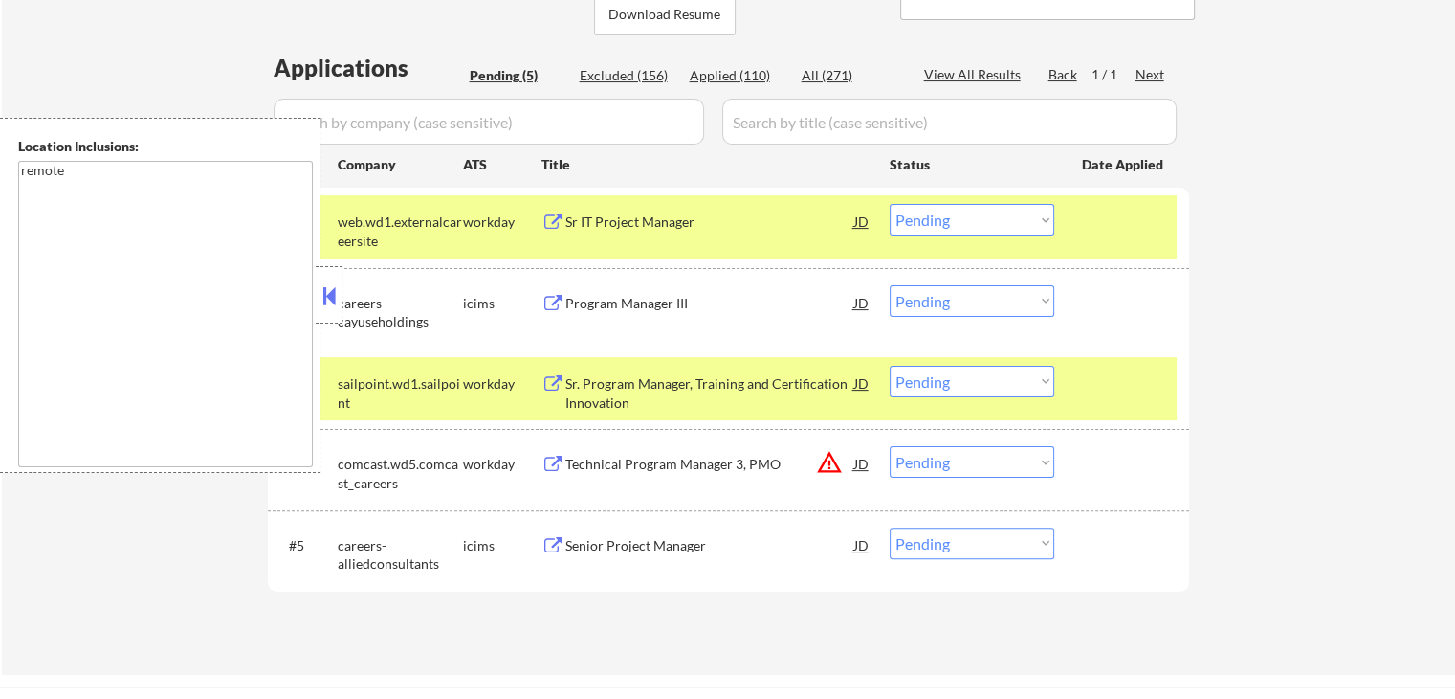
click at [987, 221] on select "Choose an option... Pending Applied Excluded (Questions) Excluded (Expired) Exc…" at bounding box center [972, 220] width 165 height 32
click at [890, 204] on select "Choose an option... Pending Applied Excluded (Questions) Excluded (Expired) Exc…" at bounding box center [972, 220] width 165 height 32
select select ""pending""
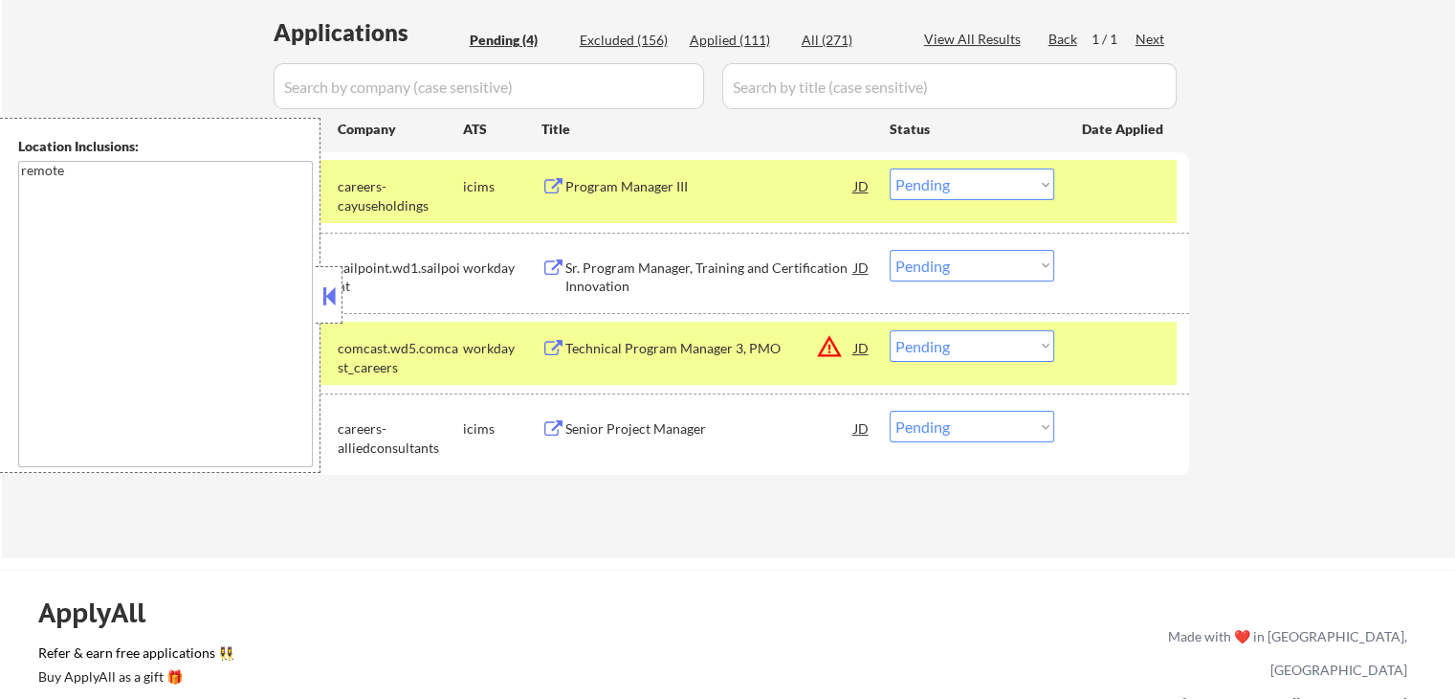
scroll to position [522, 0]
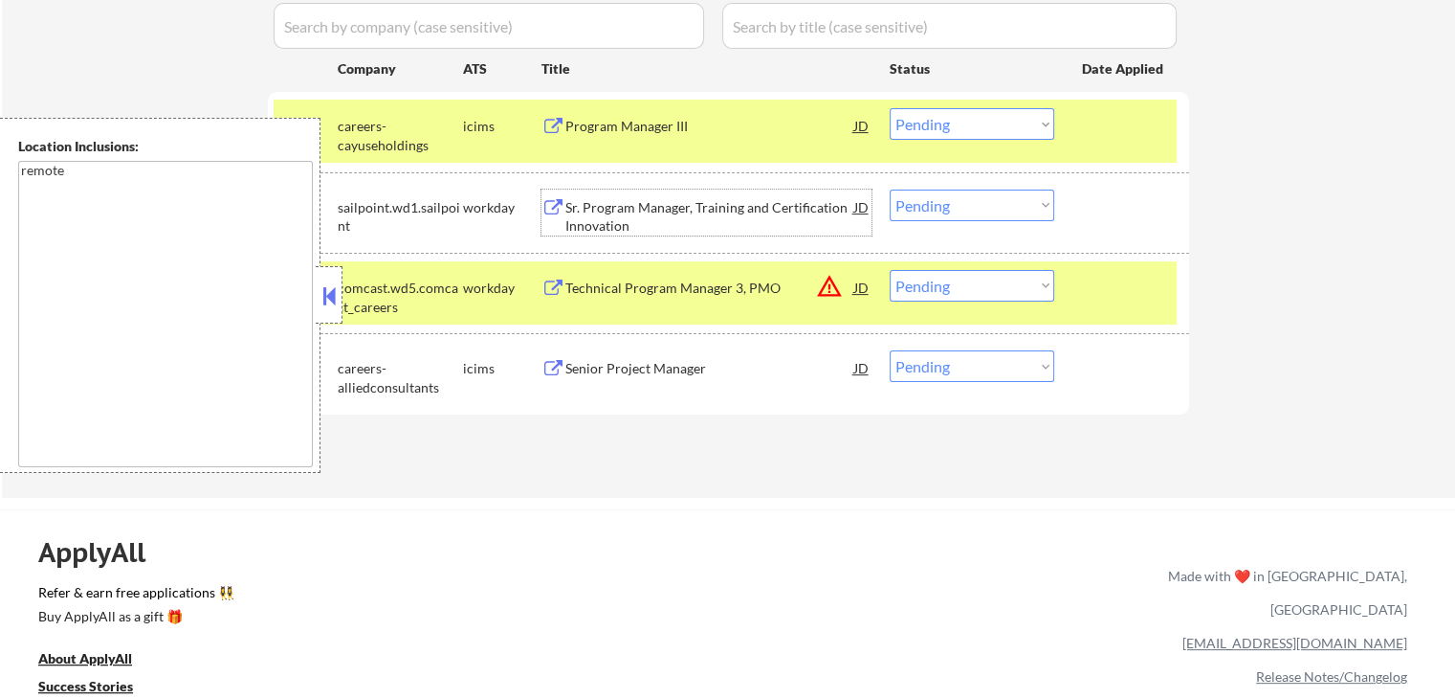
click at [586, 208] on div "Sr. Program Manager, Training and Certification Innovation" at bounding box center [710, 216] width 289 height 37
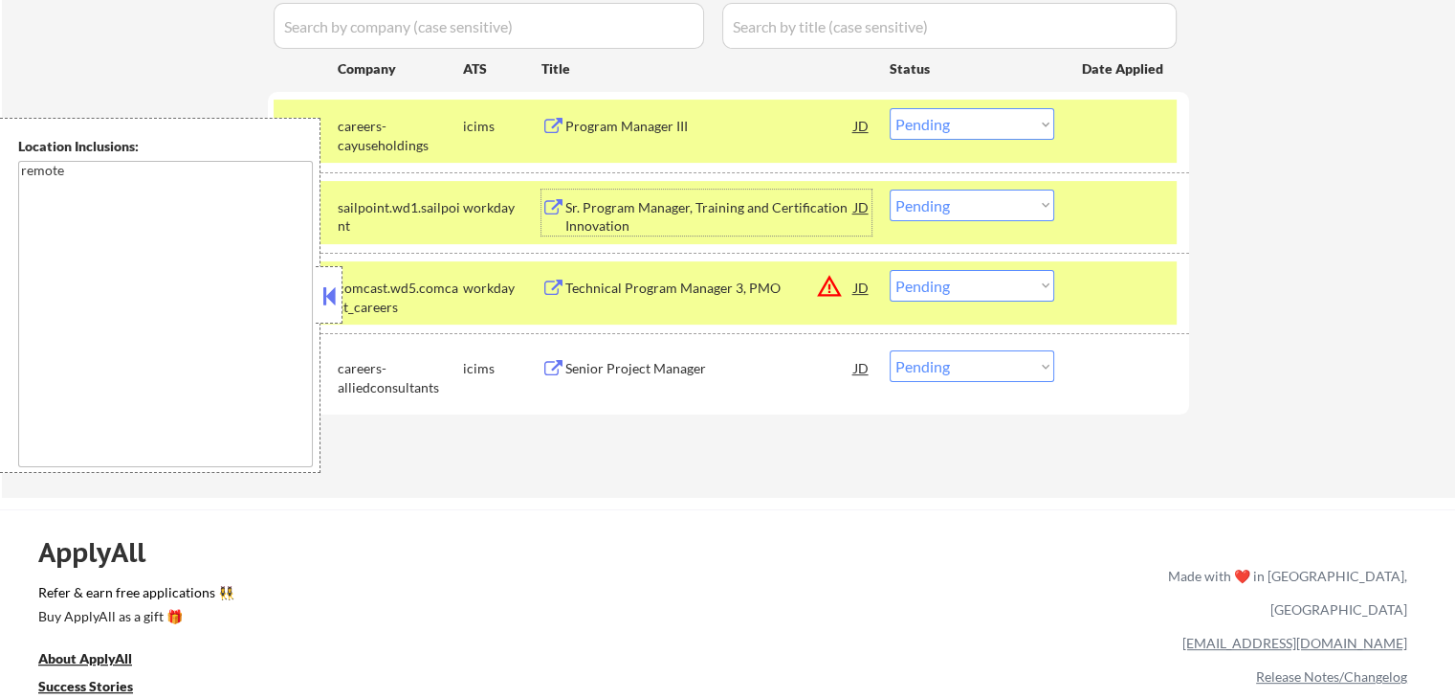
click at [944, 204] on select "Choose an option... Pending Applied Excluded (Questions) Excluded (Expired) Exc…" at bounding box center [972, 205] width 165 height 32
click at [890, 189] on select "Choose an option... Pending Applied Excluded (Questions) Excluded (Expired) Exc…" at bounding box center [972, 205] width 165 height 32
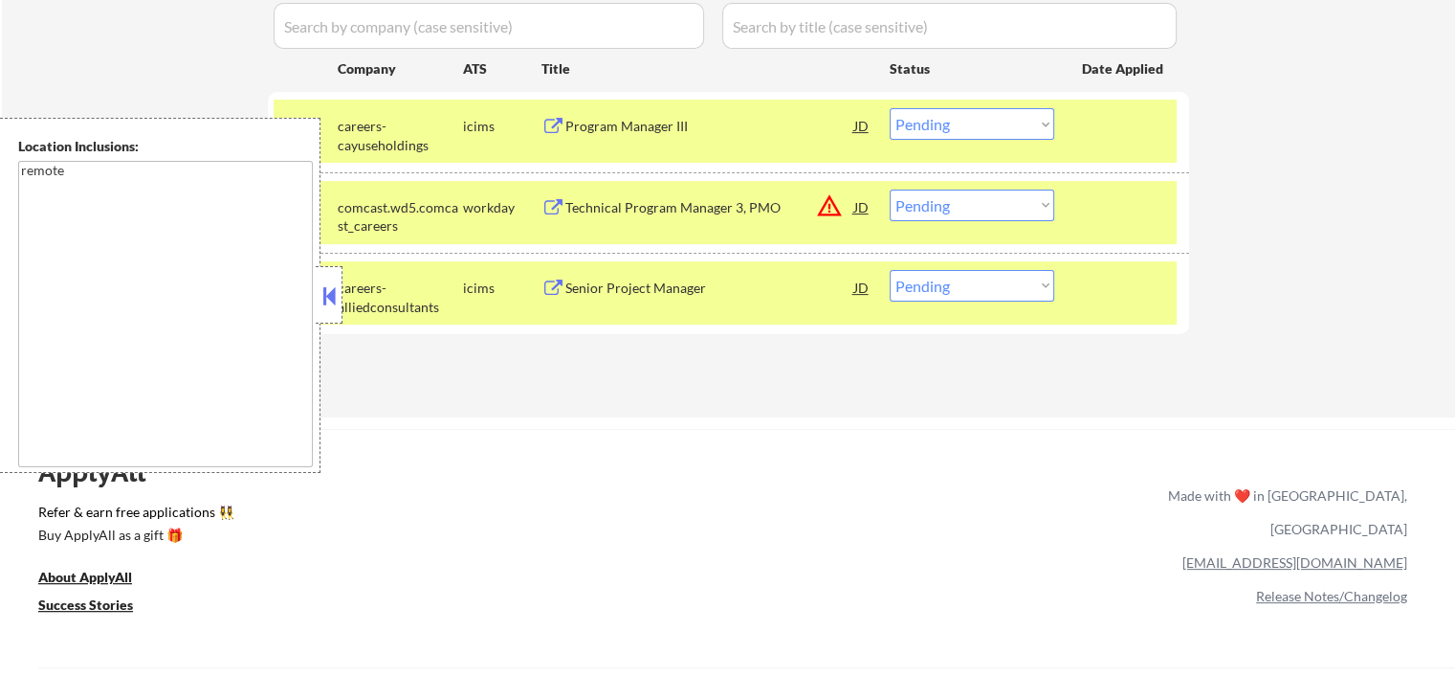
click at [949, 203] on select "Choose an option... Pending Applied Excluded (Questions) Excluded (Expired) Exc…" at bounding box center [972, 205] width 165 height 32
click at [890, 189] on select "Choose an option... Pending Applied Excluded (Questions) Excluded (Expired) Exc…" at bounding box center [972, 205] width 165 height 32
select select ""pending""
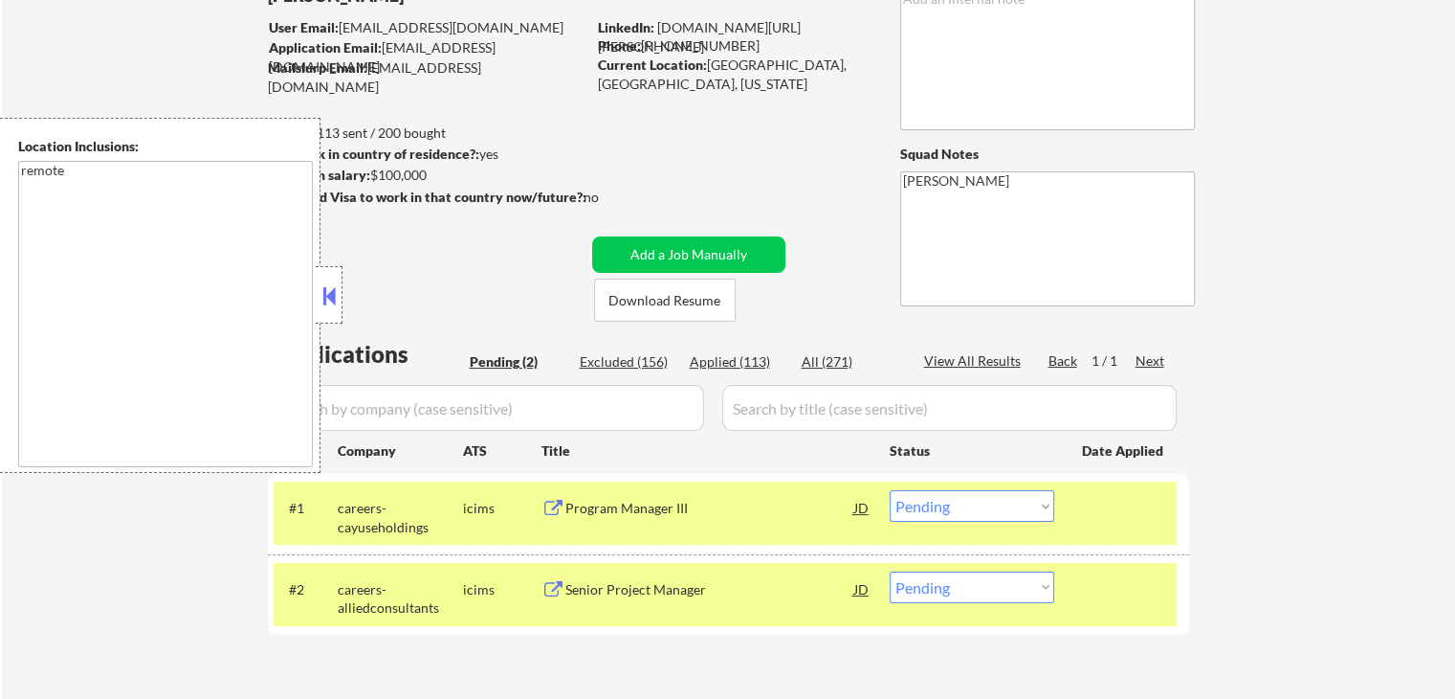
scroll to position [140, 0]
drag, startPoint x: 735, startPoint y: 361, endPoint x: 902, endPoint y: 695, distance: 373.6
click at [735, 361] on div "Applied (113)" at bounding box center [738, 362] width 96 height 19
select select ""applied""
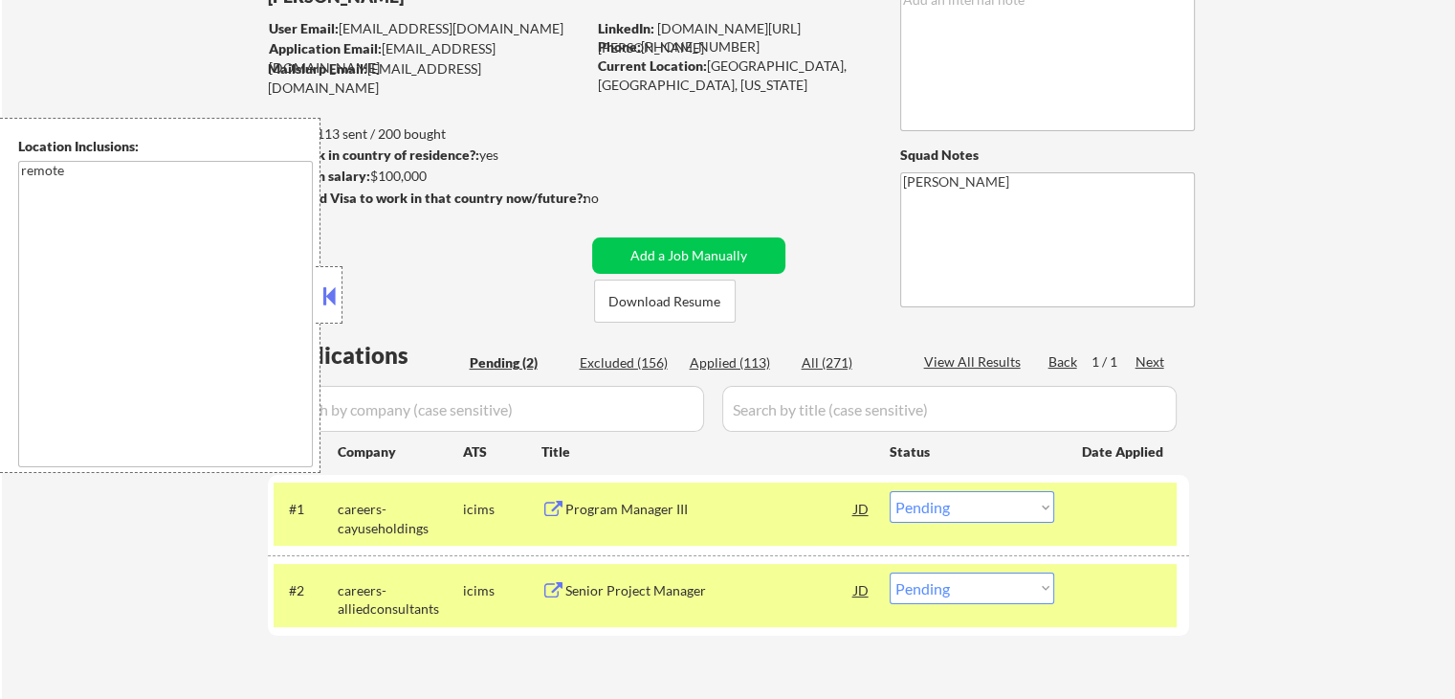
select select ""applied""
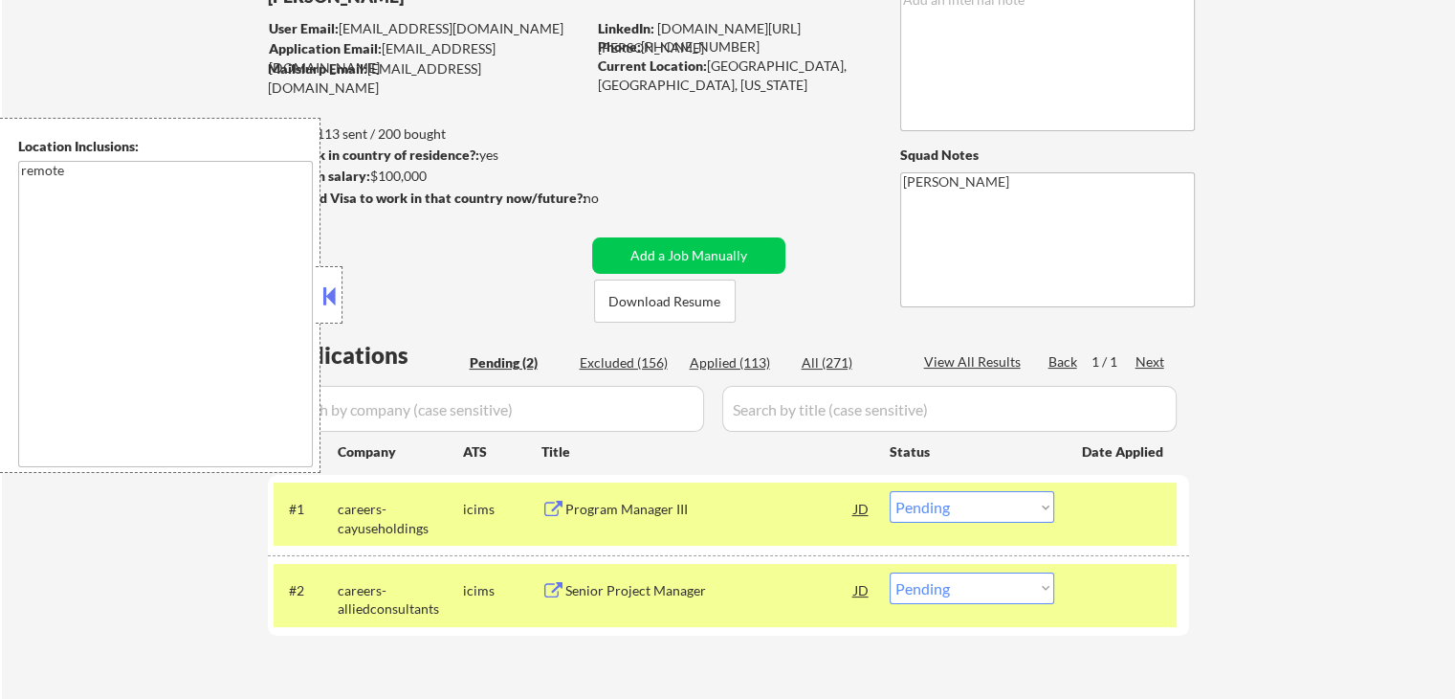
select select ""applied""
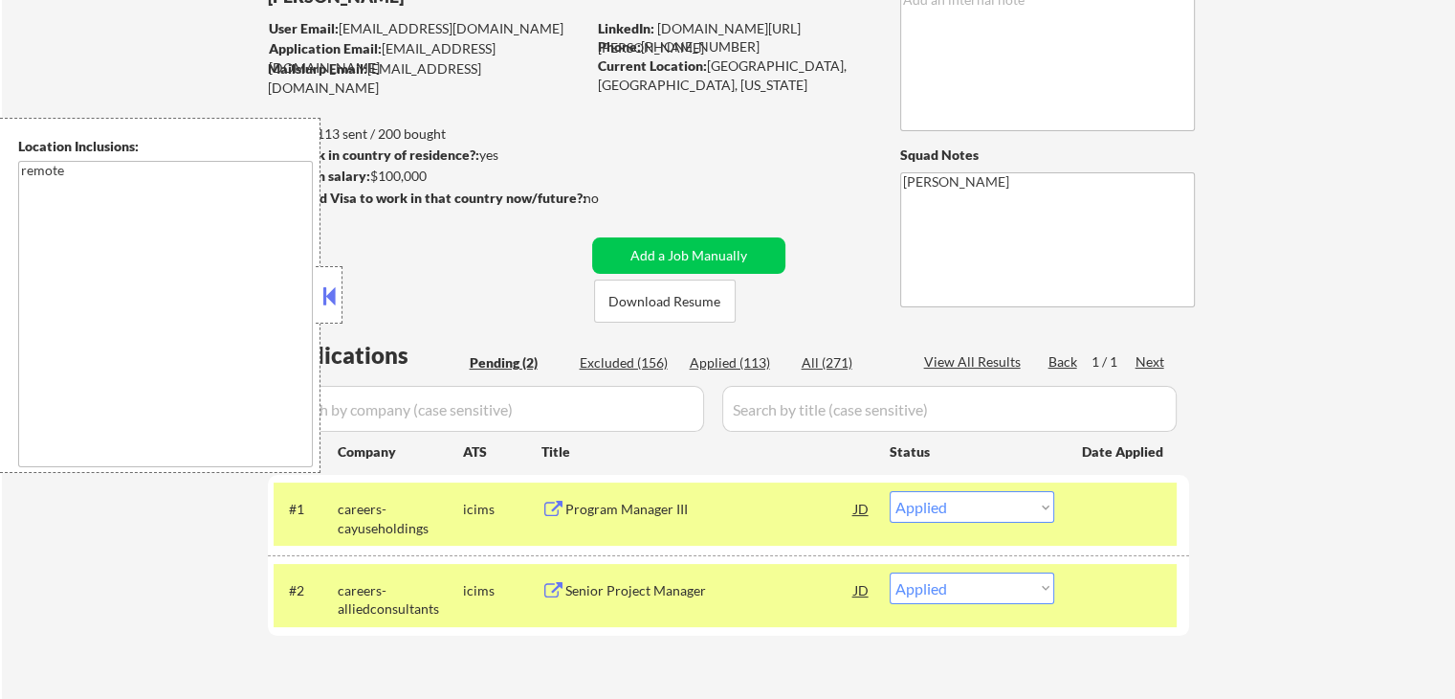
select select ""applied""
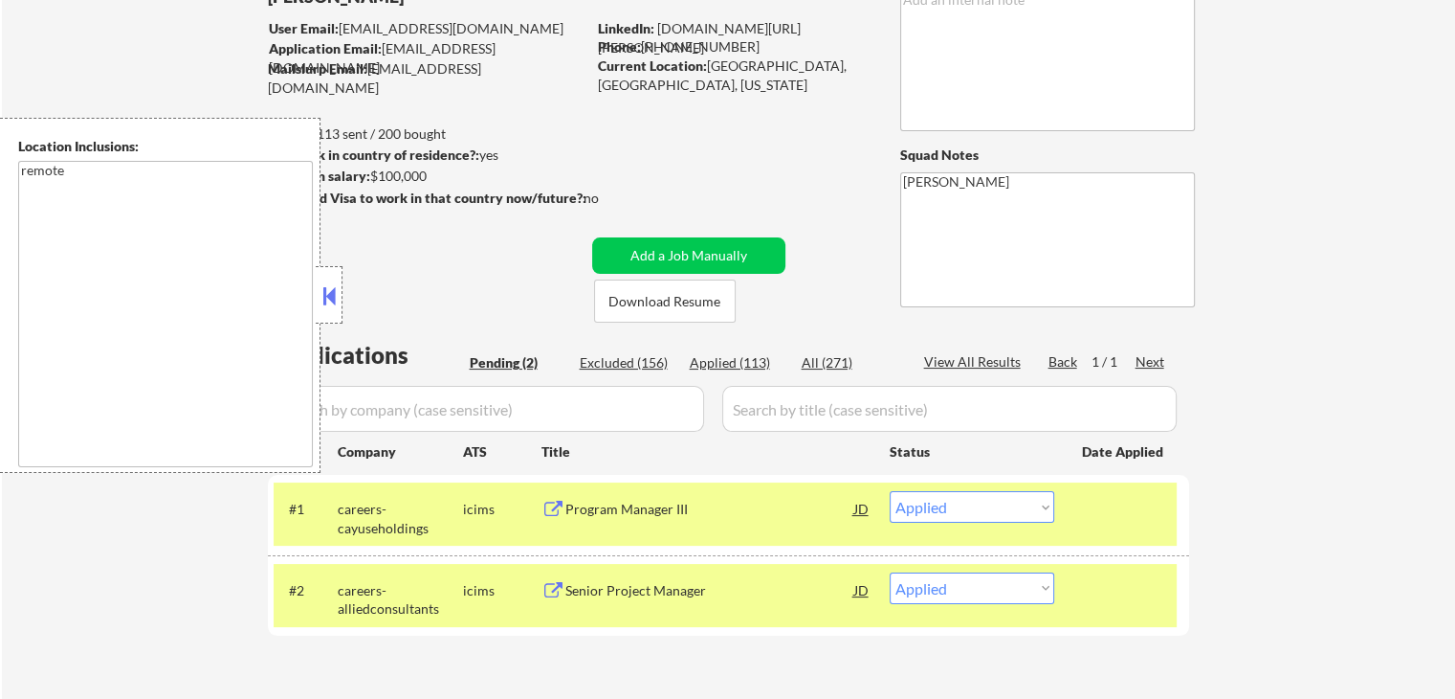
select select ""applied""
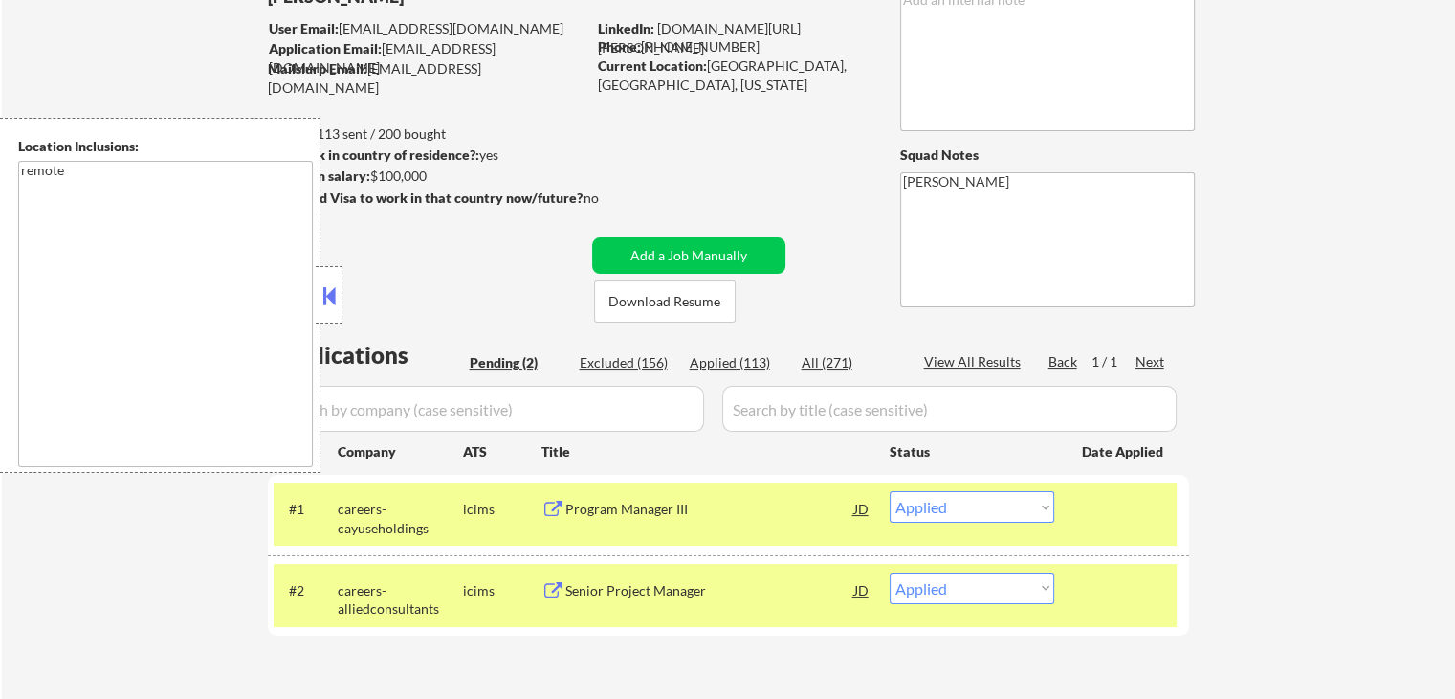
select select ""applied""
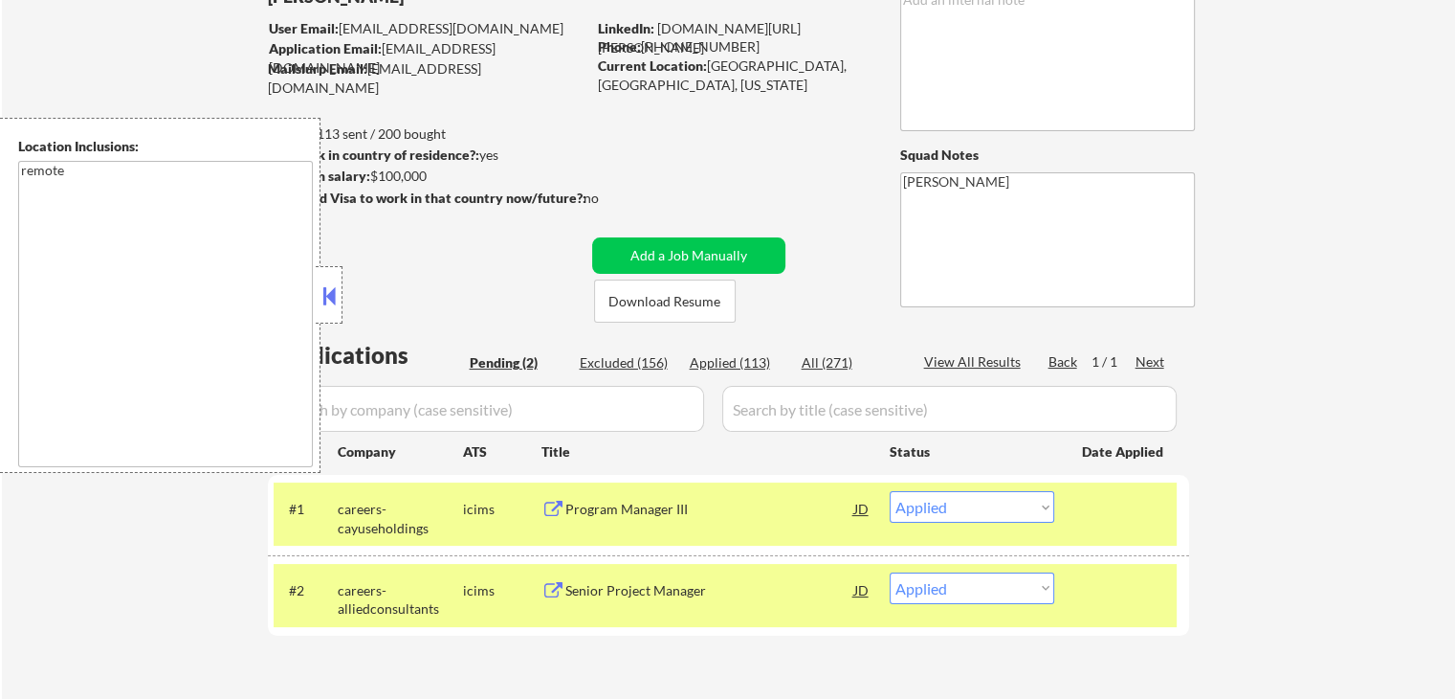
select select ""applied""
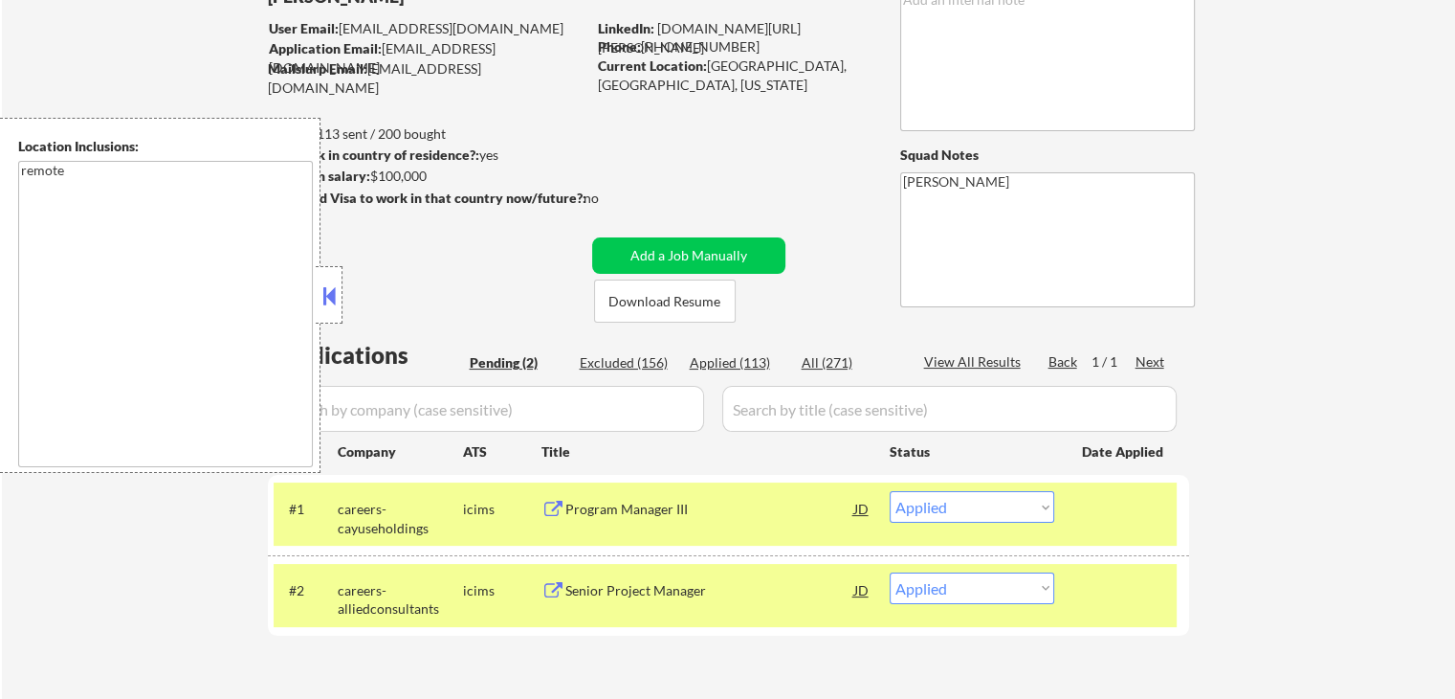
select select ""applied""
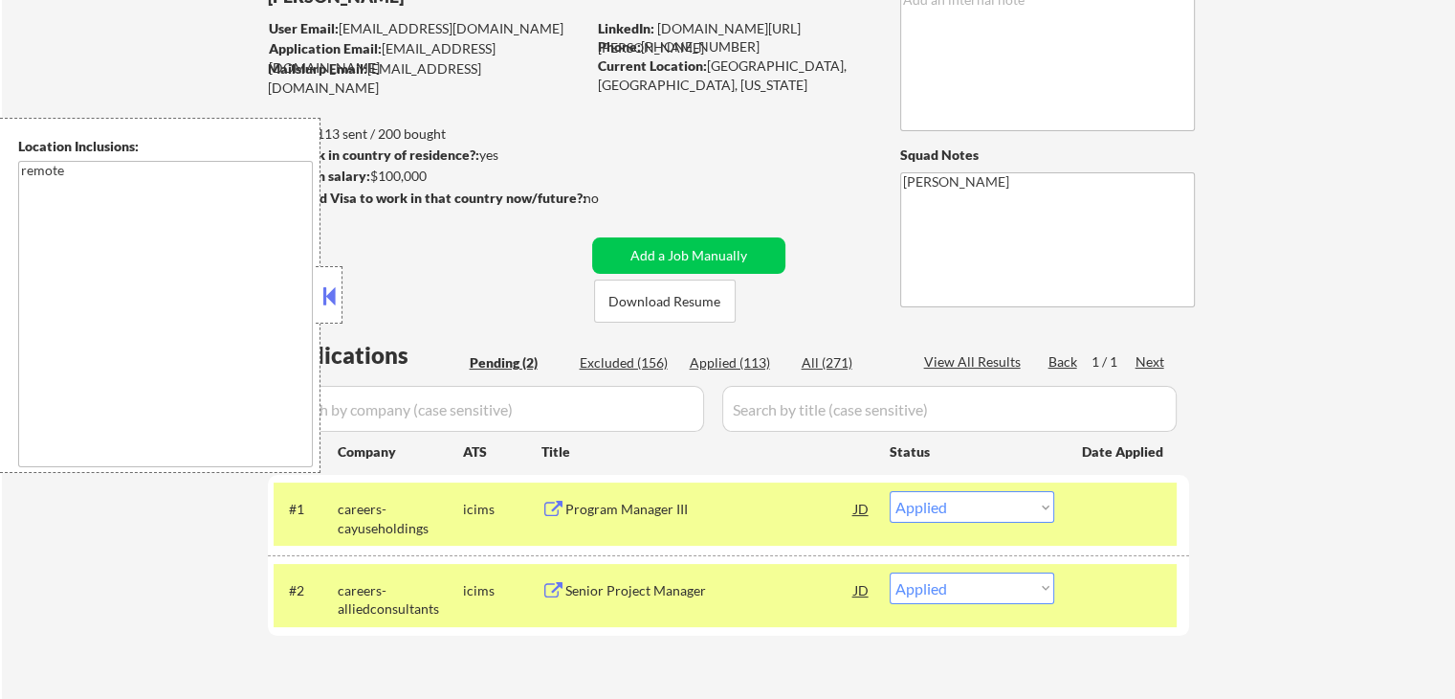
select select ""applied""
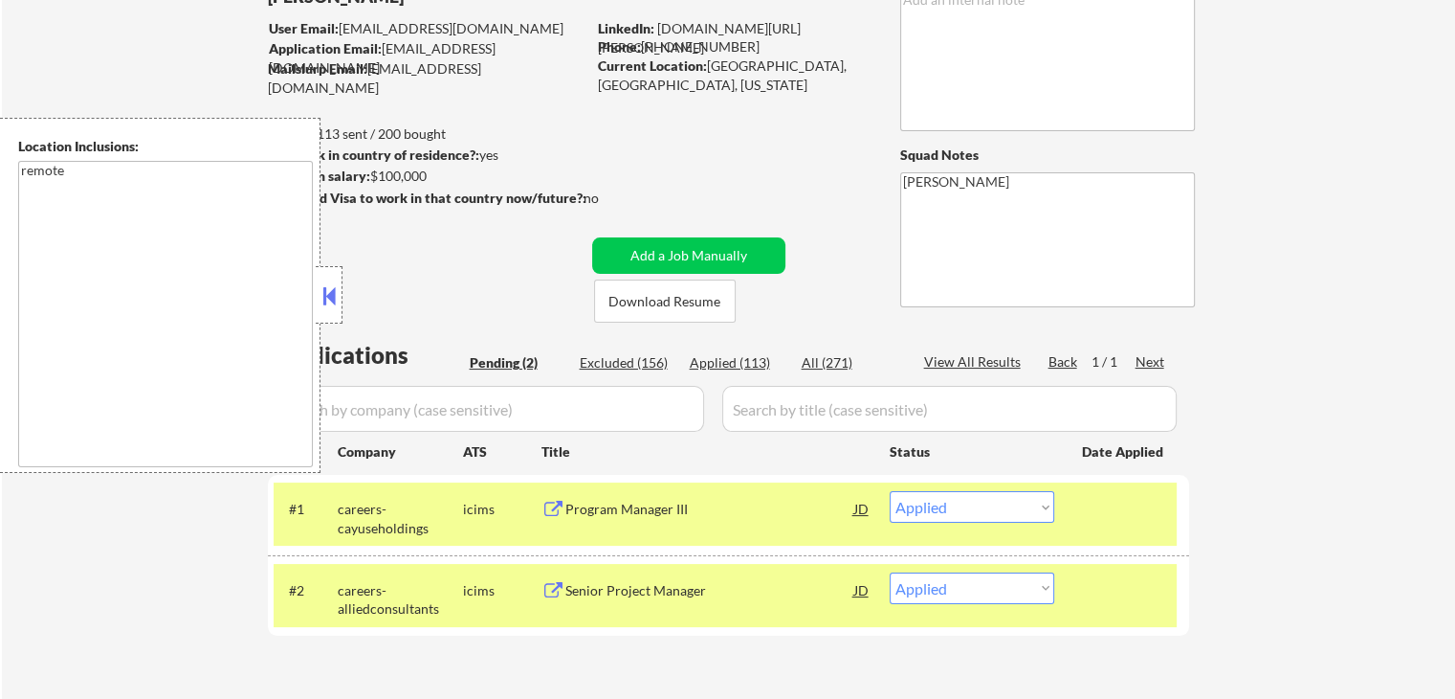
select select ""applied""
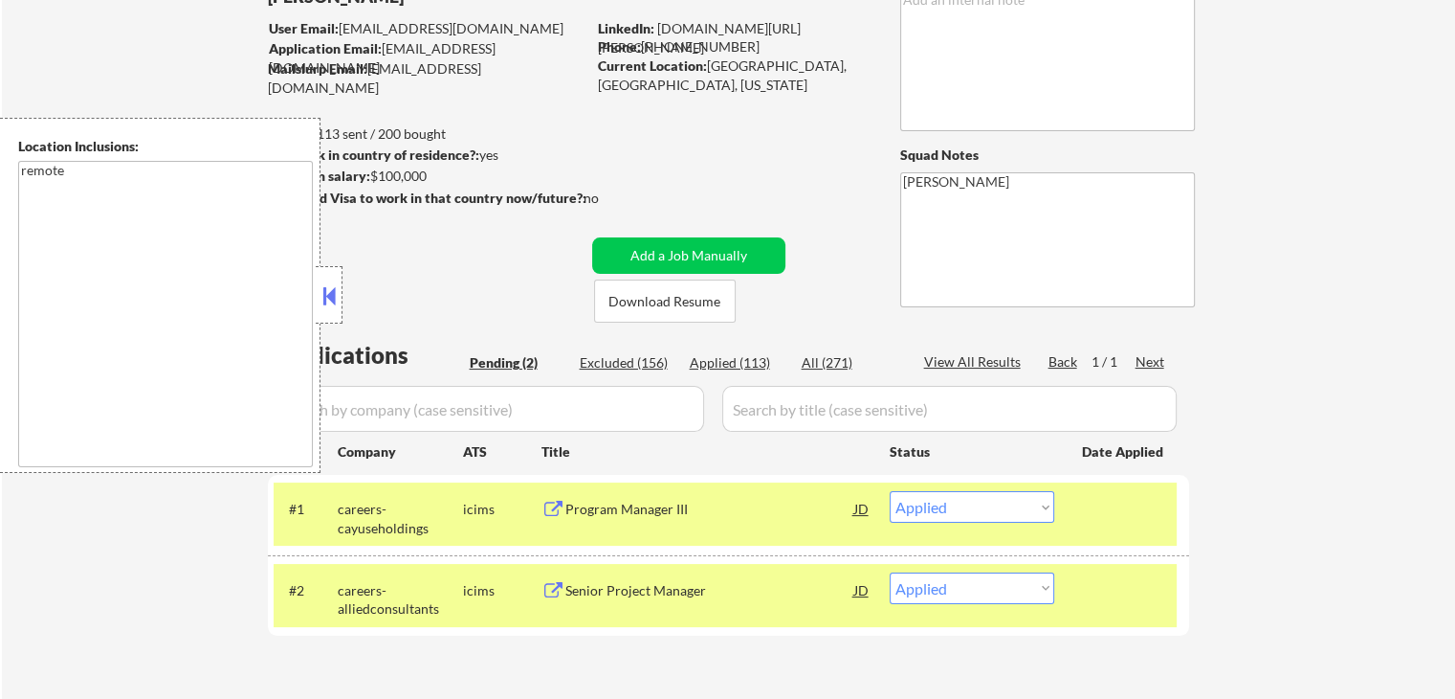
select select ""applied""
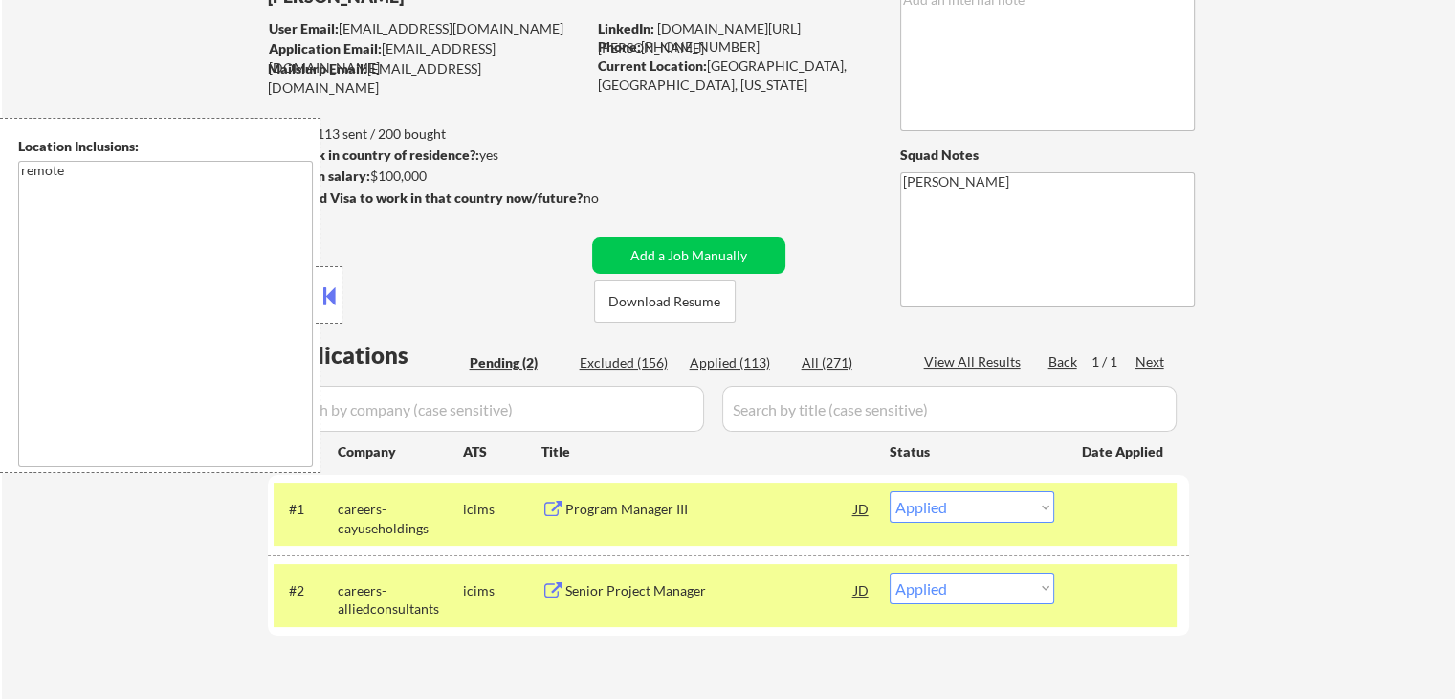
select select ""applied""
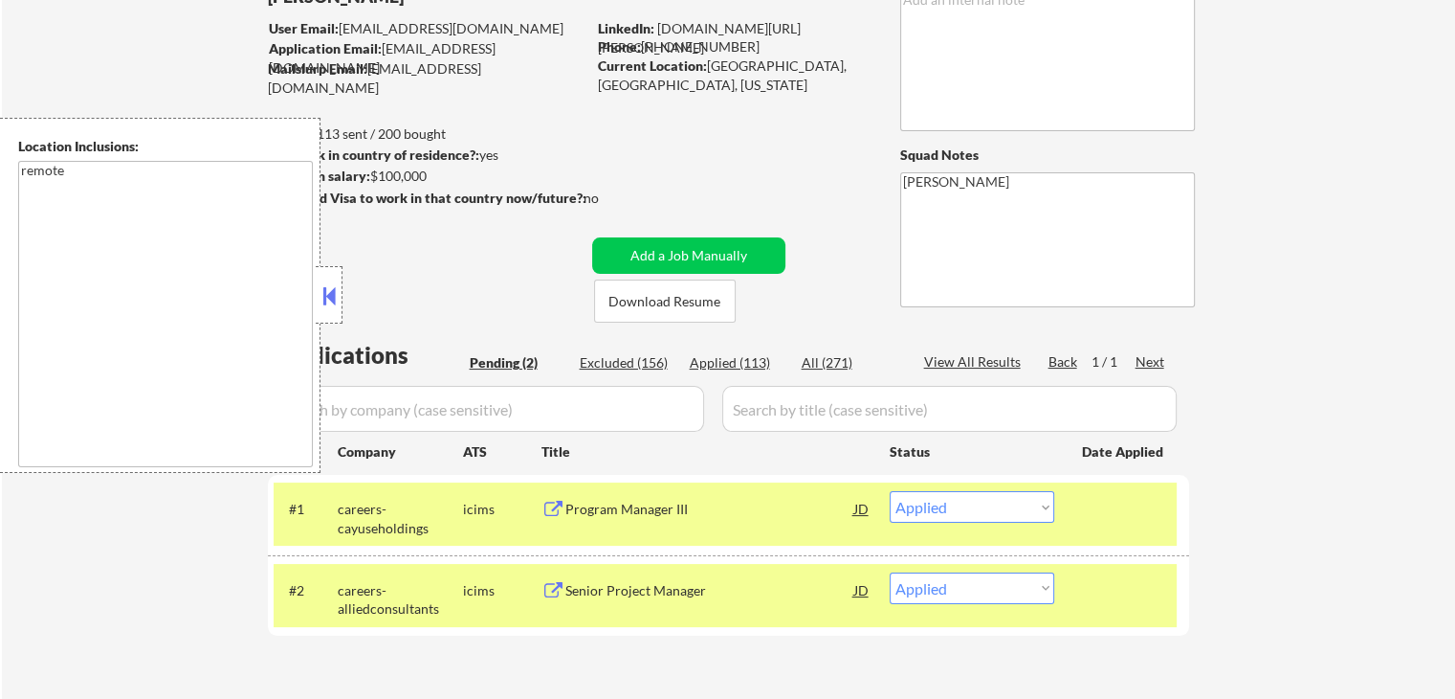
select select ""applied""
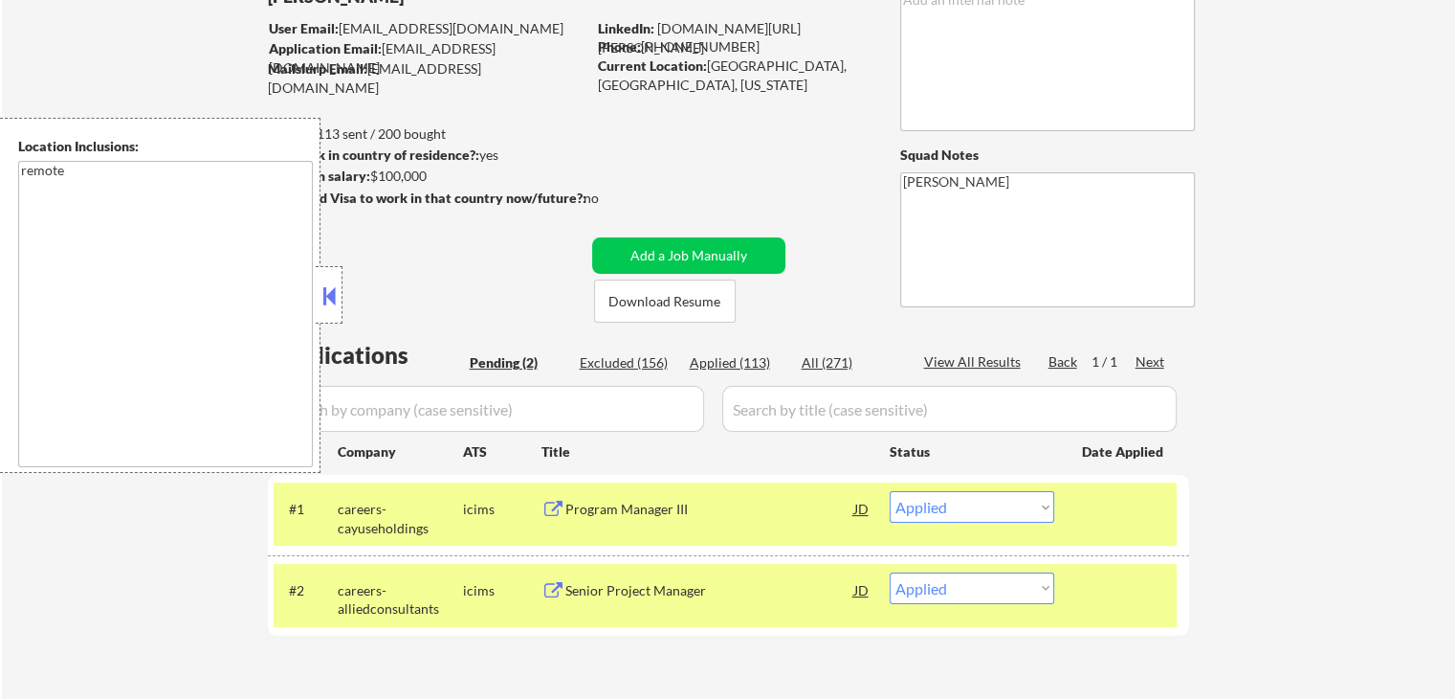
select select ""applied""
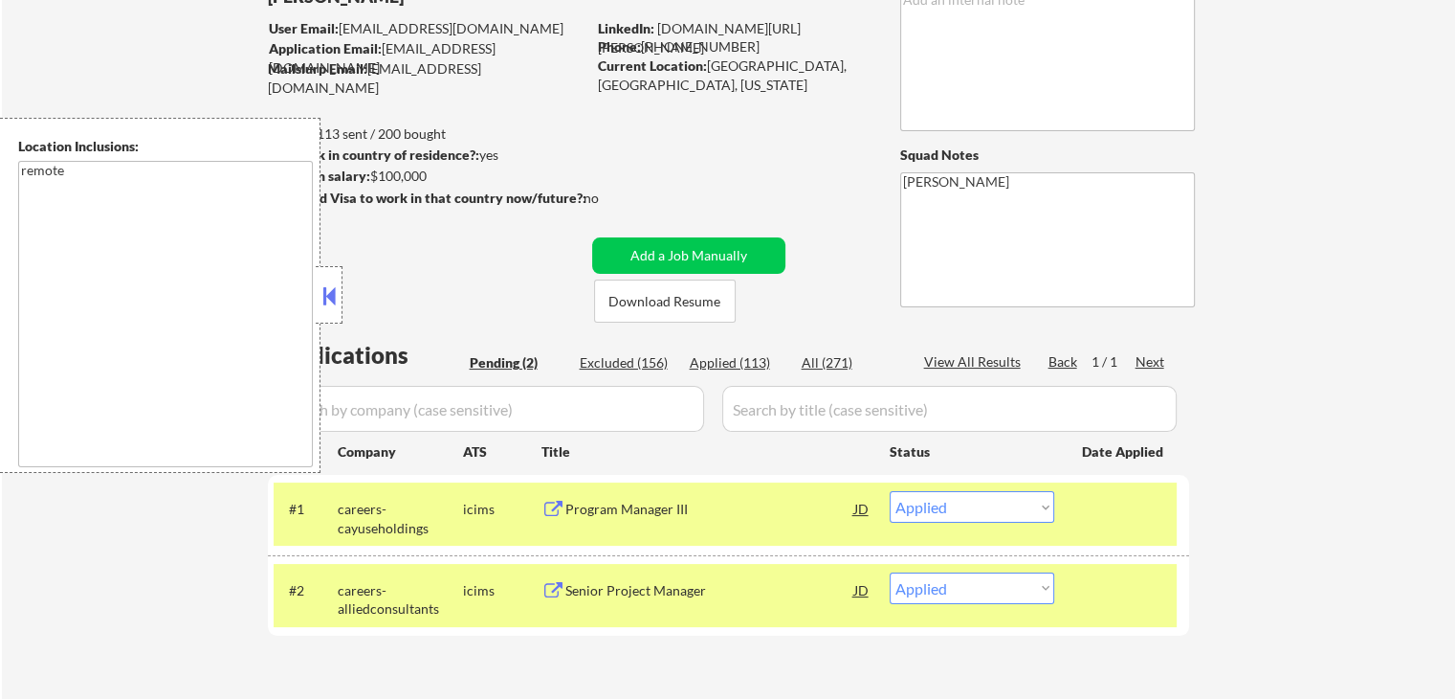
select select ""applied""
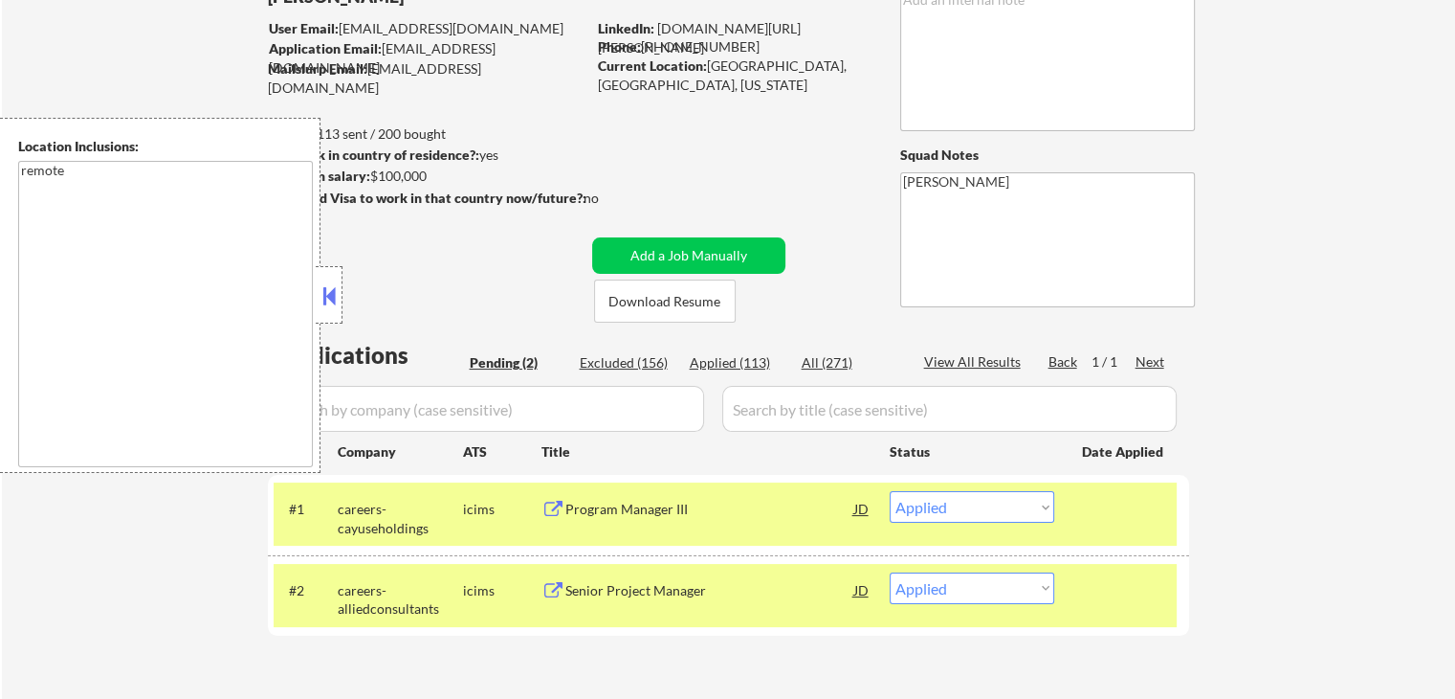
select select ""applied""
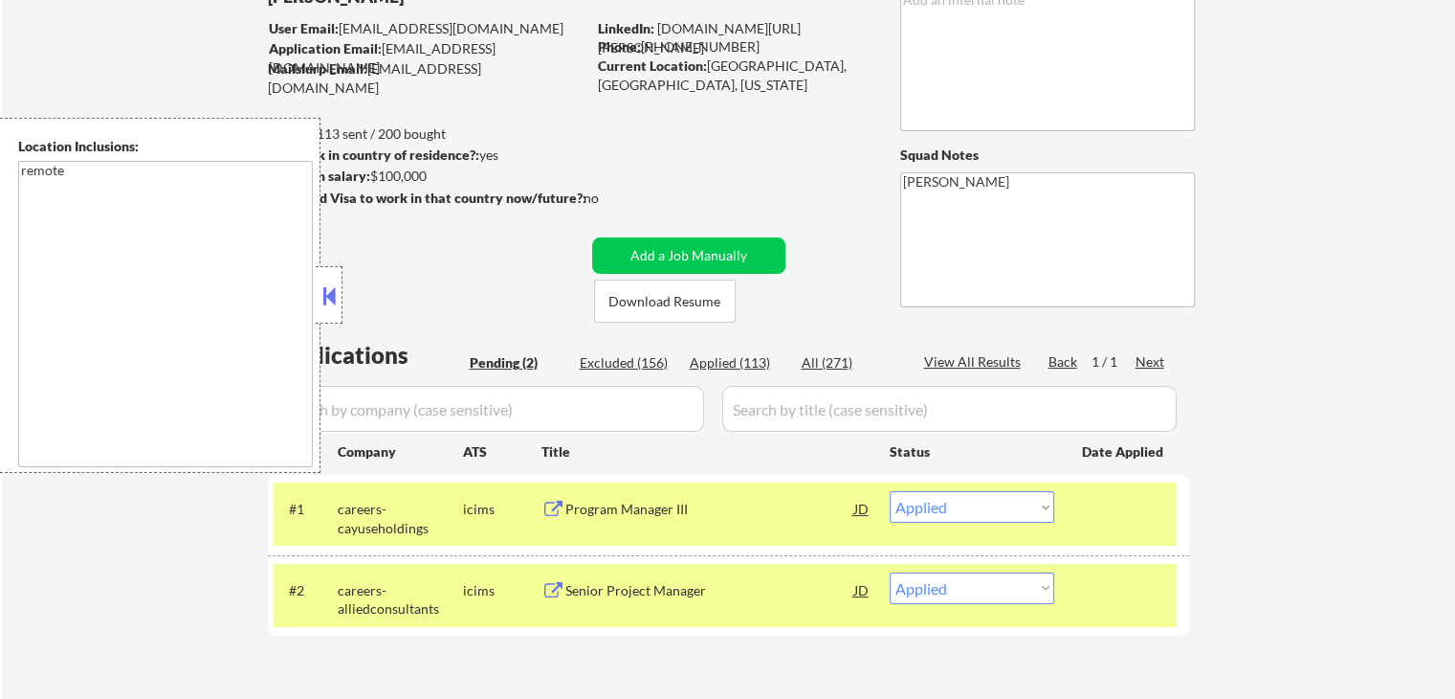
select select ""applied""
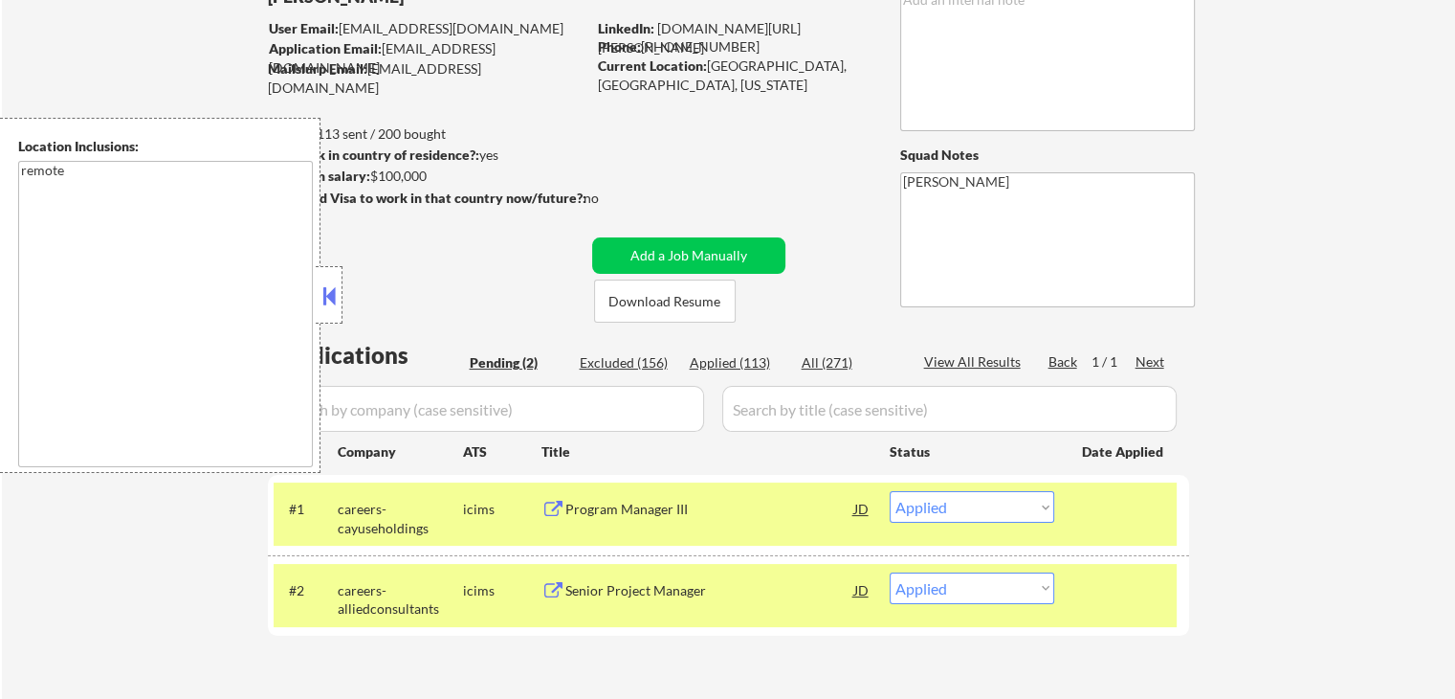
select select ""applied""
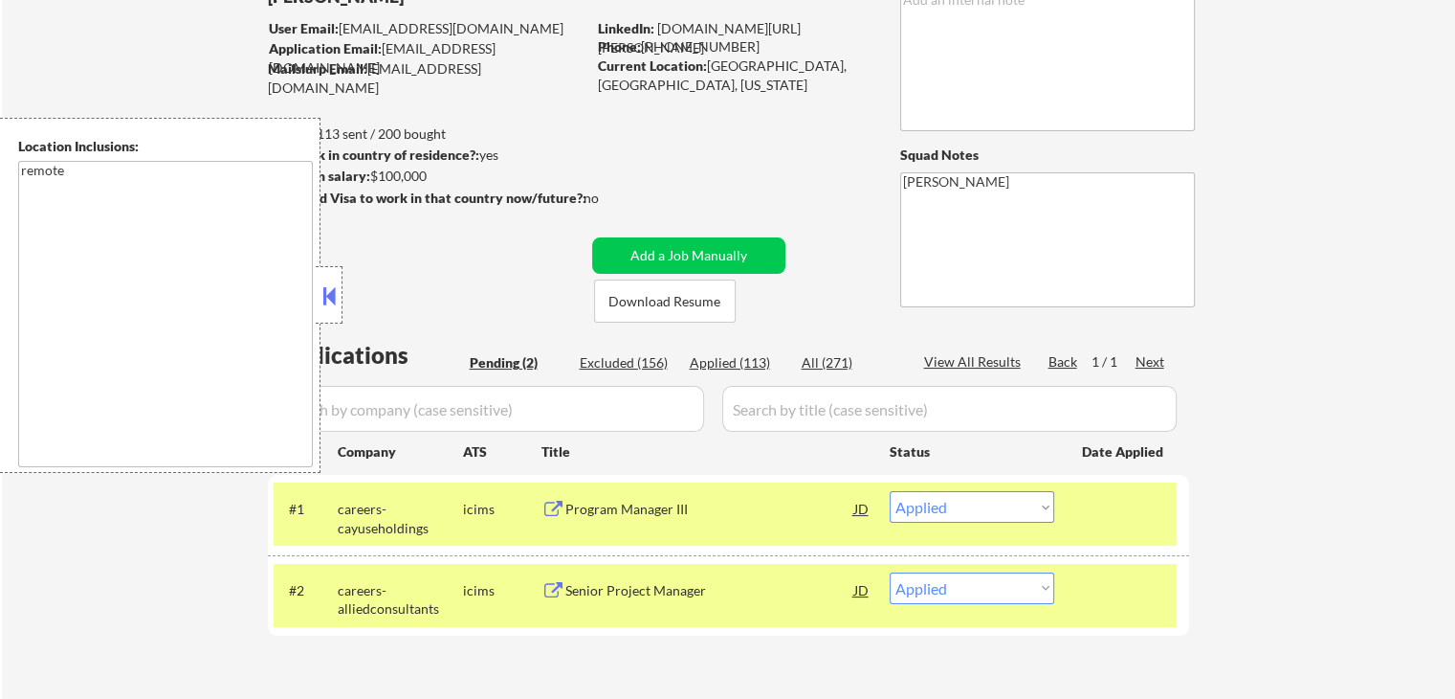
select select ""applied""
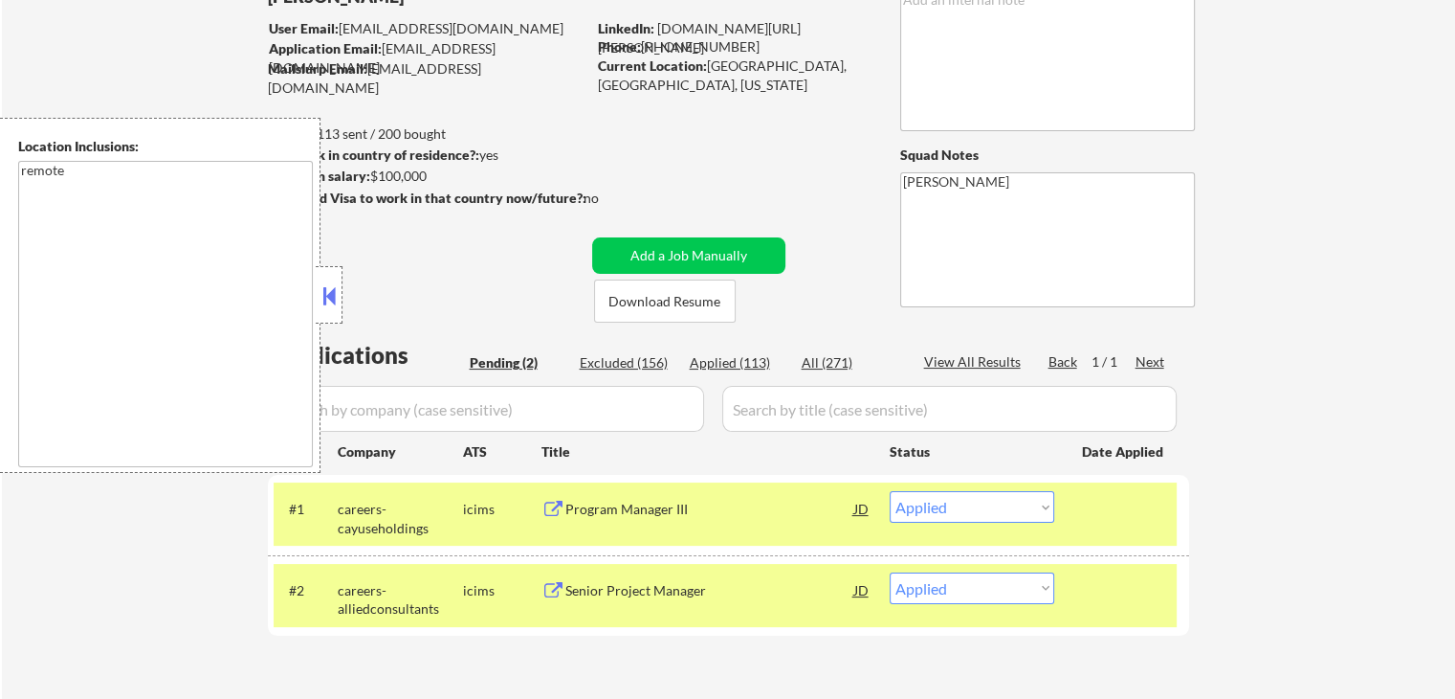
select select ""applied""
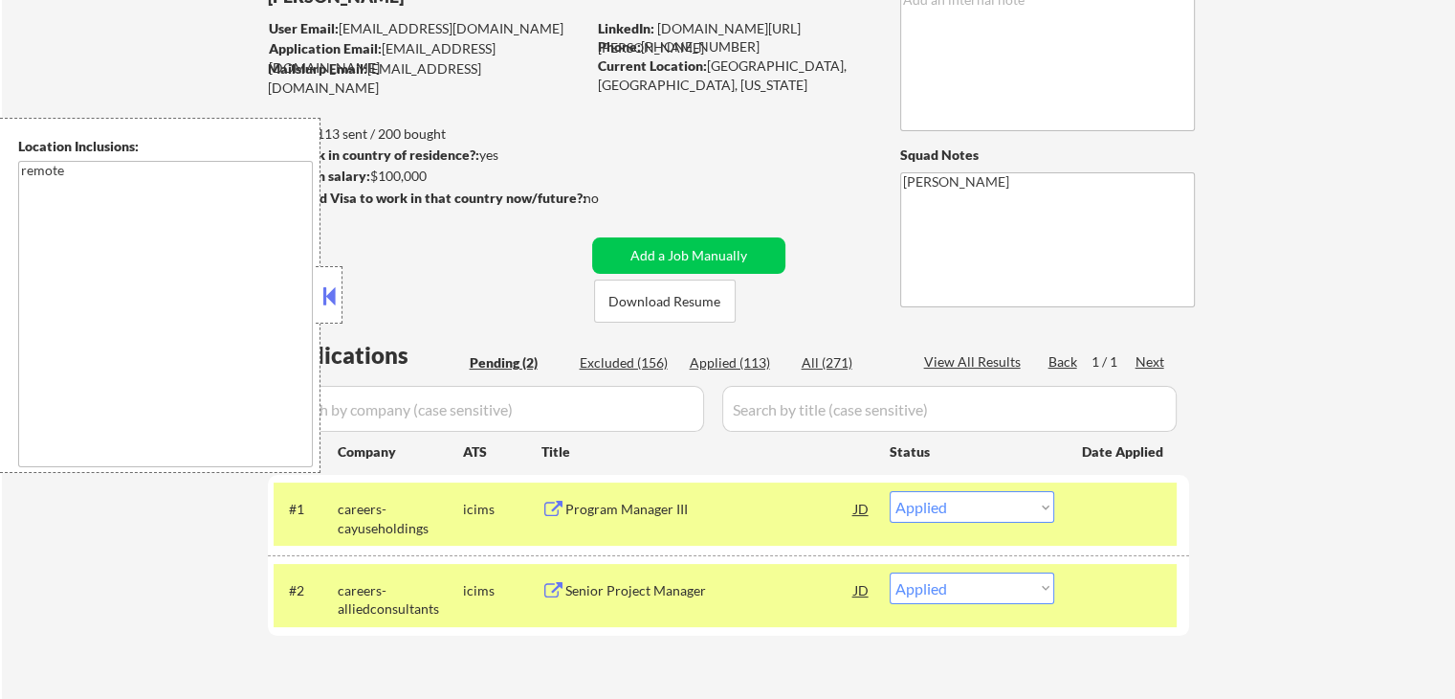
select select ""applied""
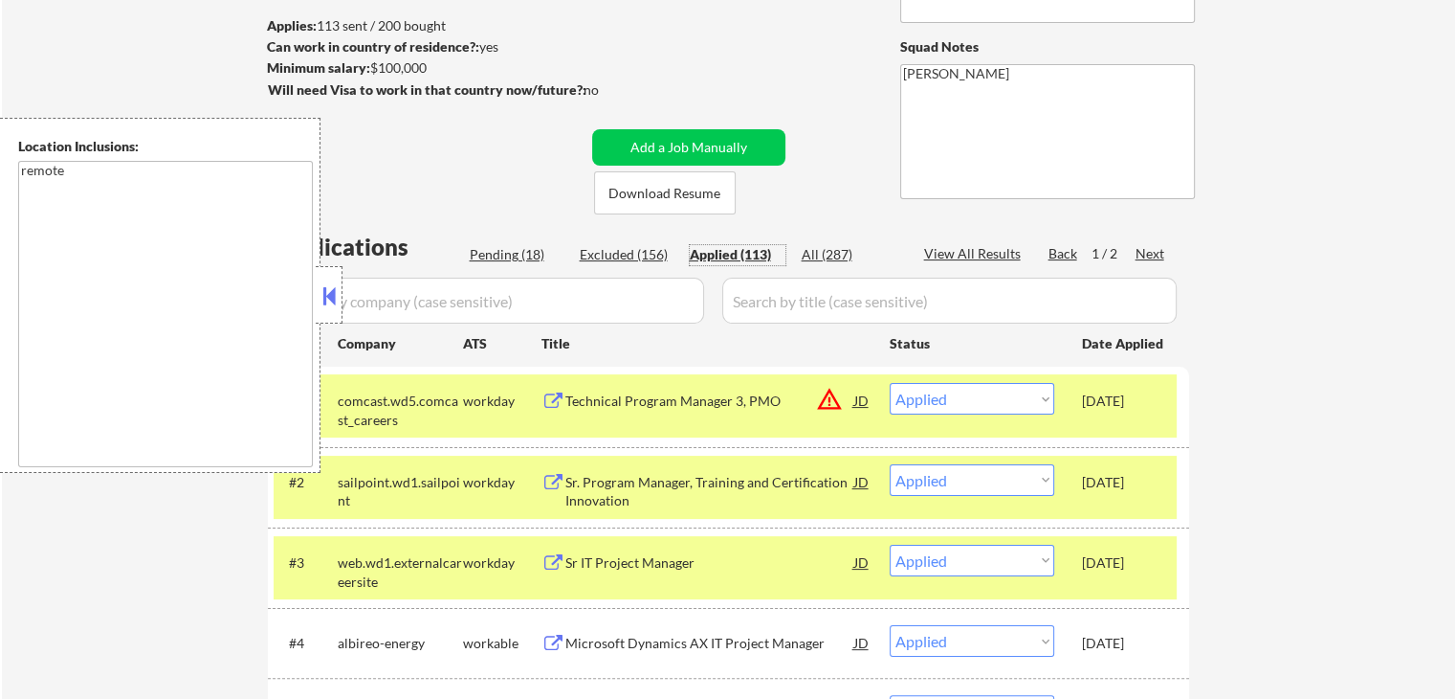
scroll to position [427, 0]
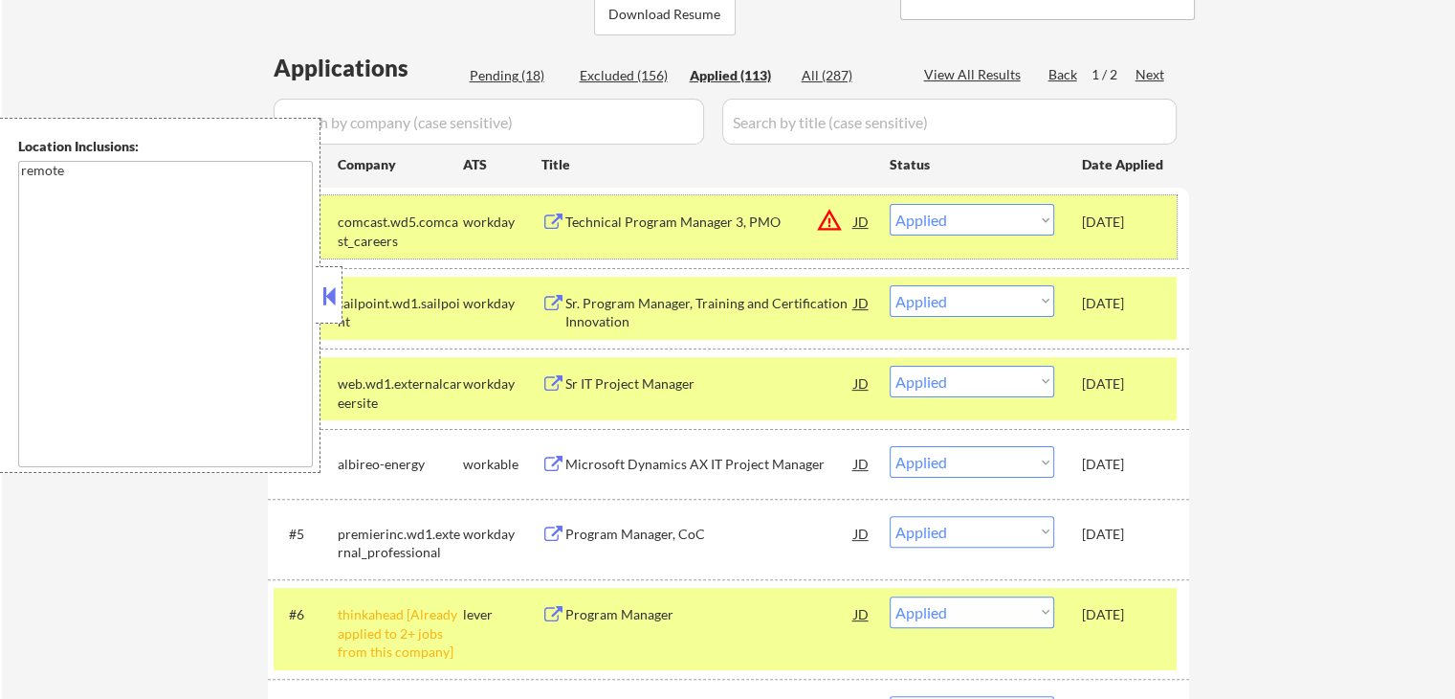
drag, startPoint x: 1077, startPoint y: 225, endPoint x: 1164, endPoint y: 220, distance: 87.2
click at [1164, 220] on div "#1 comcast.wd5.comcast_careers workday Technical Program Manager 3, PMO JD warn…" at bounding box center [725, 226] width 903 height 63
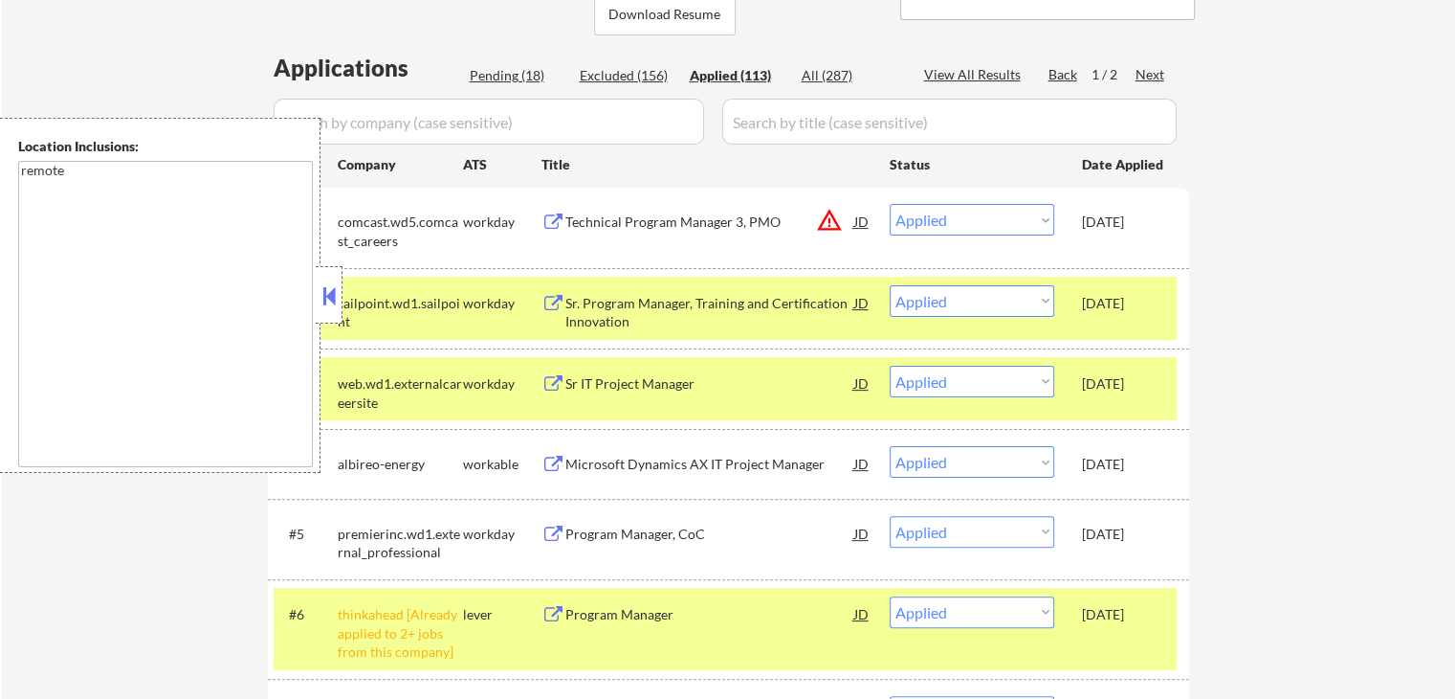
copy div "[DATE]"
click at [1158, 299] on div "[DATE]" at bounding box center [1124, 303] width 84 height 19
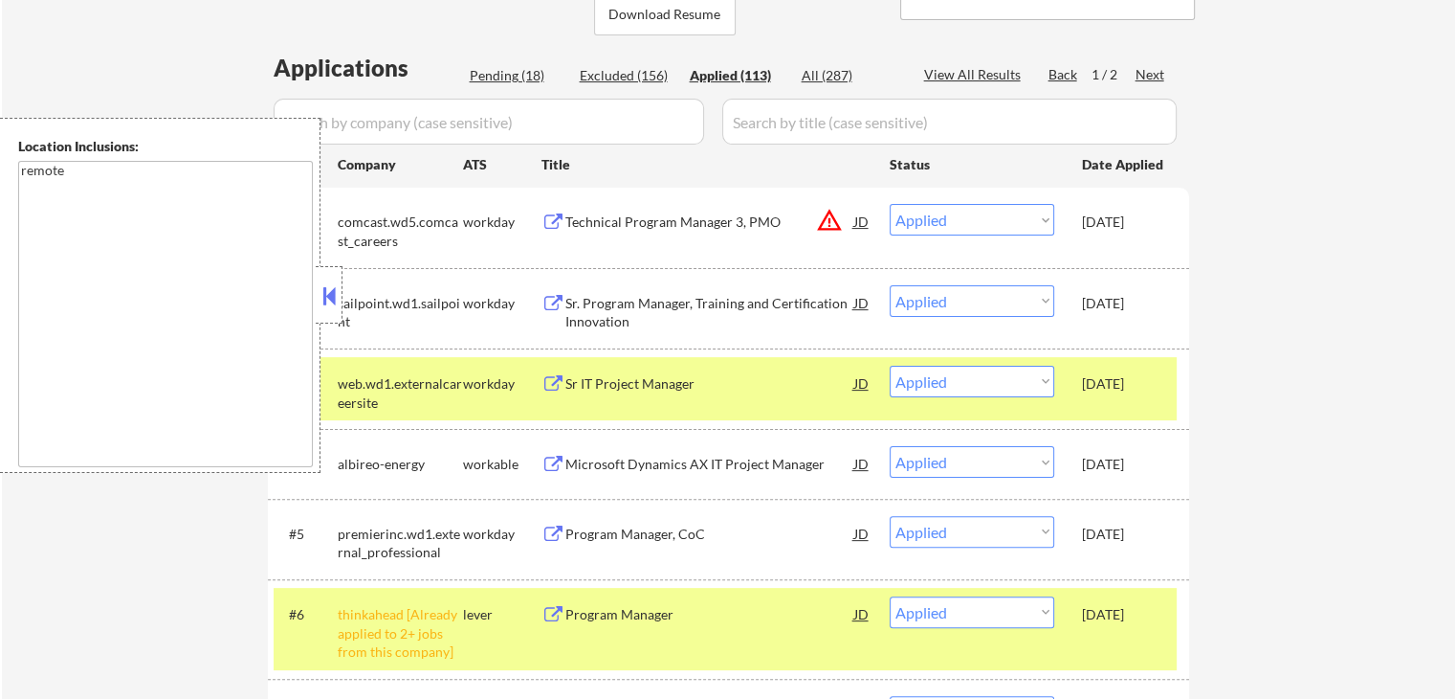
click at [1173, 383] on div "#3 web.wd1.externalcareersite workday Sr IT Project Manager JD warning_amber Ch…" at bounding box center [725, 388] width 903 height 63
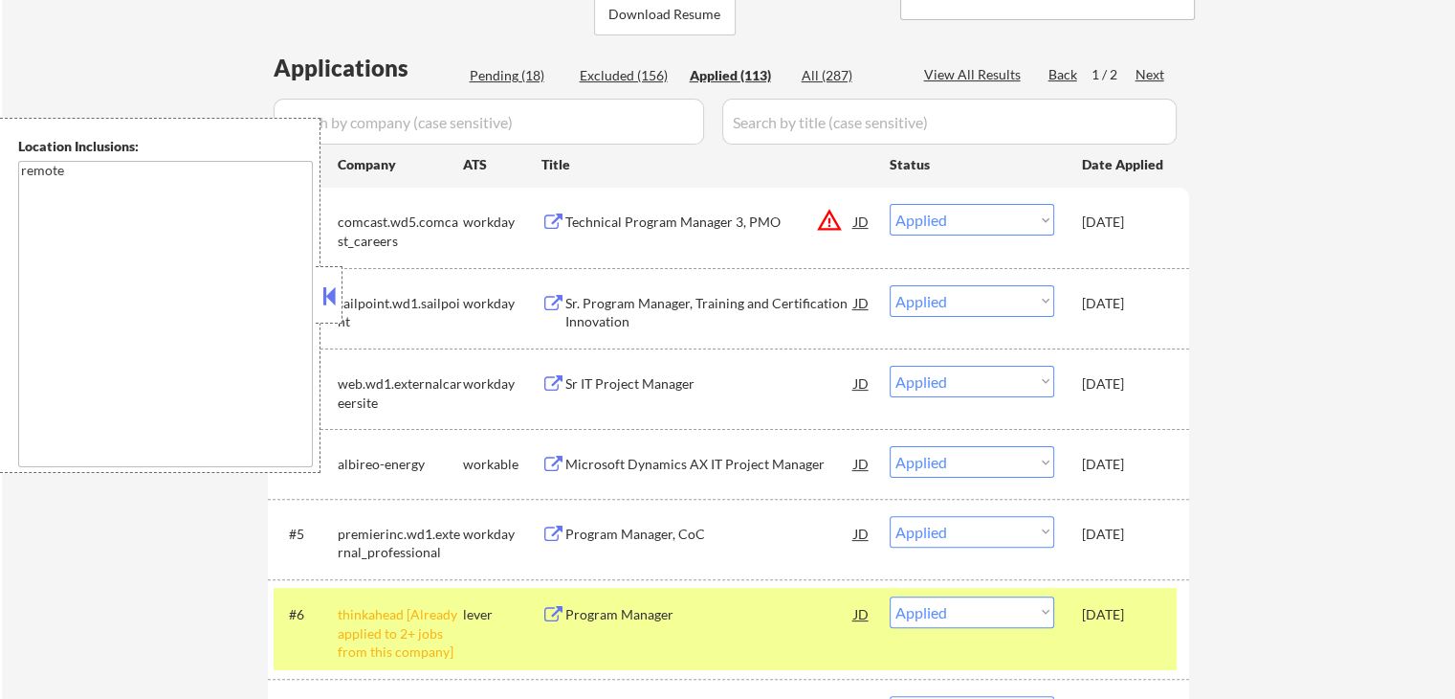
click at [1151, 602] on div "[DATE]" at bounding box center [1124, 613] width 84 height 34
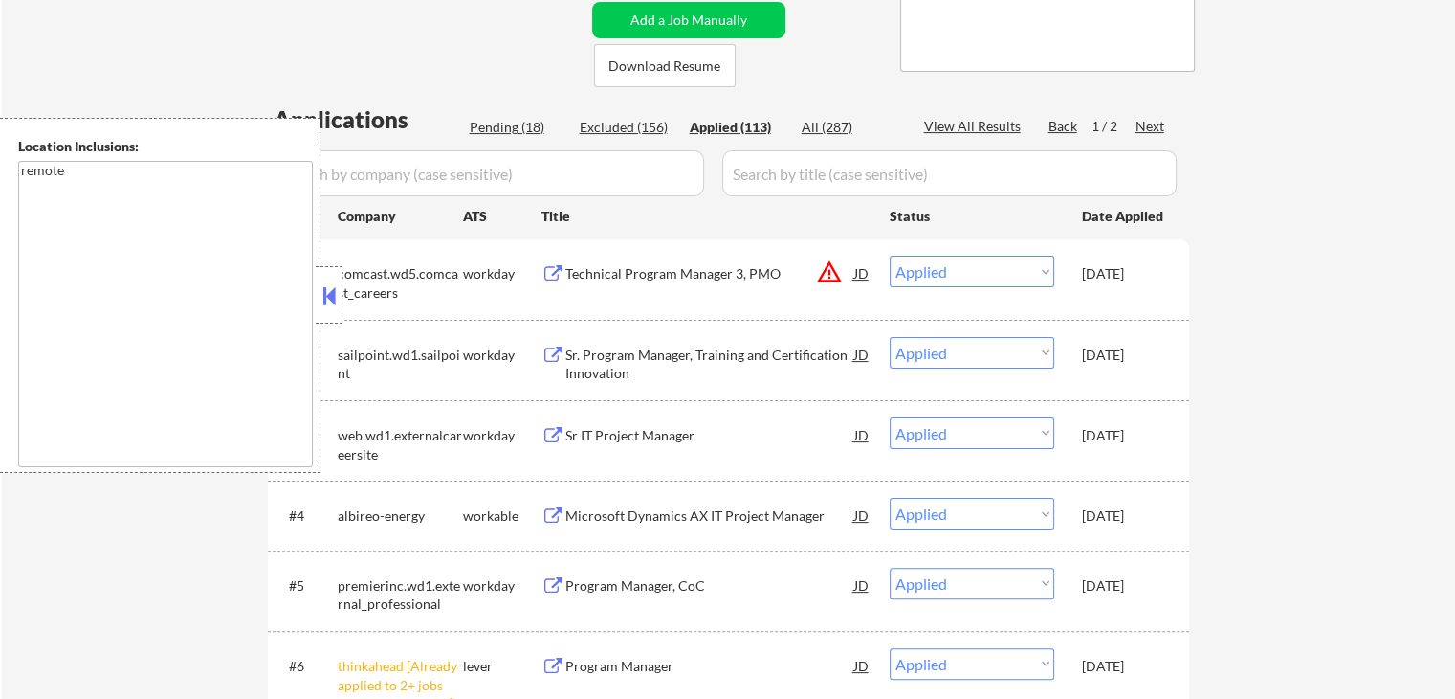
scroll to position [331, 0]
